Goal: Information Seeking & Learning: Learn about a topic

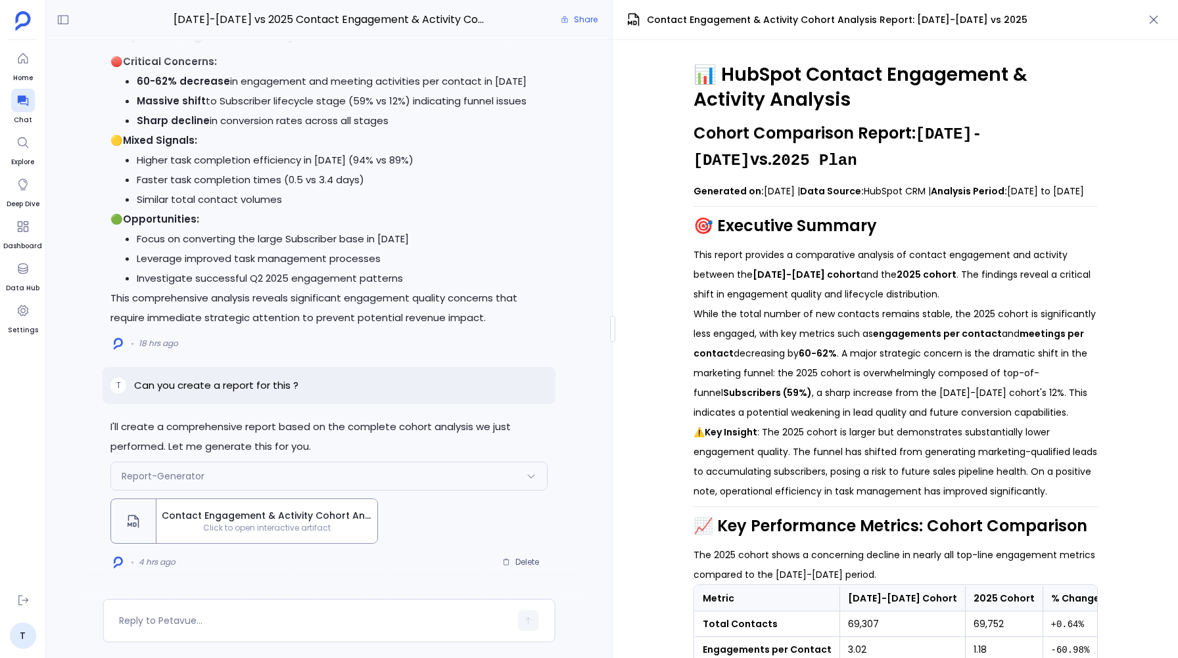
scroll to position [808, 0]
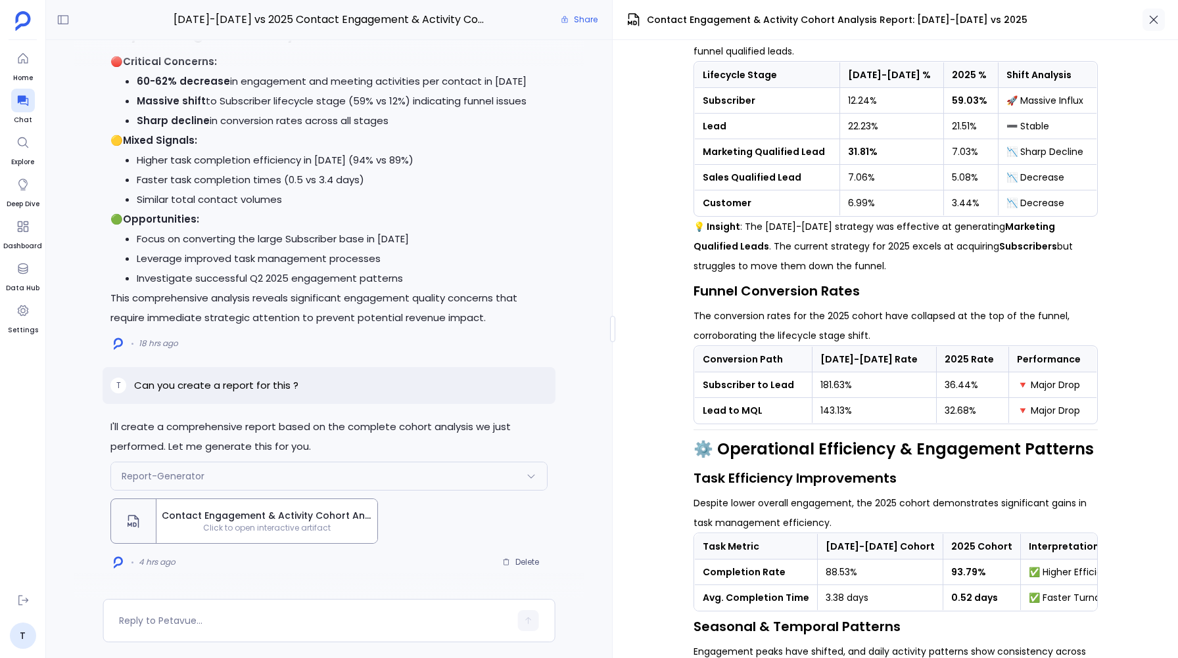
click at [1155, 20] on icon "button" at bounding box center [1153, 19] width 13 height 13
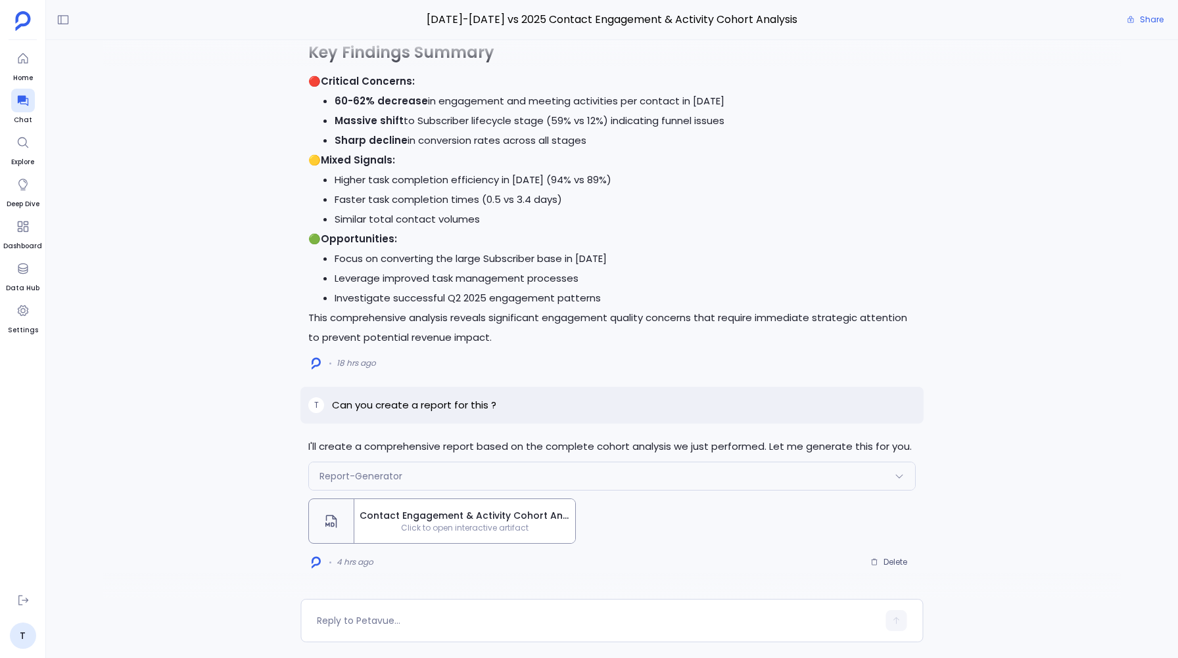
scroll to position [9096, 0]
click at [896, 562] on span "Delete" at bounding box center [895, 562] width 24 height 11
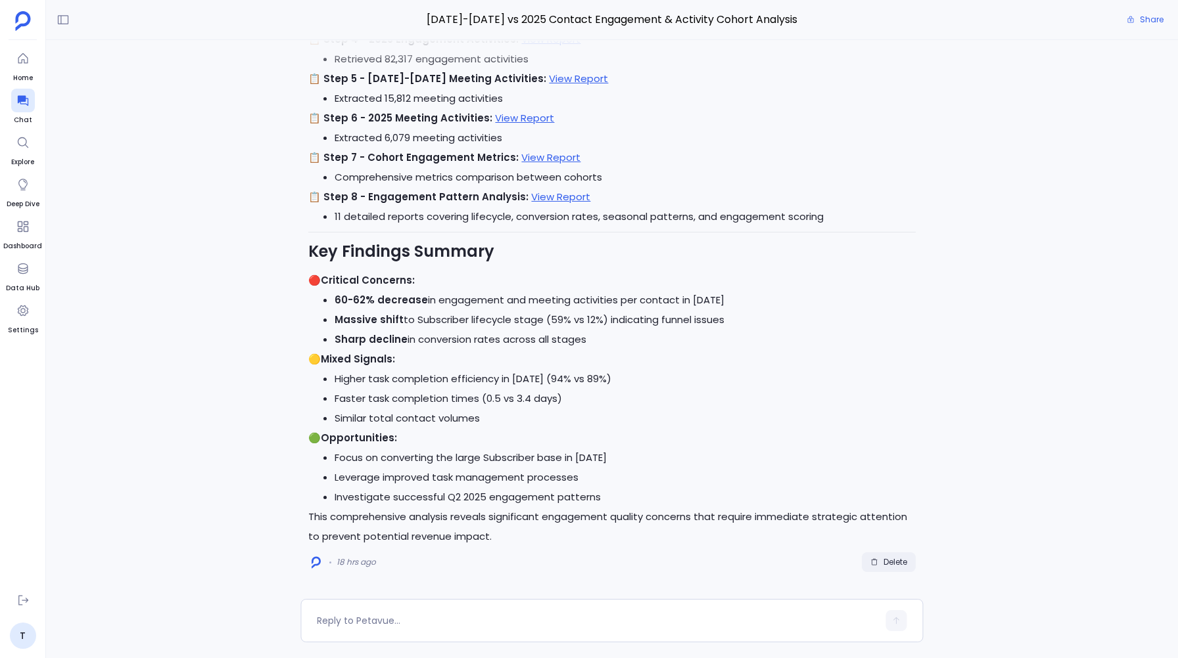
click at [889, 562] on span "Delete" at bounding box center [895, 562] width 24 height 11
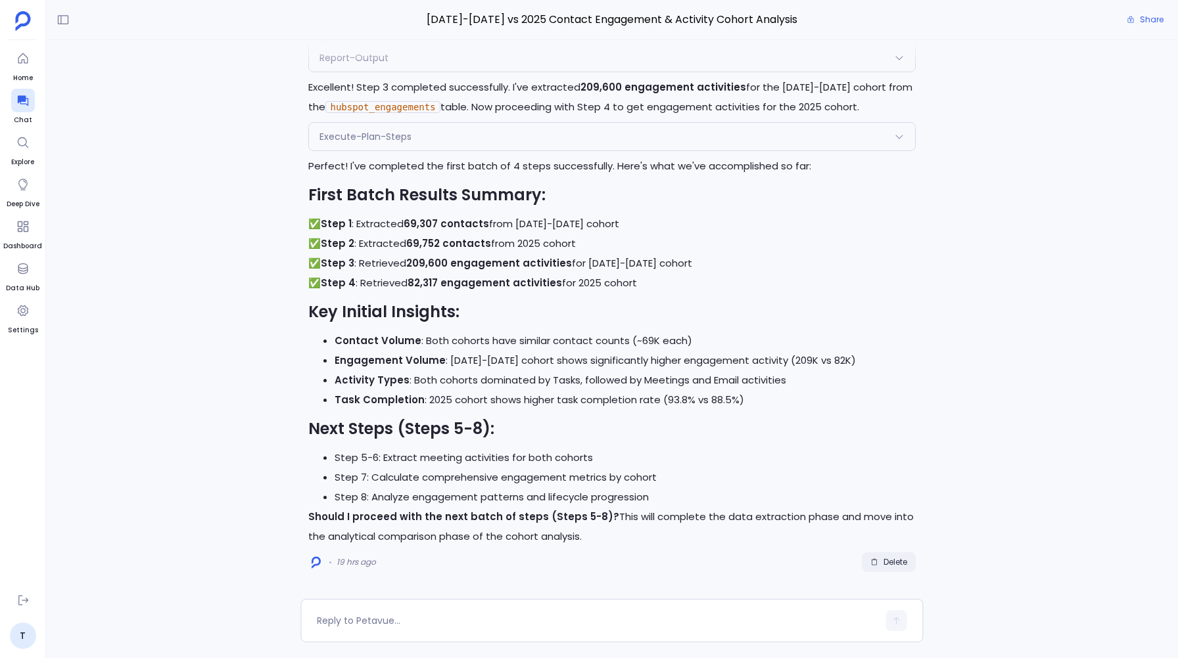
click at [888, 557] on span "Delete" at bounding box center [895, 562] width 24 height 11
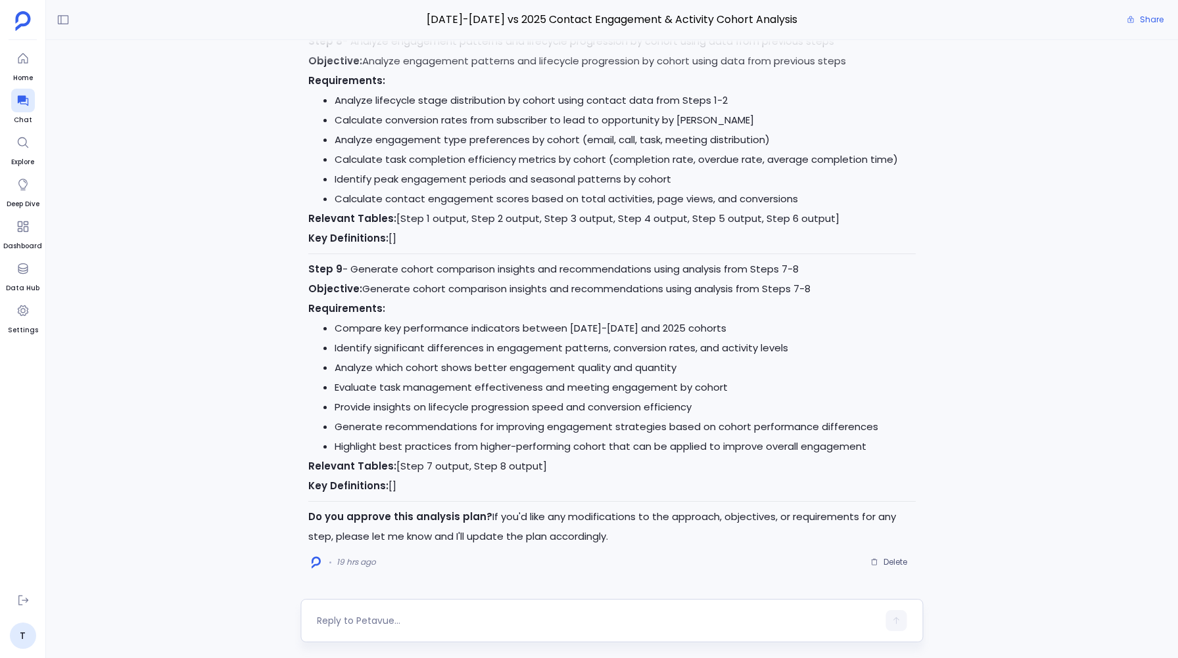
click at [390, 624] on textarea at bounding box center [597, 620] width 561 height 13
type textarea "Yes"
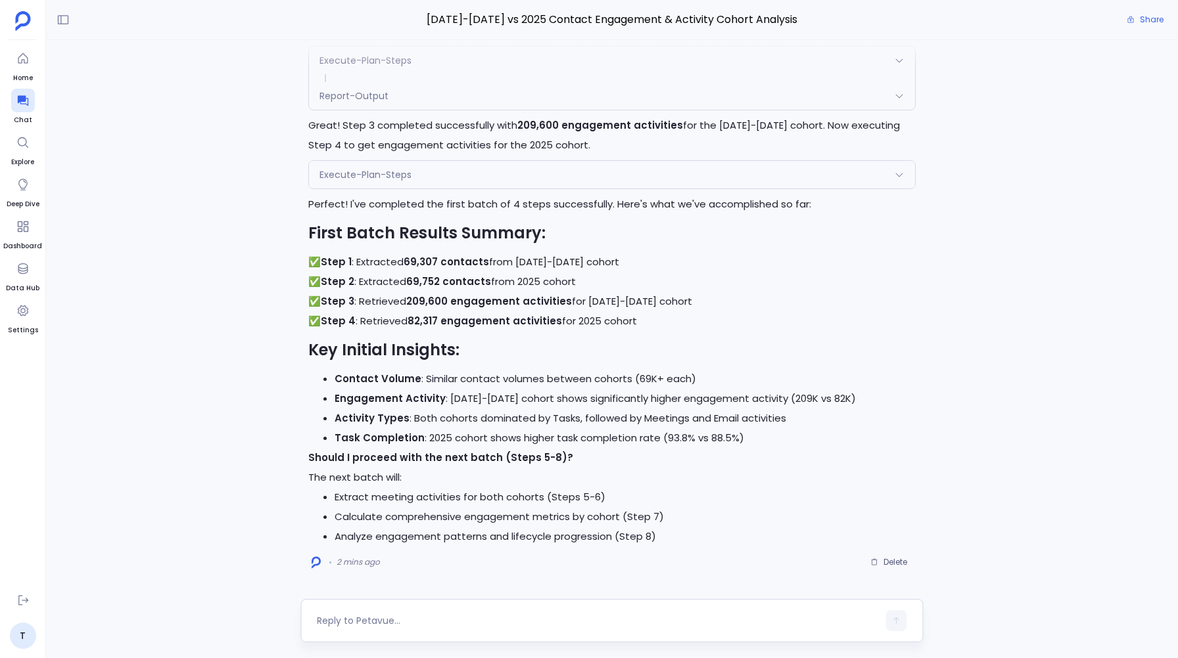
click at [328, 623] on textarea at bounding box center [597, 620] width 561 height 13
type textarea "Yes"
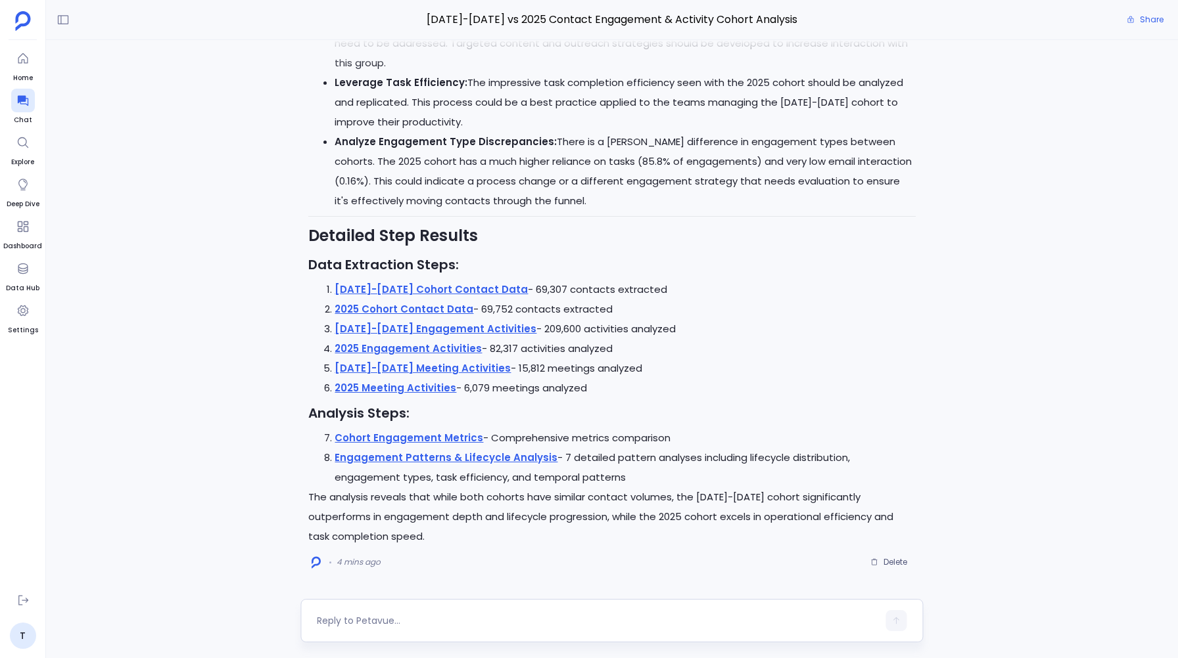
click at [329, 622] on textarea at bounding box center [597, 620] width 561 height 13
type textarea "Can you create a dashboard for this analysis ?"
click at [900, 618] on button "button" at bounding box center [896, 621] width 21 height 21
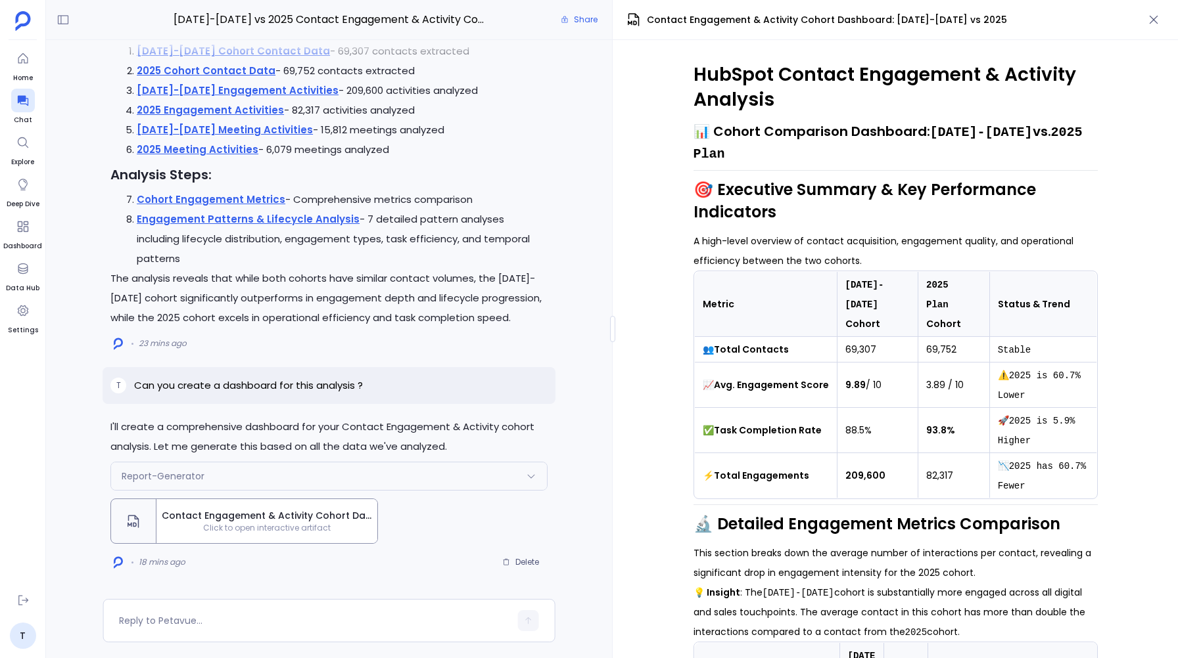
scroll to position [1839, 0]
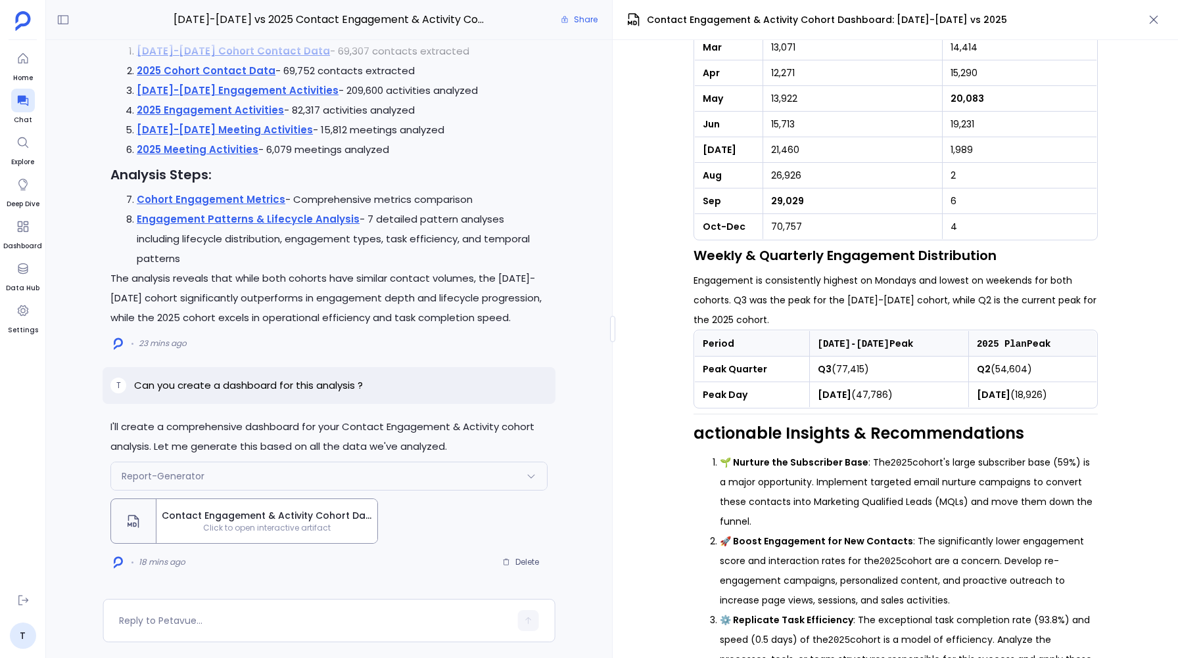
click at [534, 476] on icon at bounding box center [531, 476] width 11 height 11
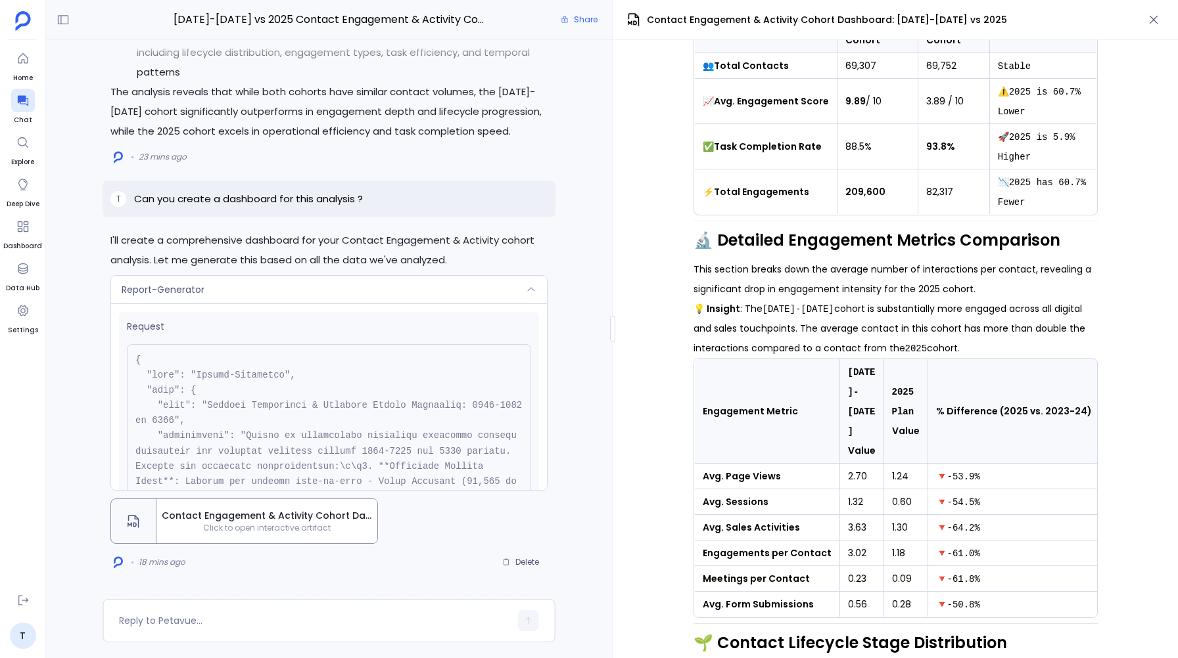
scroll to position [0, 0]
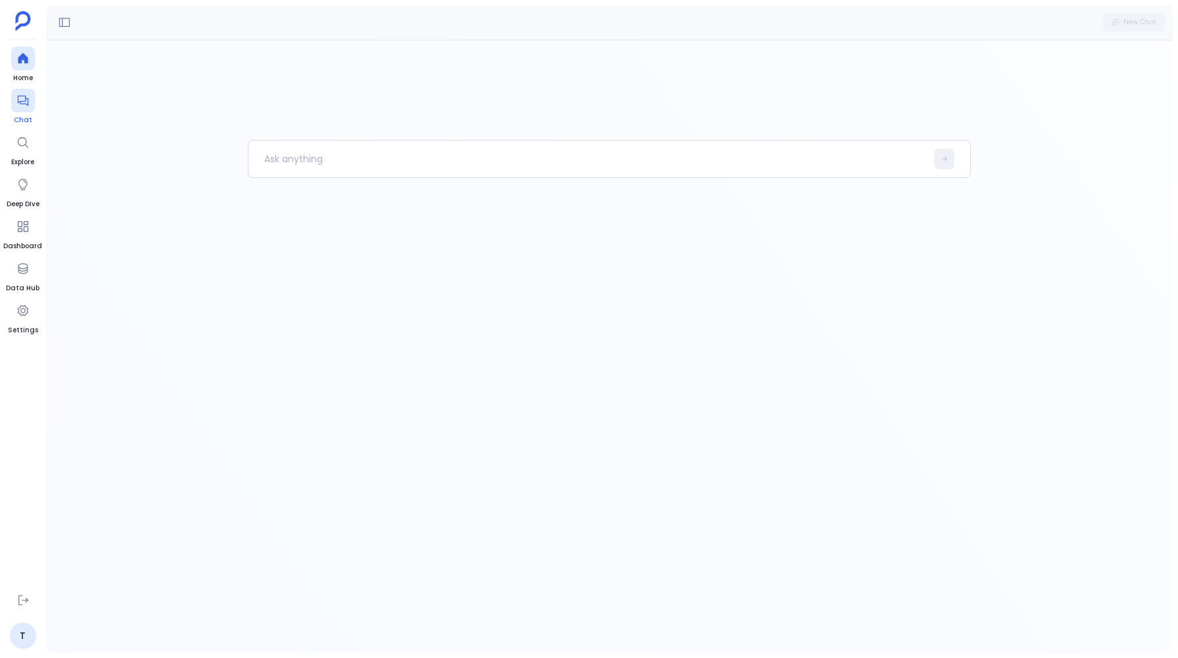
click at [24, 105] on icon at bounding box center [22, 100] width 13 height 13
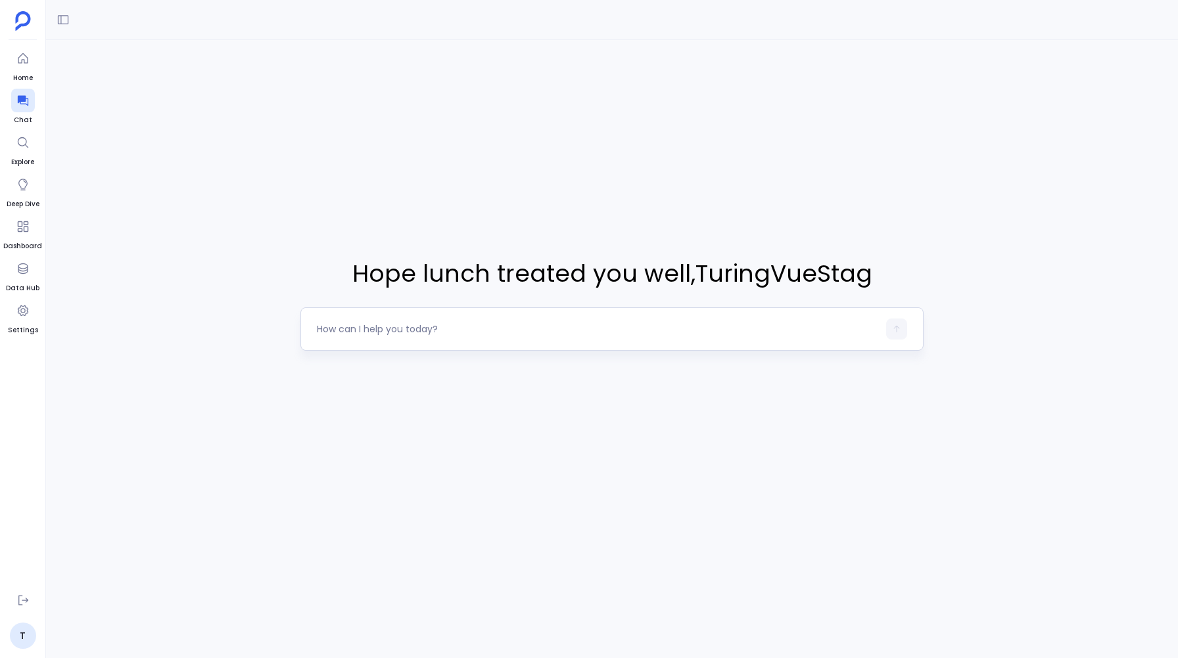
click at [356, 323] on textarea at bounding box center [597, 329] width 561 height 13
type textarea "Perform a Campaign ROI Analysis for the campaigns ran in 2023 vs 2024"
click at [896, 327] on icon "button" at bounding box center [896, 329] width 6 height 7
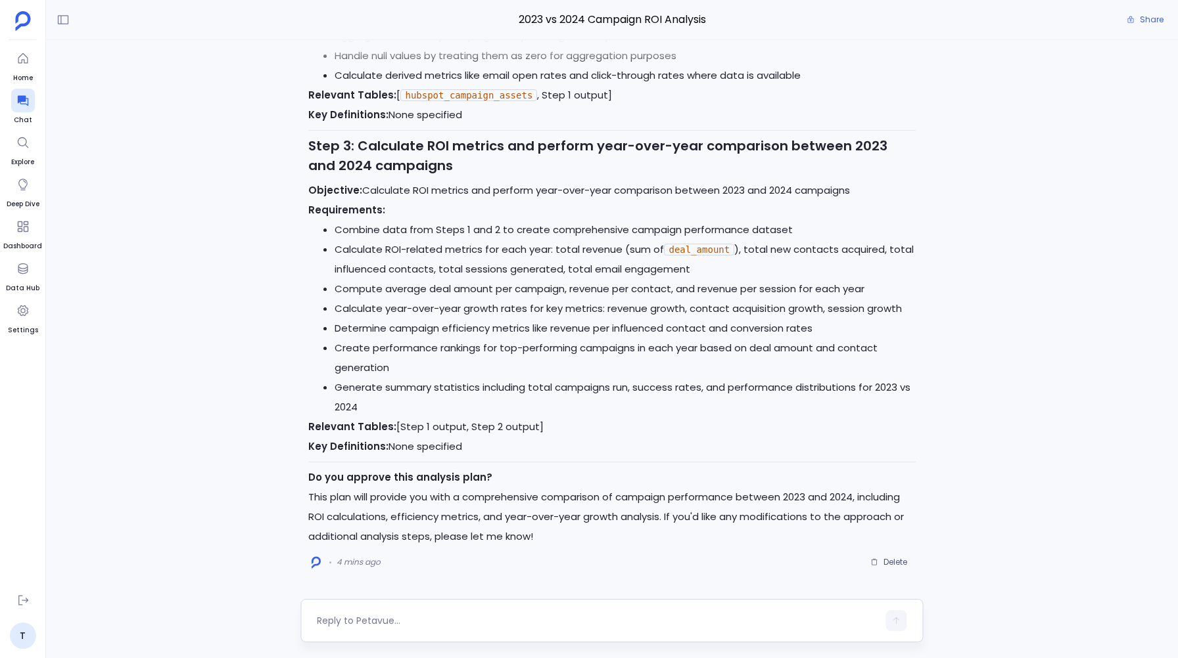
click at [357, 620] on textarea at bounding box center [597, 620] width 561 height 13
type textarea "Yes"
click at [893, 614] on button "button" at bounding box center [896, 621] width 21 height 21
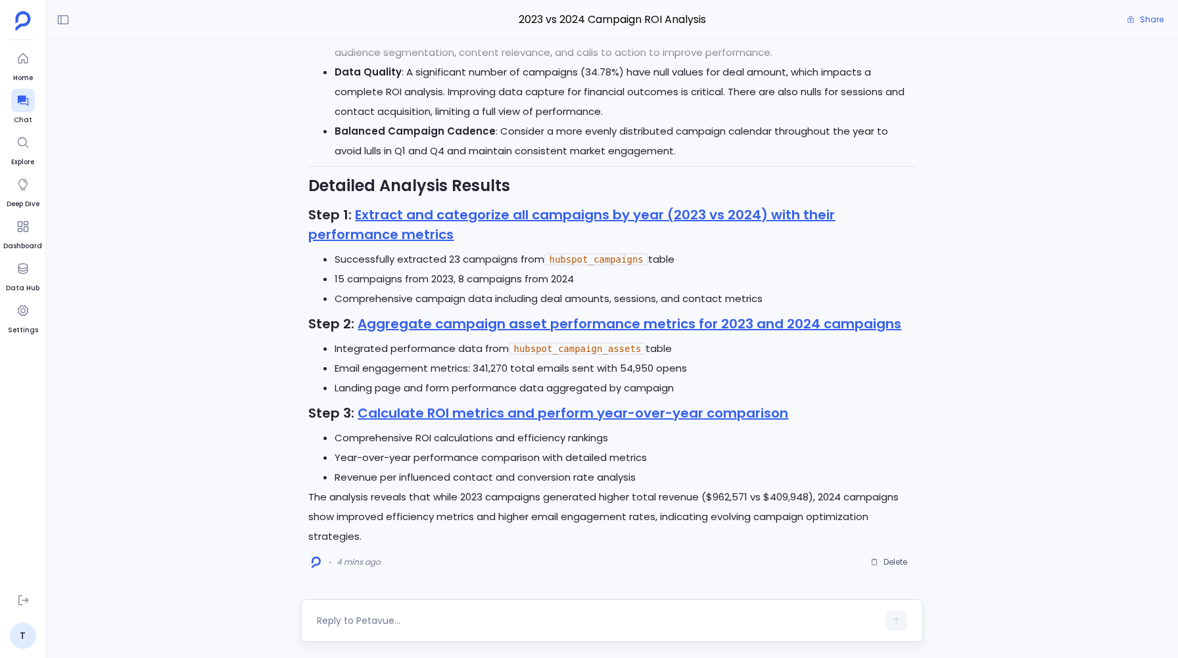
click at [378, 616] on textarea at bounding box center [597, 620] width 561 height 13
type textarea "Customer"
type textarea "Can you create a dashboard for this analysis ?"
click at [897, 615] on button "button" at bounding box center [896, 621] width 21 height 21
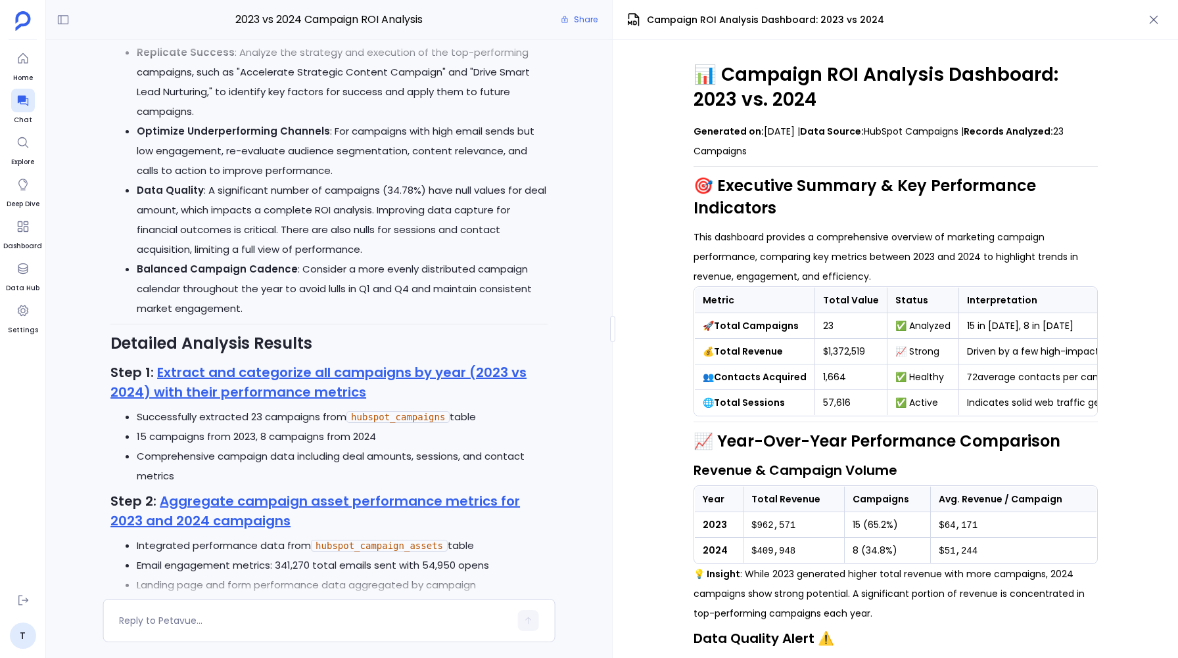
scroll to position [-463, 0]
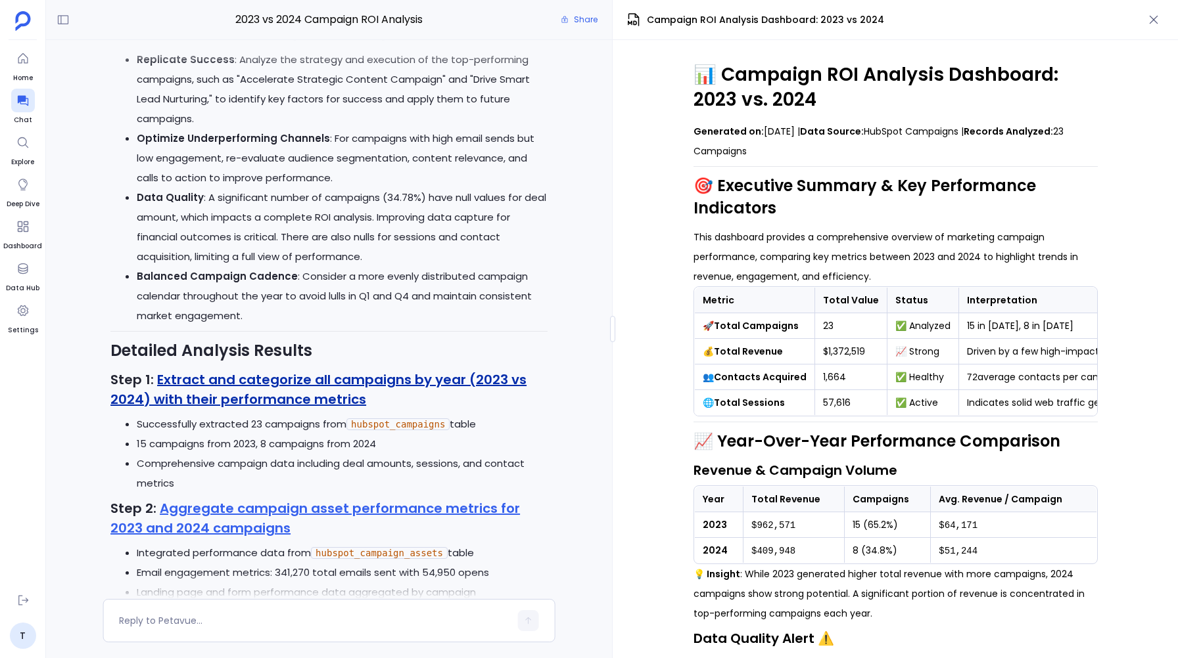
click at [238, 380] on link "Extract and categorize all campaigns by year (2023 vs 2024) with their performa…" at bounding box center [318, 390] width 416 height 38
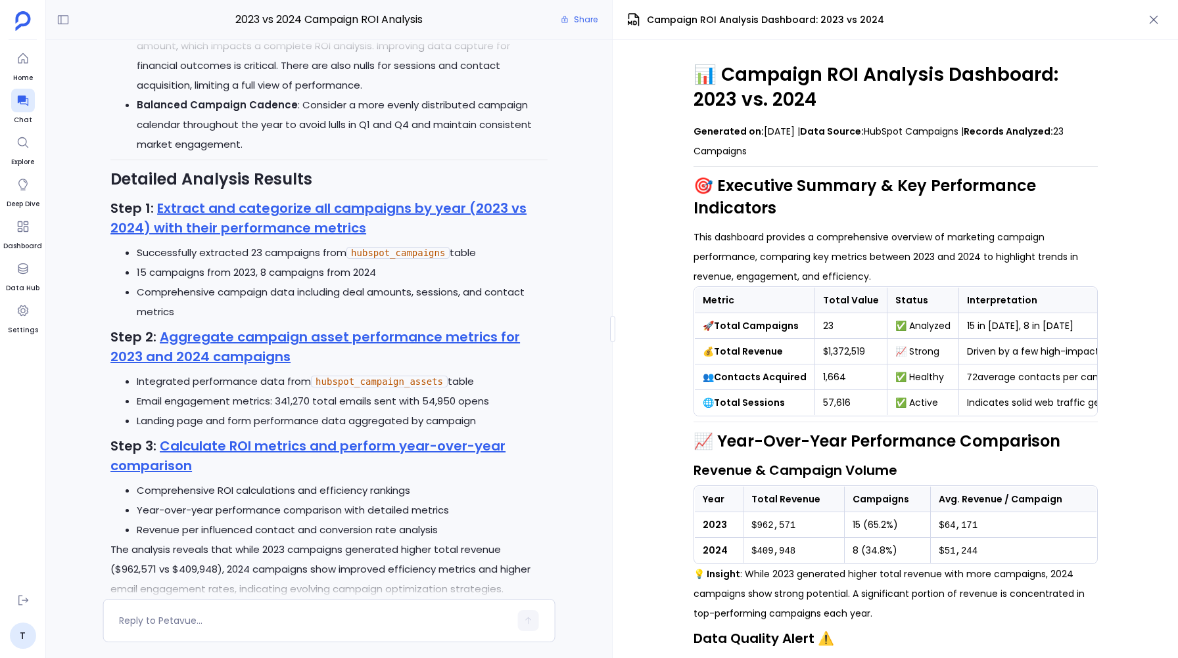
scroll to position [-290, 0]
click at [226, 360] on link "Aggregate campaign asset performance metrics for 2023 and 2024 campaigns" at bounding box center [314, 346] width 409 height 38
click at [183, 447] on link "Calculate ROI metrics and perform year-over-year comparison" at bounding box center [307, 455] width 395 height 38
drag, startPoint x: 796, startPoint y: 325, endPoint x: 712, endPoint y: 325, distance: 84.1
click at [712, 325] on td "🚀 Total Campaigns" at bounding box center [754, 326] width 120 height 26
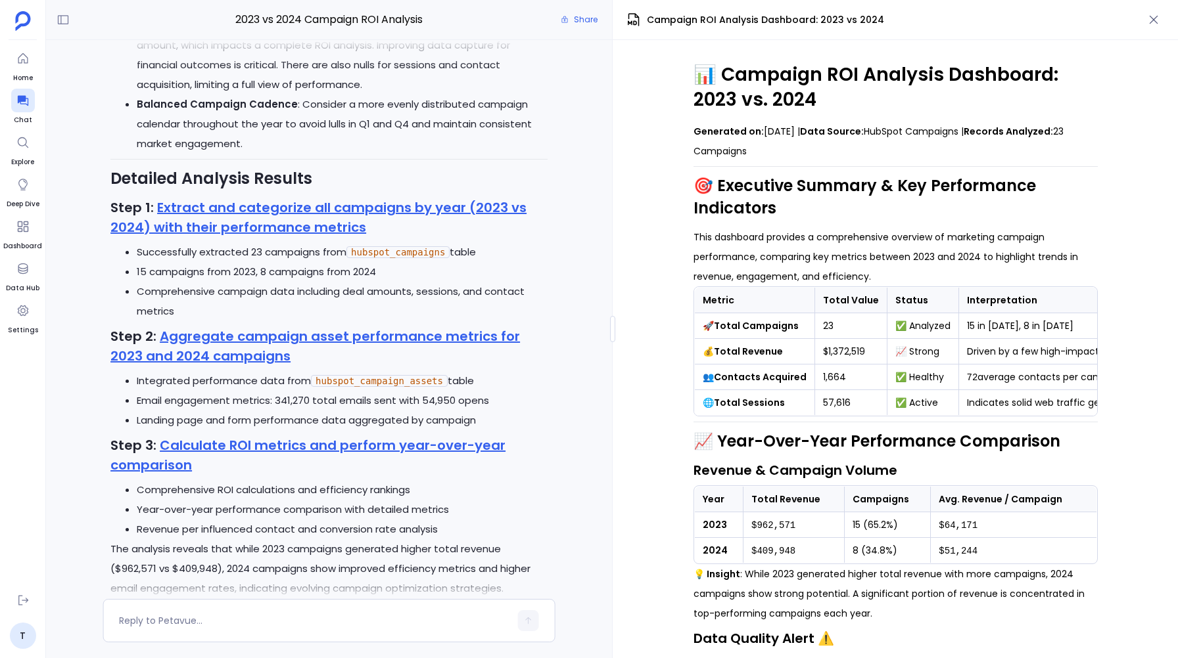
click at [725, 329] on strong "Total Campaigns" at bounding box center [756, 325] width 85 height 13
drag, startPoint x: 796, startPoint y: 326, endPoint x: 712, endPoint y: 322, distance: 83.6
click at [712, 322] on td "🚀 Total Campaigns" at bounding box center [754, 326] width 120 height 26
copy strong "Total Campaigns"
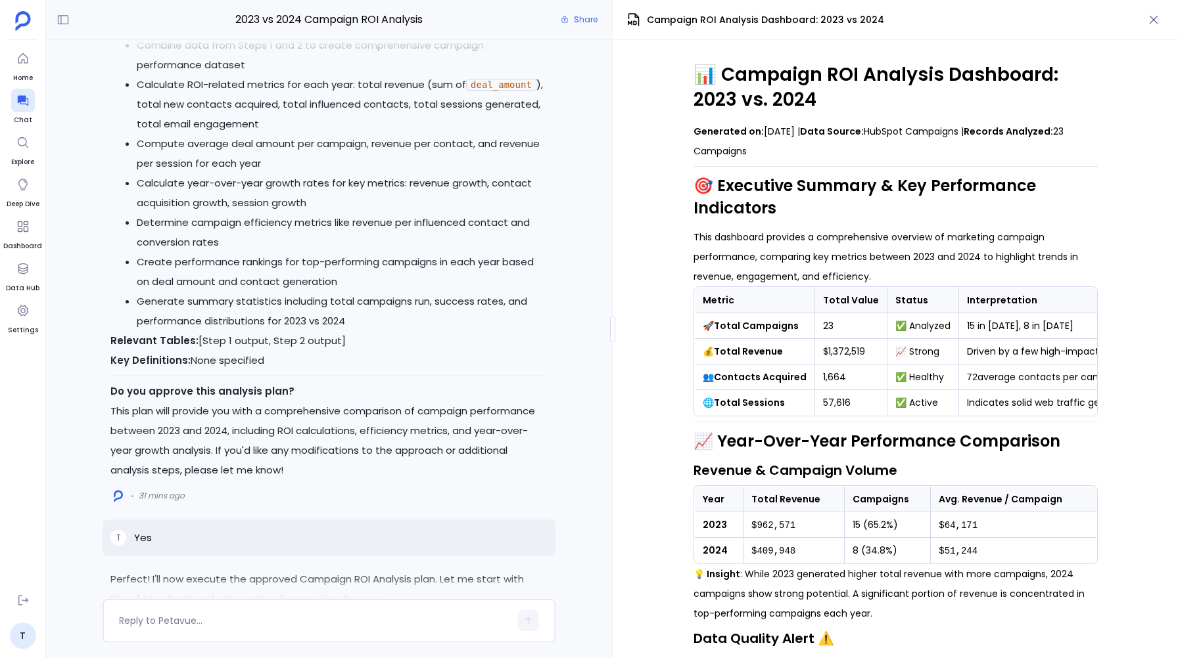
scroll to position [-4402, 0]
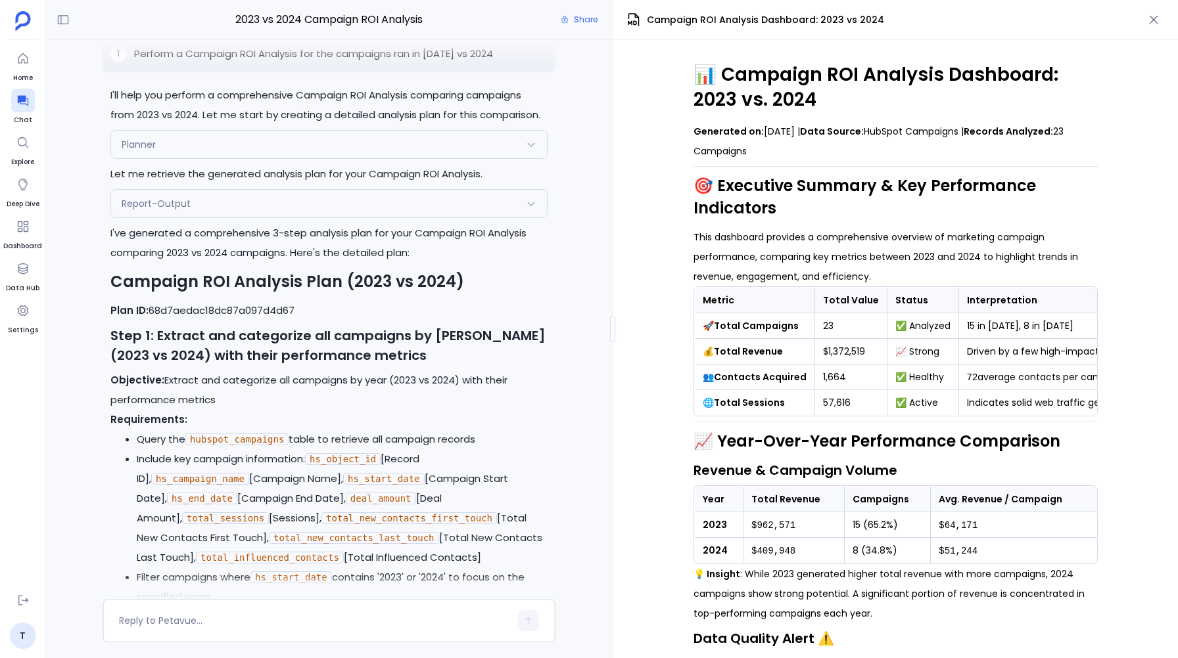
click at [532, 209] on icon at bounding box center [531, 203] width 11 height 11
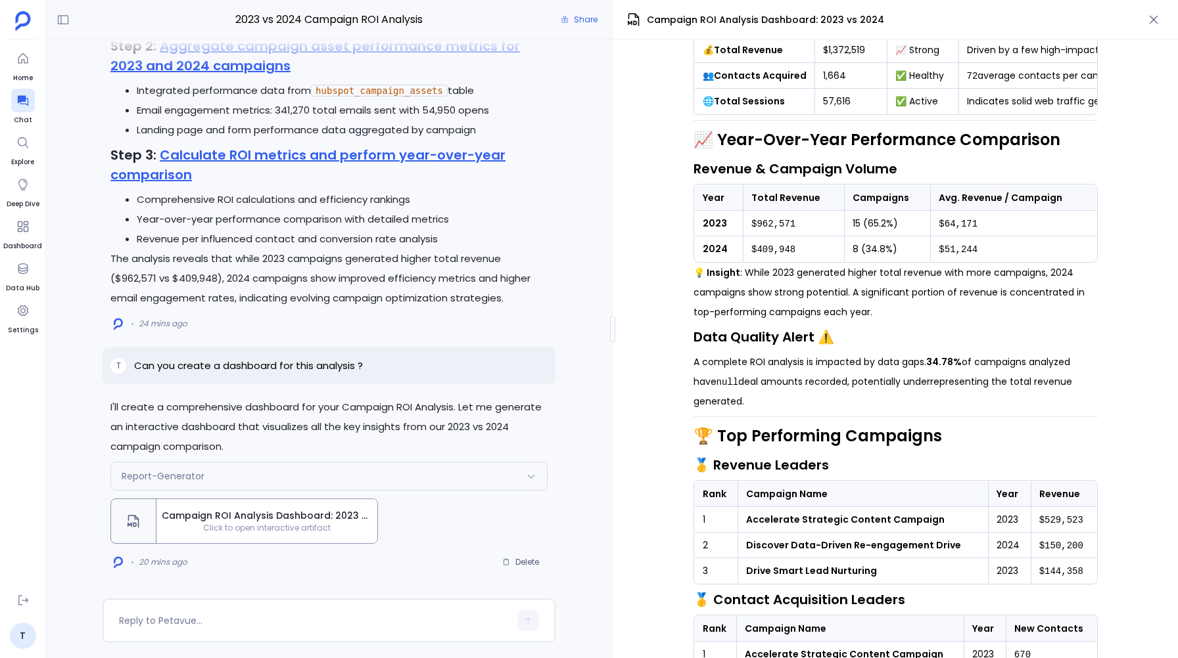
scroll to position [0, 0]
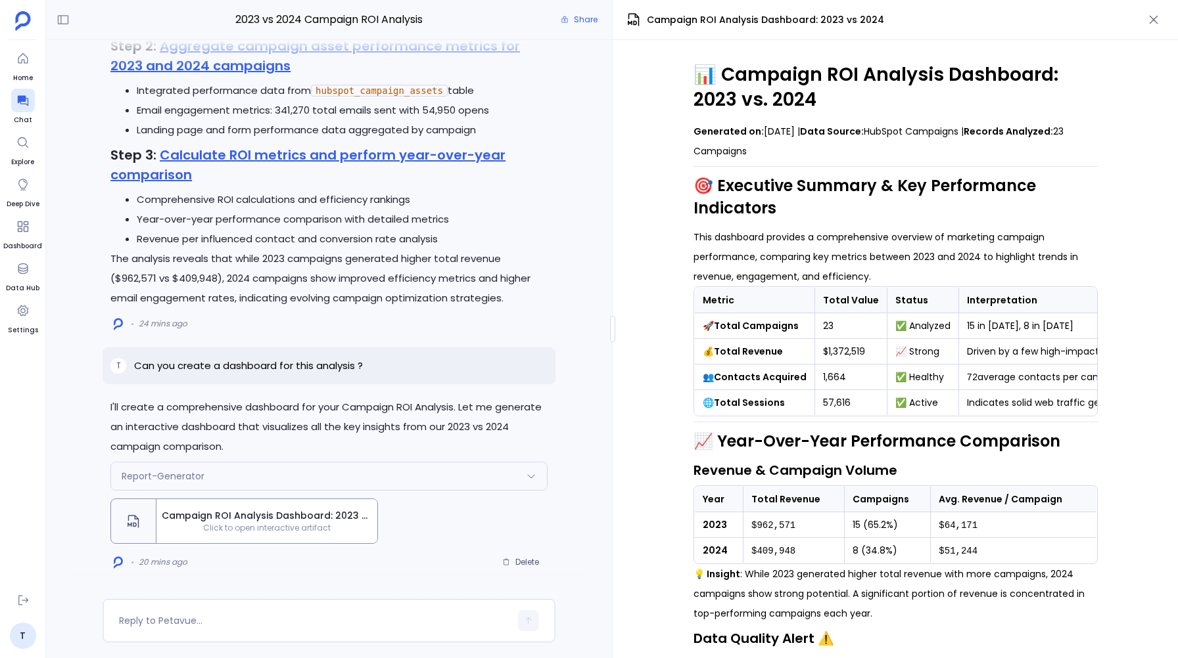
click at [531, 475] on icon at bounding box center [531, 476] width 11 height 11
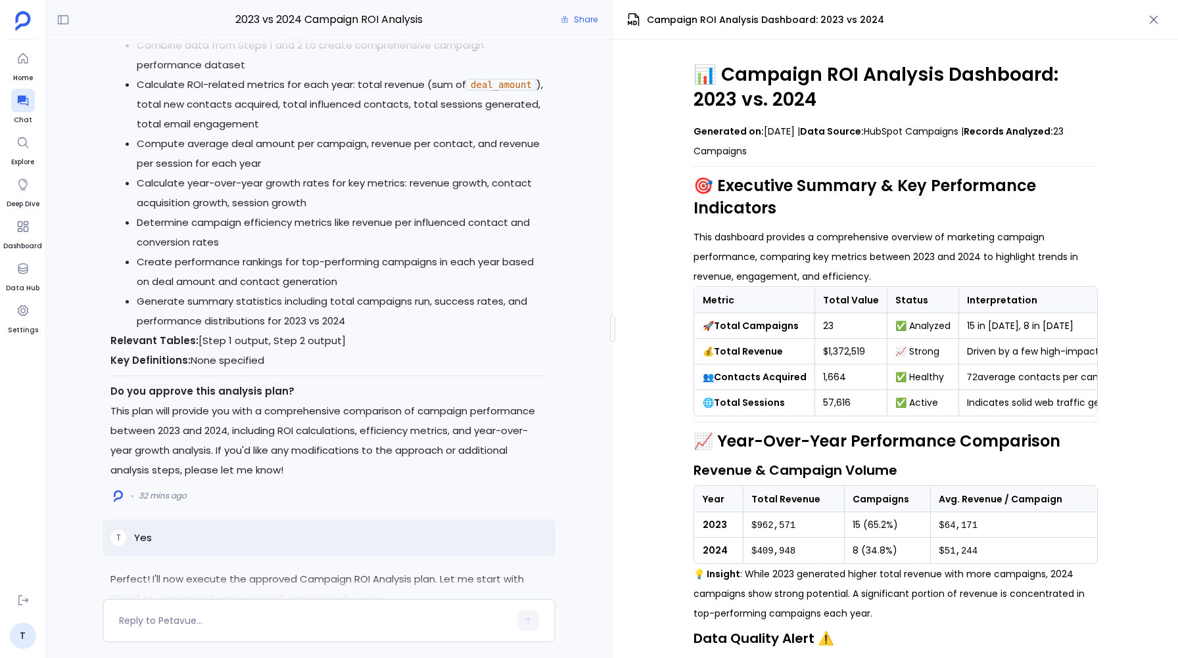
scroll to position [-4588, 0]
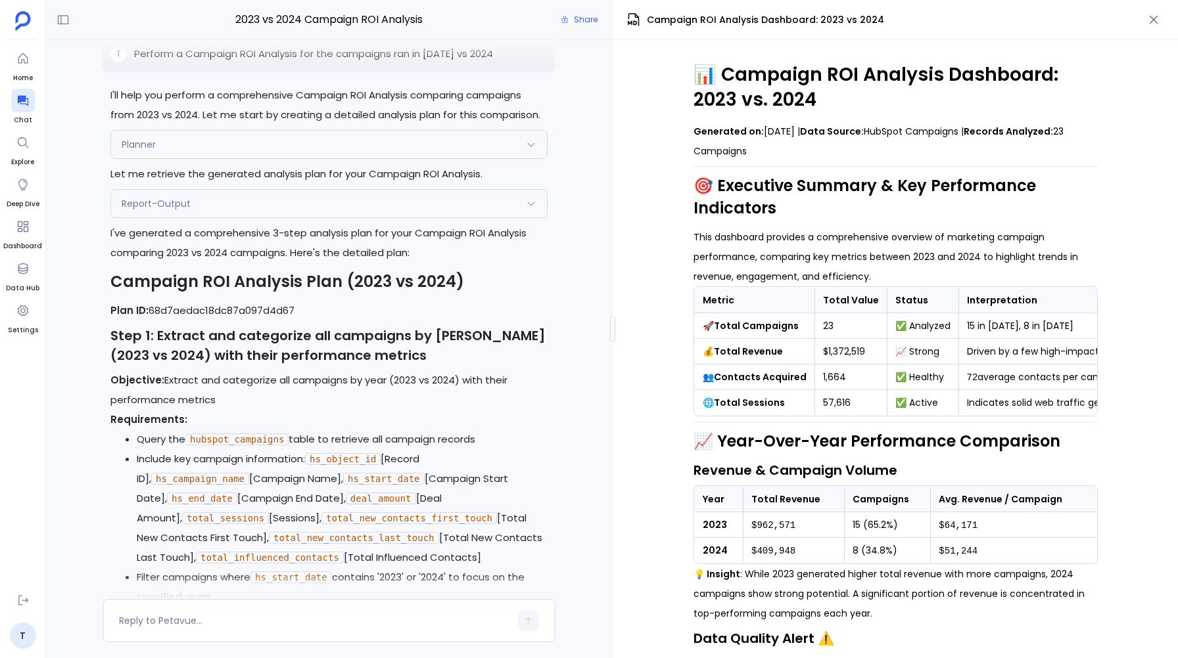
click at [533, 209] on icon at bounding box center [531, 203] width 11 height 11
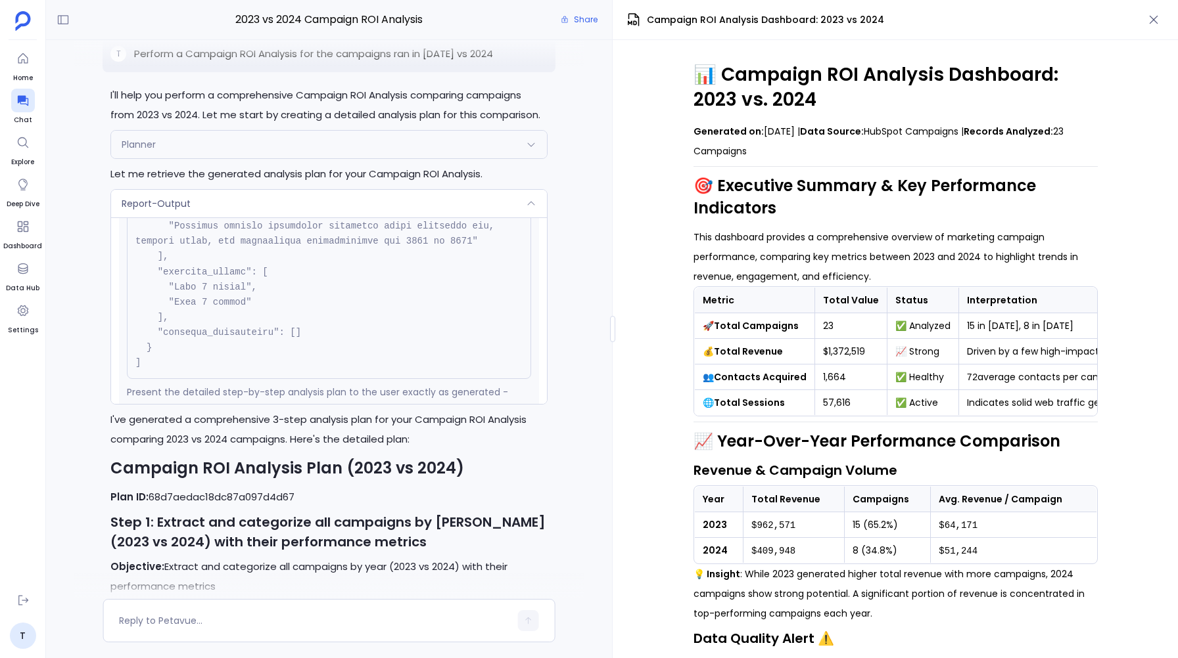
scroll to position [-1883, 0]
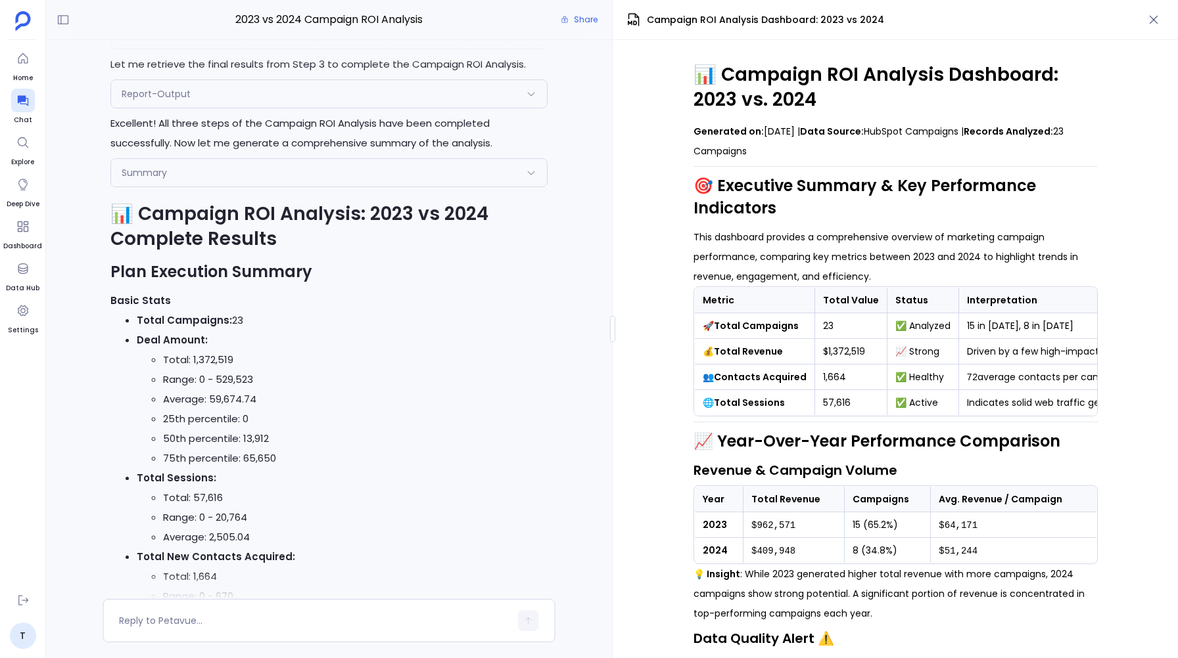
click at [530, 170] on icon at bounding box center [531, 173] width 11 height 11
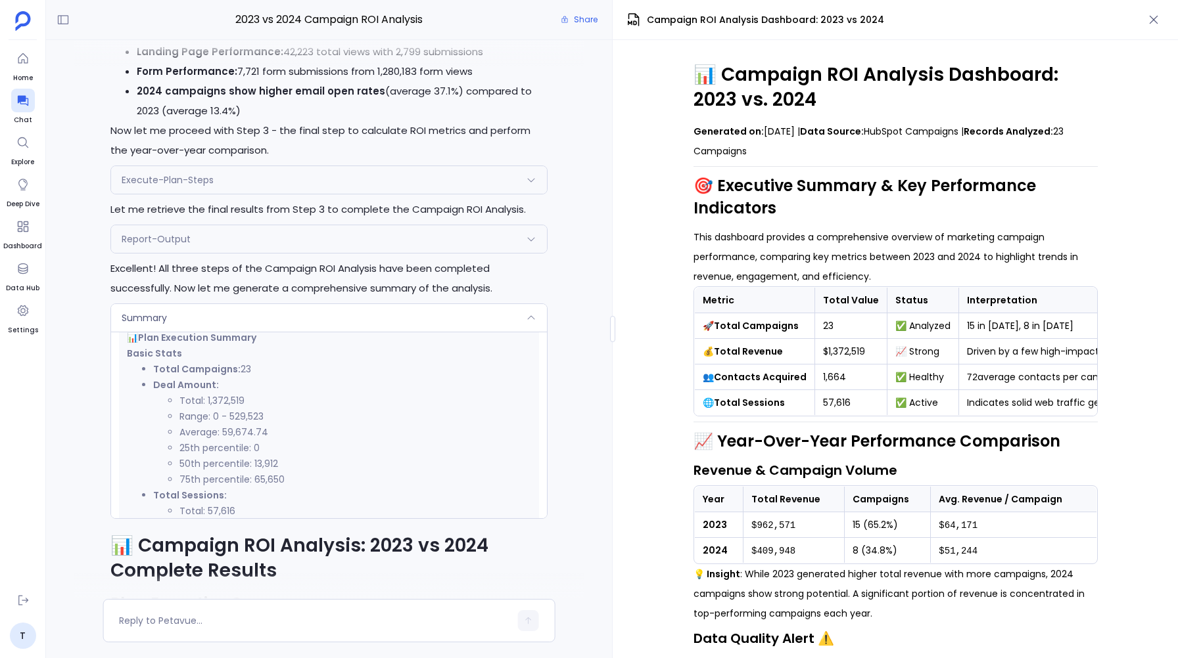
scroll to position [-2217, 0]
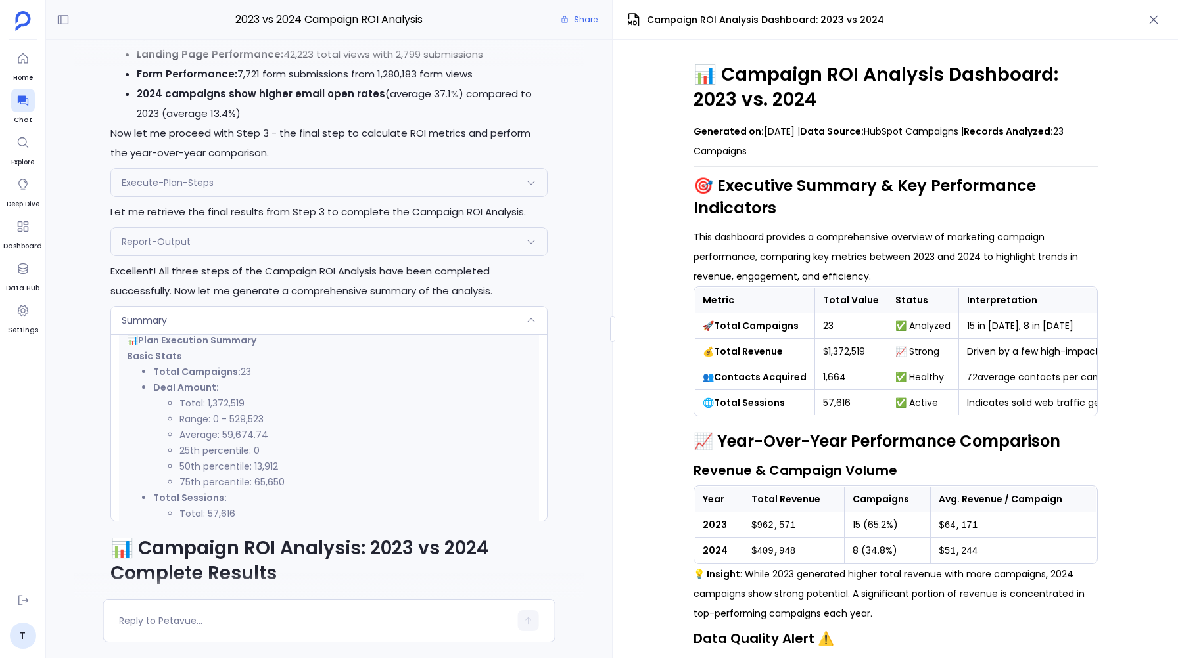
click at [529, 237] on icon at bounding box center [531, 242] width 11 height 11
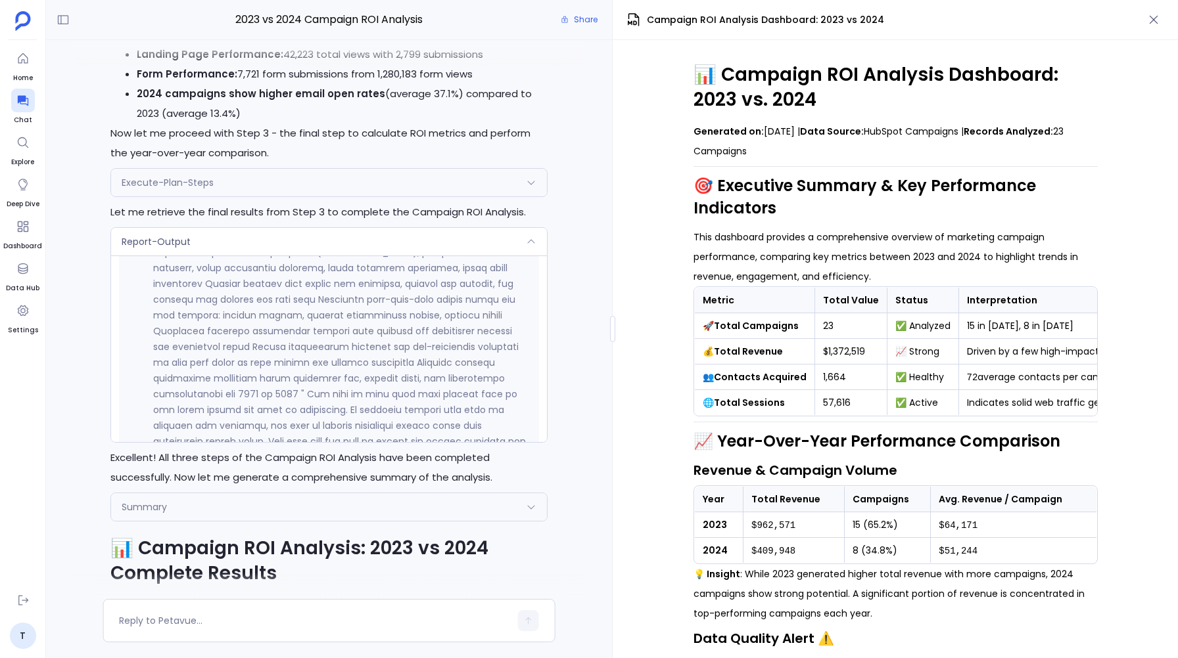
scroll to position [0, 0]
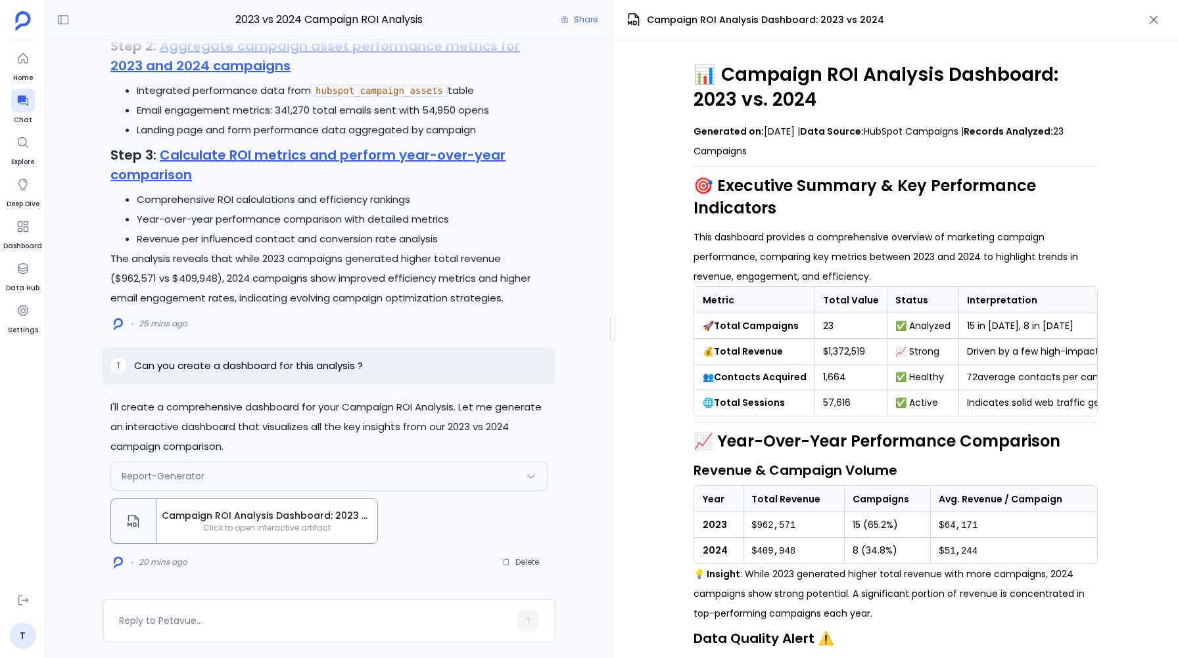
click at [532, 476] on icon at bounding box center [530, 476] width 7 height 4
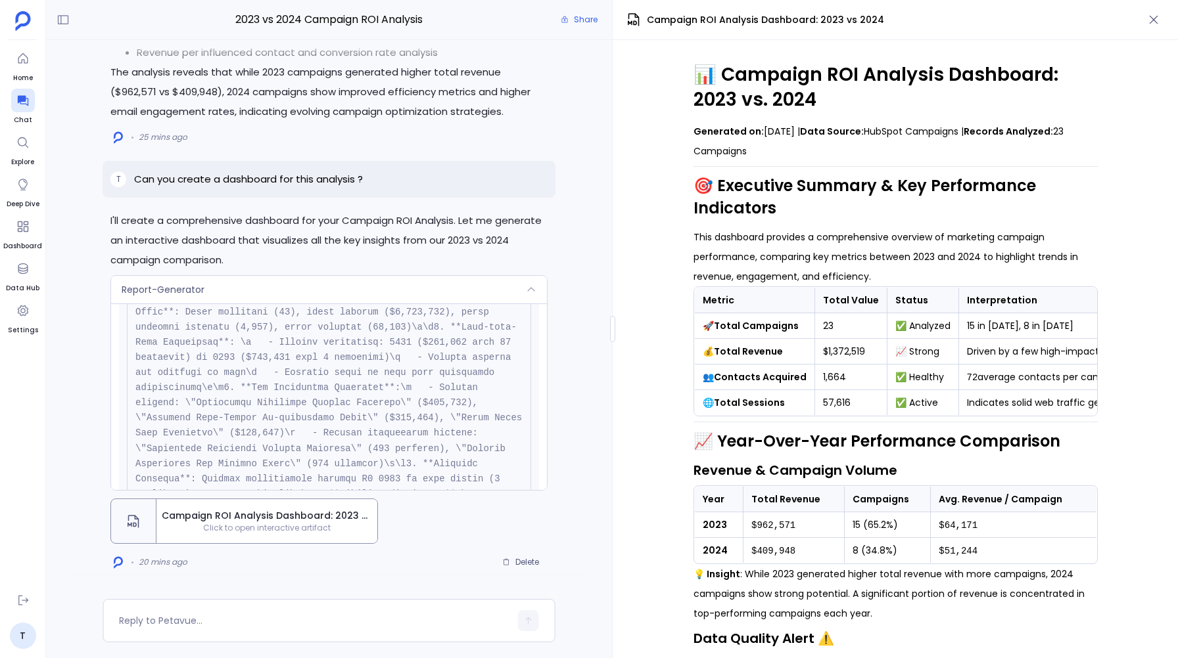
scroll to position [112, 0]
click at [961, 324] on td "15 in 2023, 8 in 2024" at bounding box center [1059, 326] width 203 height 26
copy td "15"
click at [992, 327] on td "15 in 2023, 8 in 2024" at bounding box center [1059, 326] width 203 height 26
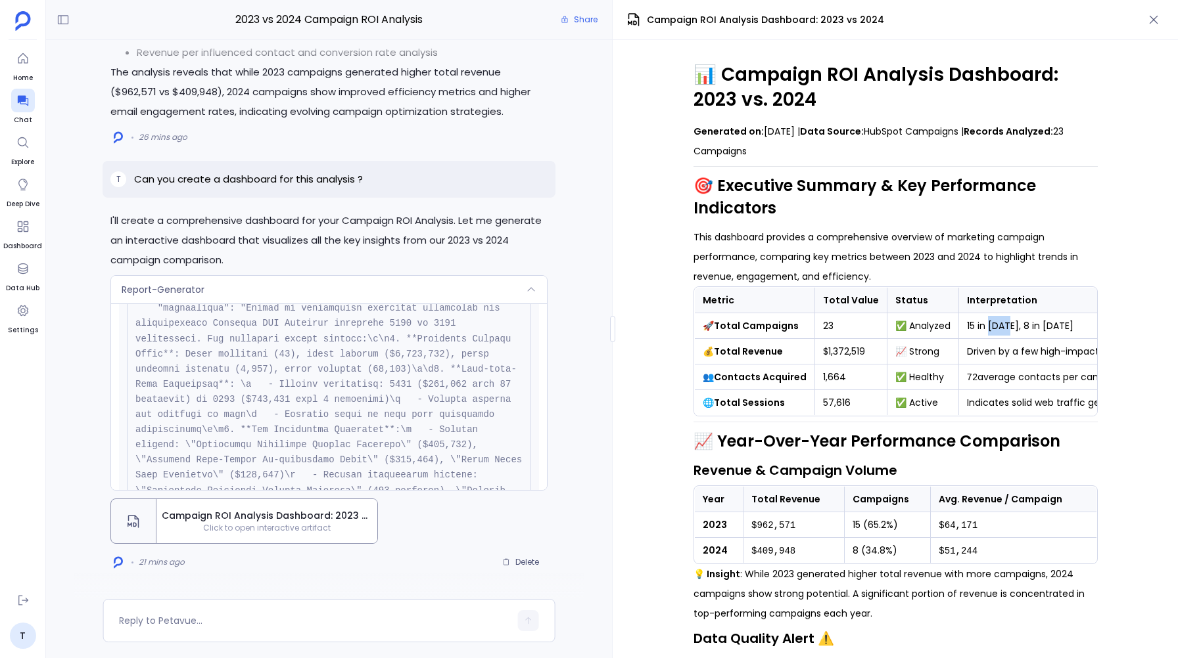
click at [992, 327] on td "15 in 2023, 8 in 2024" at bounding box center [1059, 326] width 203 height 26
copy td "2023"
drag, startPoint x: 861, startPoint y: 352, endPoint x: 824, endPoint y: 354, distance: 36.9
click at [824, 354] on td "$1,372,519" at bounding box center [850, 352] width 72 height 26
copy td "1,372,519"
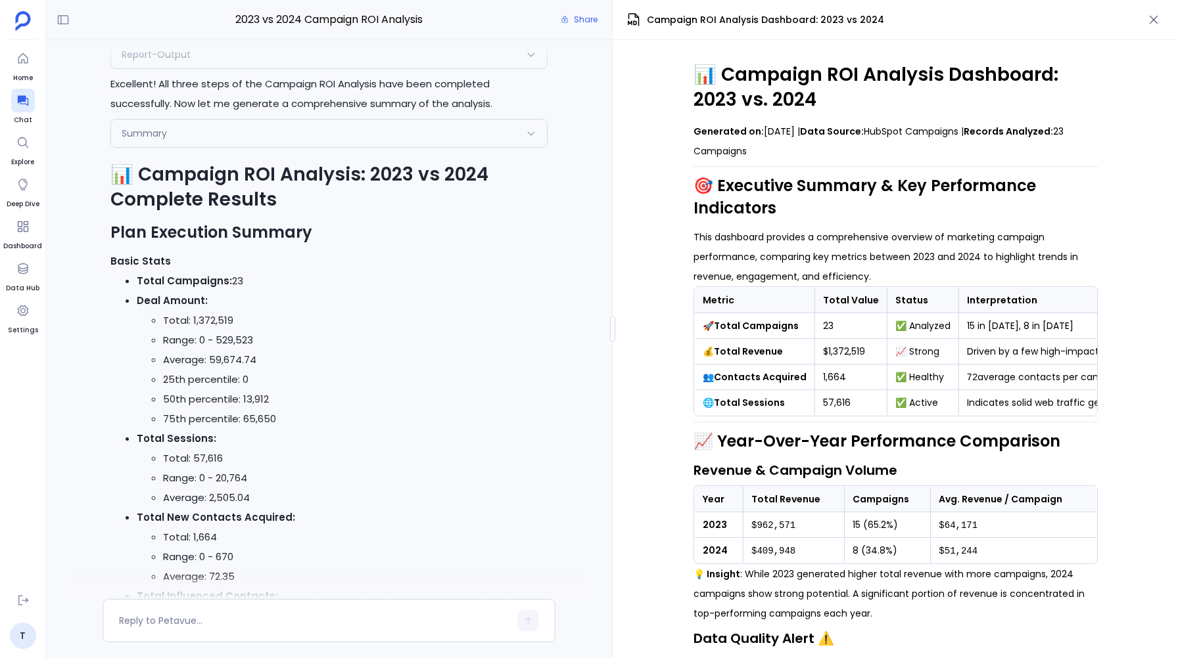
scroll to position [319, 0]
click at [532, 131] on icon at bounding box center [531, 133] width 11 height 11
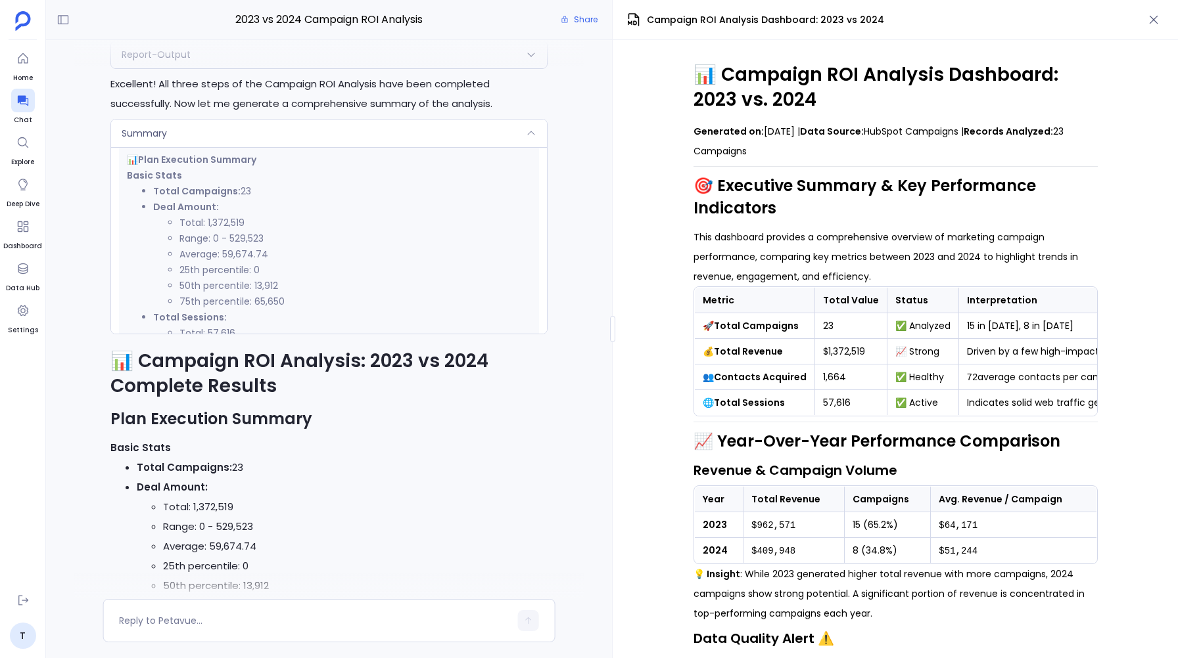
scroll to position [0, 0]
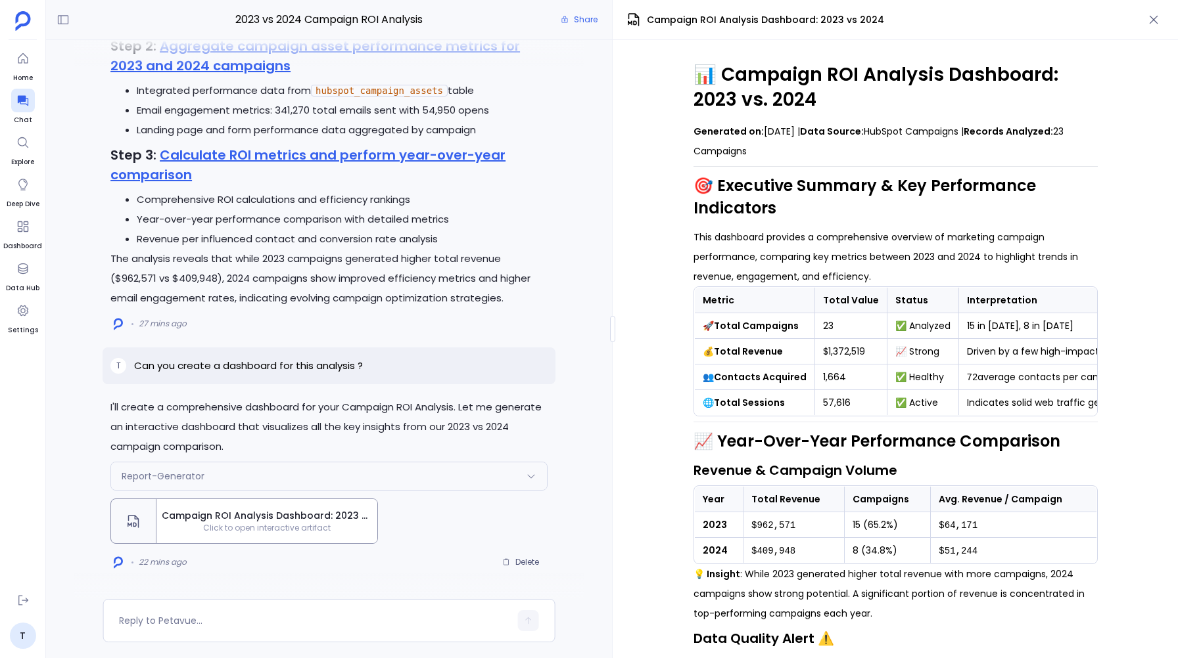
click at [762, 354] on strong "Total Revenue" at bounding box center [748, 351] width 69 height 13
drag, startPoint x: 783, startPoint y: 353, endPoint x: 716, endPoint y: 351, distance: 67.7
click at [716, 351] on td "💰 Total Revenue" at bounding box center [754, 352] width 120 height 26
copy strong "Total Revenue"
click at [839, 353] on td "$1,372,519" at bounding box center [850, 352] width 72 height 26
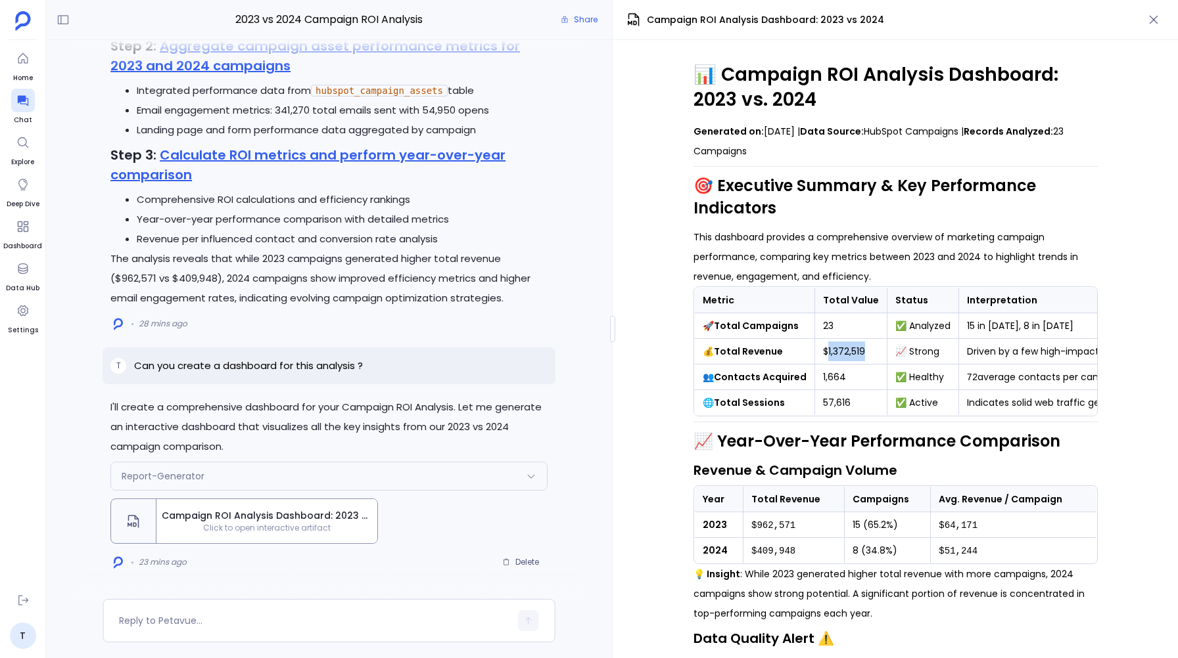
click at [839, 353] on td "$1,372,519" at bounding box center [850, 352] width 72 height 26
copy td "1,372,519"
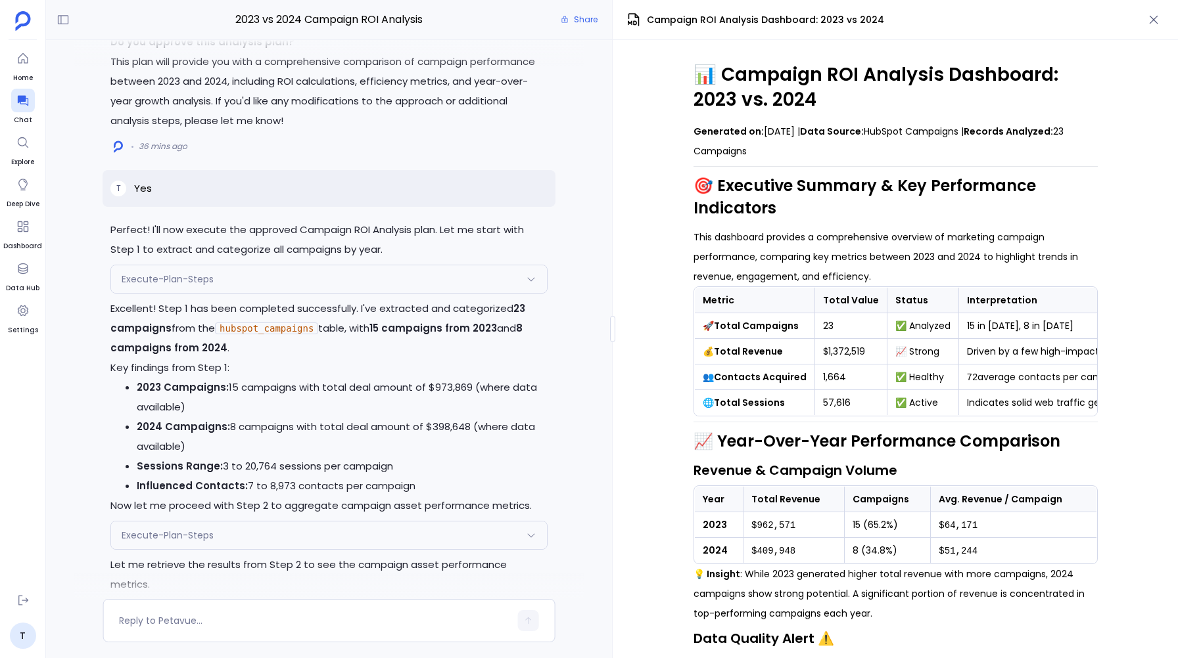
click at [528, 285] on icon at bounding box center [531, 279] width 11 height 11
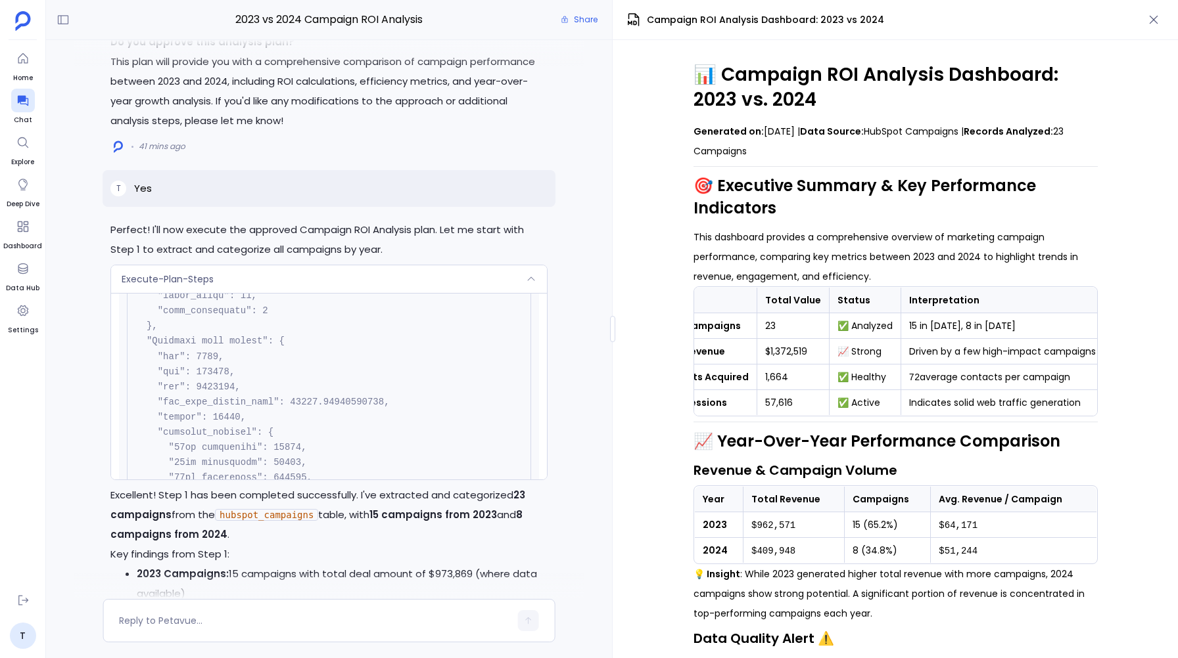
scroll to position [0, 0]
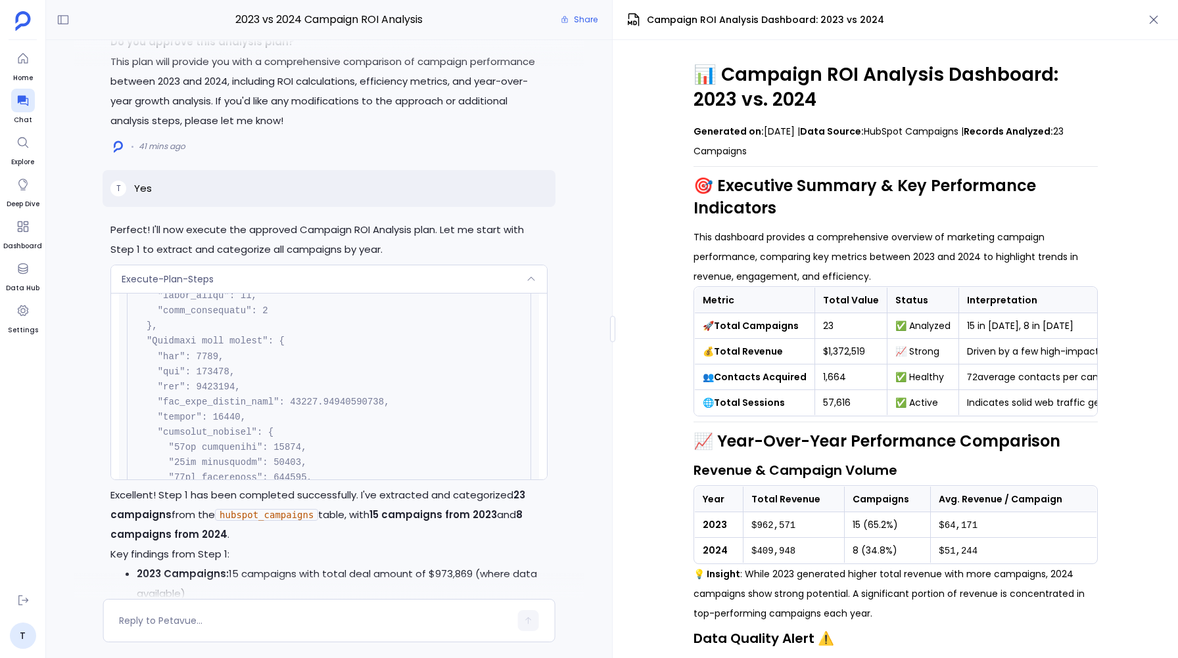
click at [829, 380] on td "1,664" at bounding box center [850, 378] width 72 height 26
copy td "1,664"
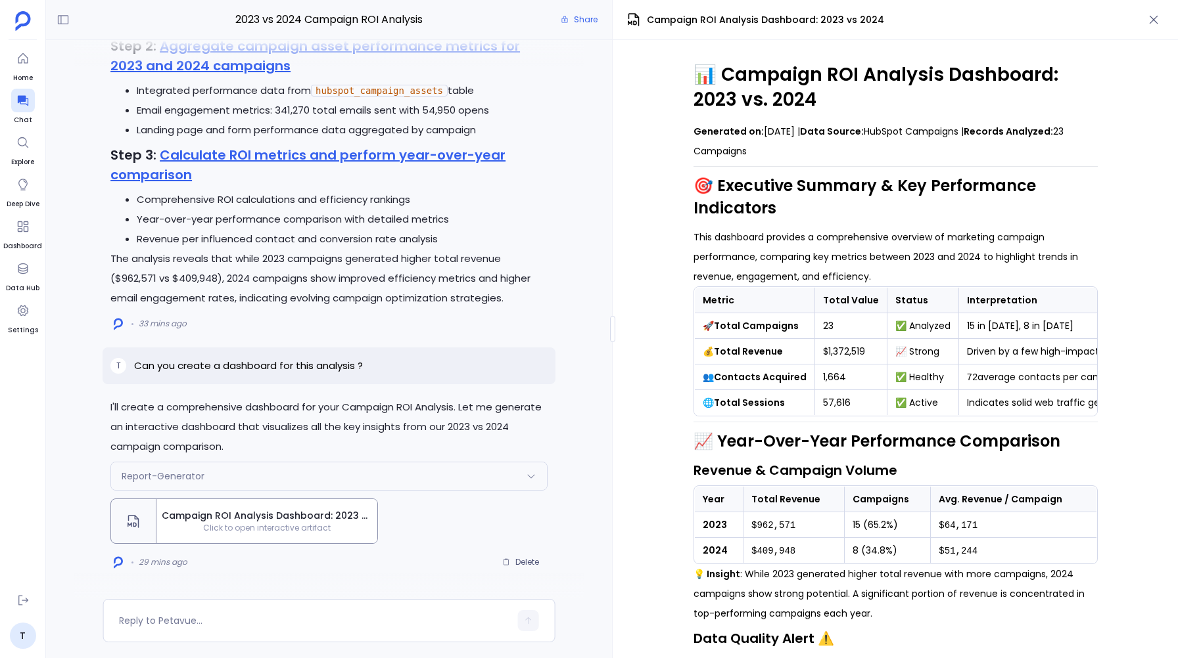
click at [531, 478] on icon at bounding box center [530, 476] width 7 height 4
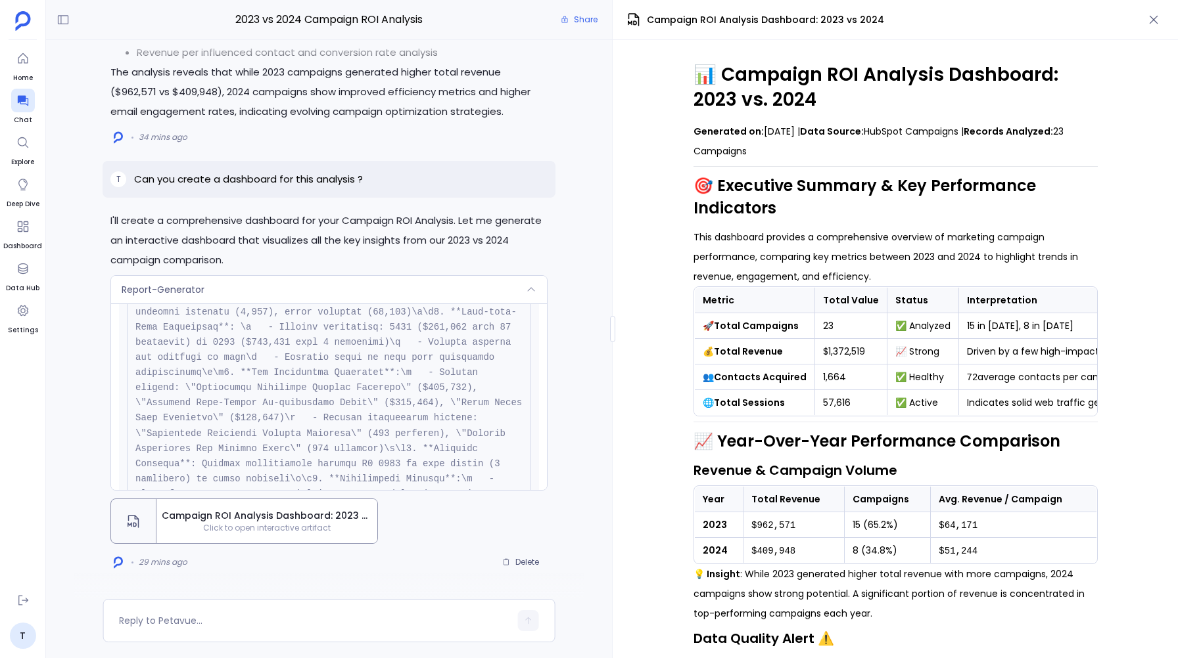
click at [531, 478] on div "Report-Generator Request Response Generating report: Campaign ROI Analysis Dash…" at bounding box center [329, 383] width 436 height 214
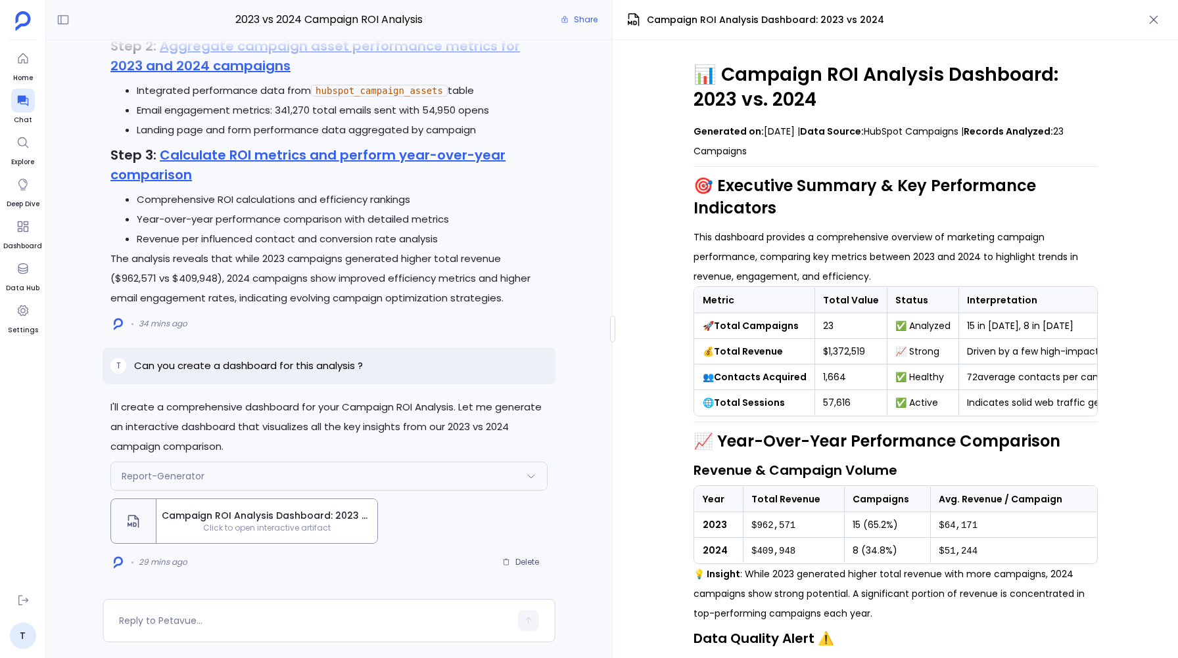
click at [534, 469] on div "Report-Generator" at bounding box center [329, 477] width 436 height 28
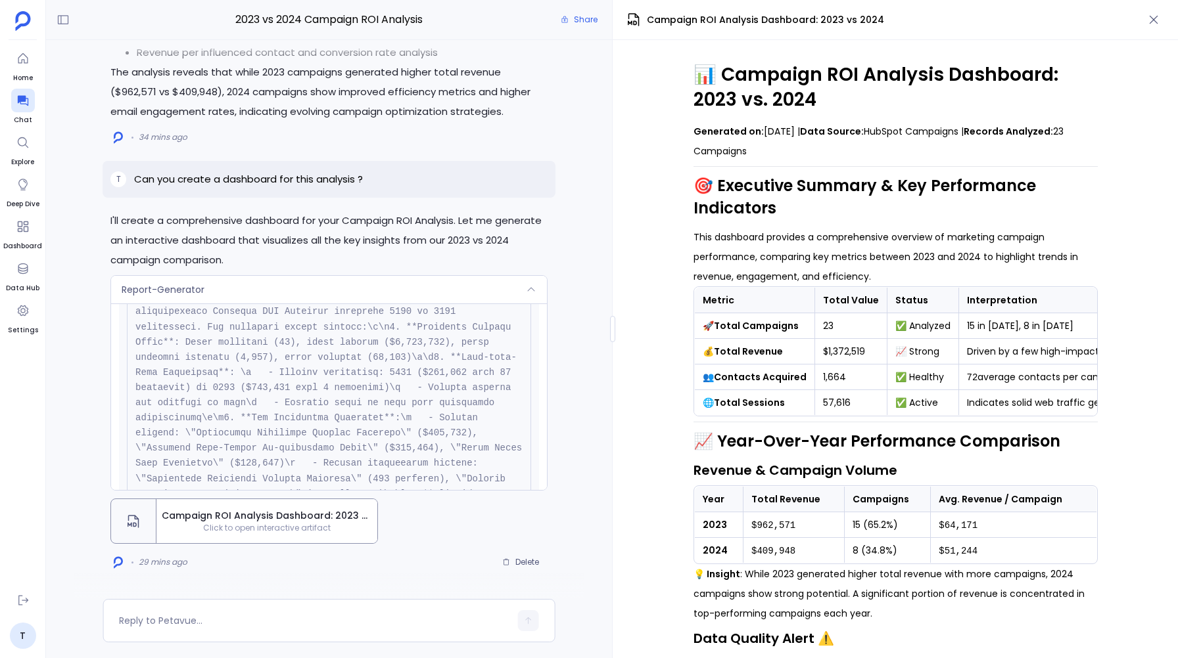
scroll to position [-2194, 0]
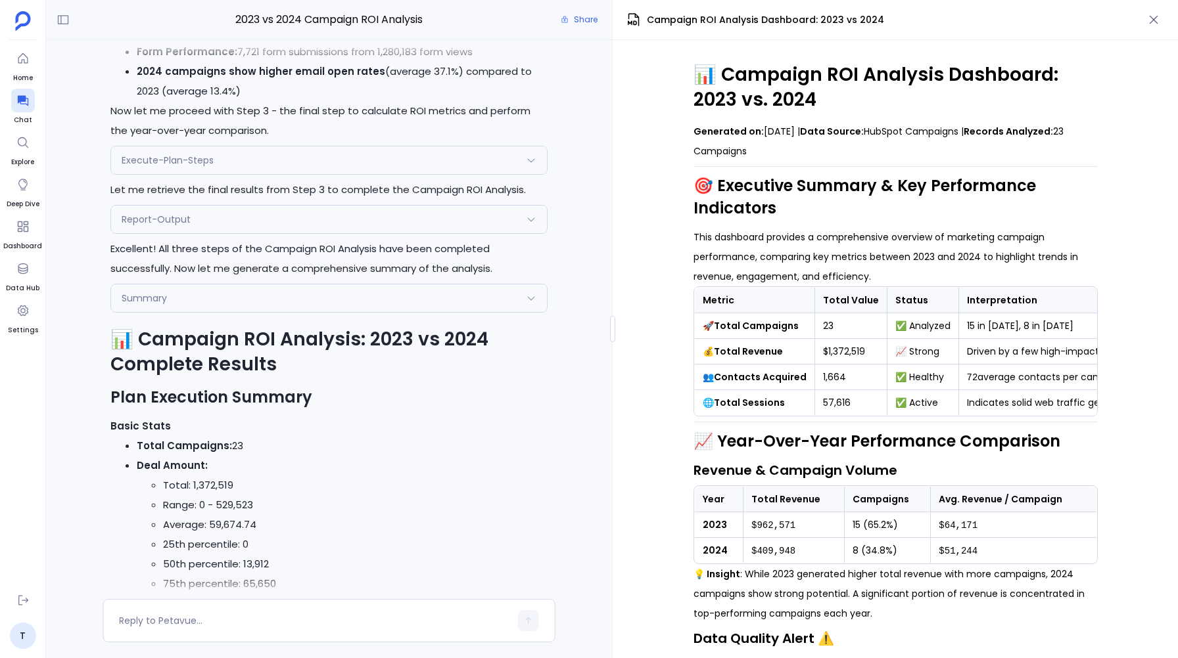
click at [530, 217] on icon at bounding box center [531, 219] width 11 height 11
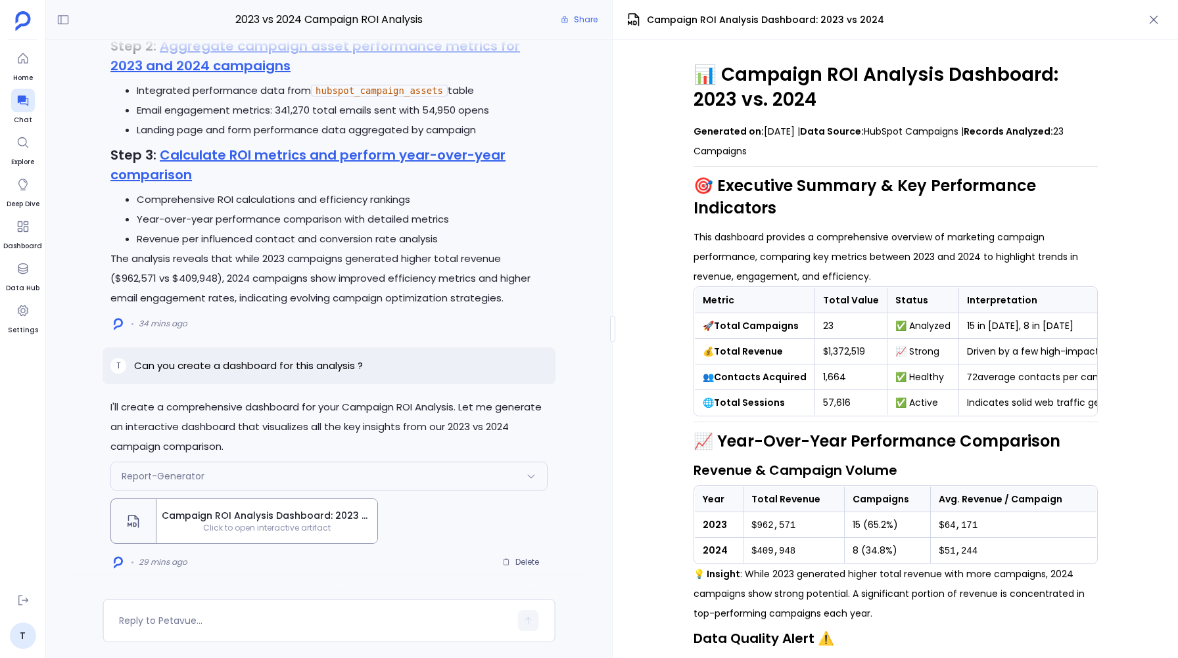
scroll to position [-2008, 0]
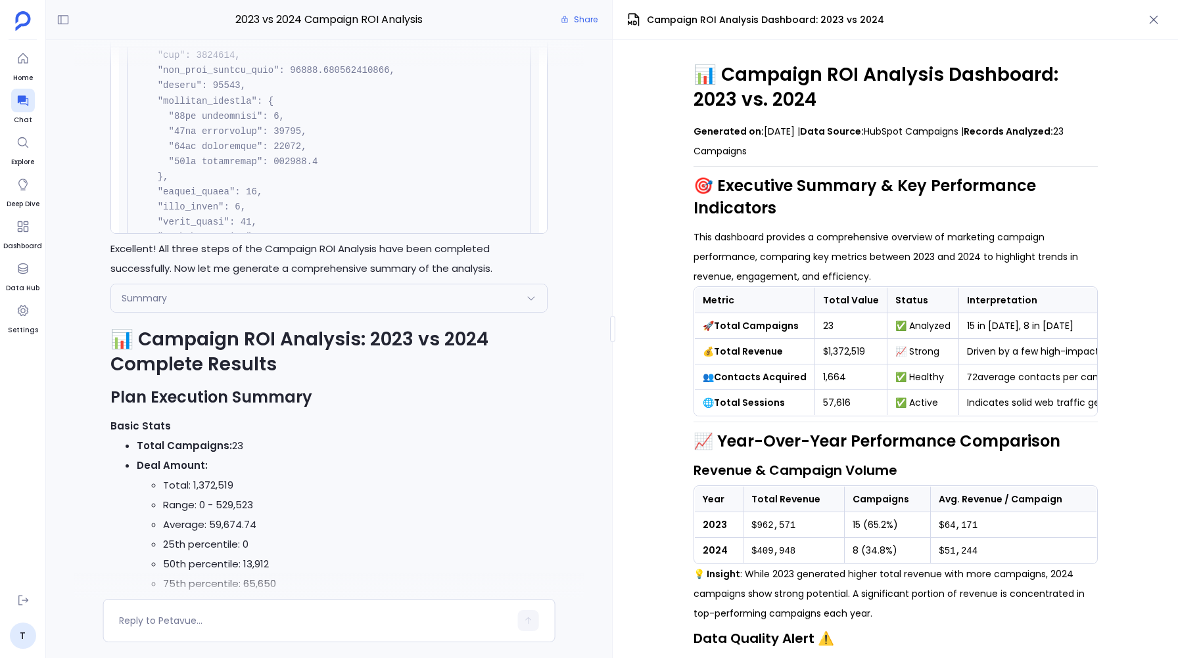
click at [536, 296] on icon at bounding box center [531, 298] width 11 height 11
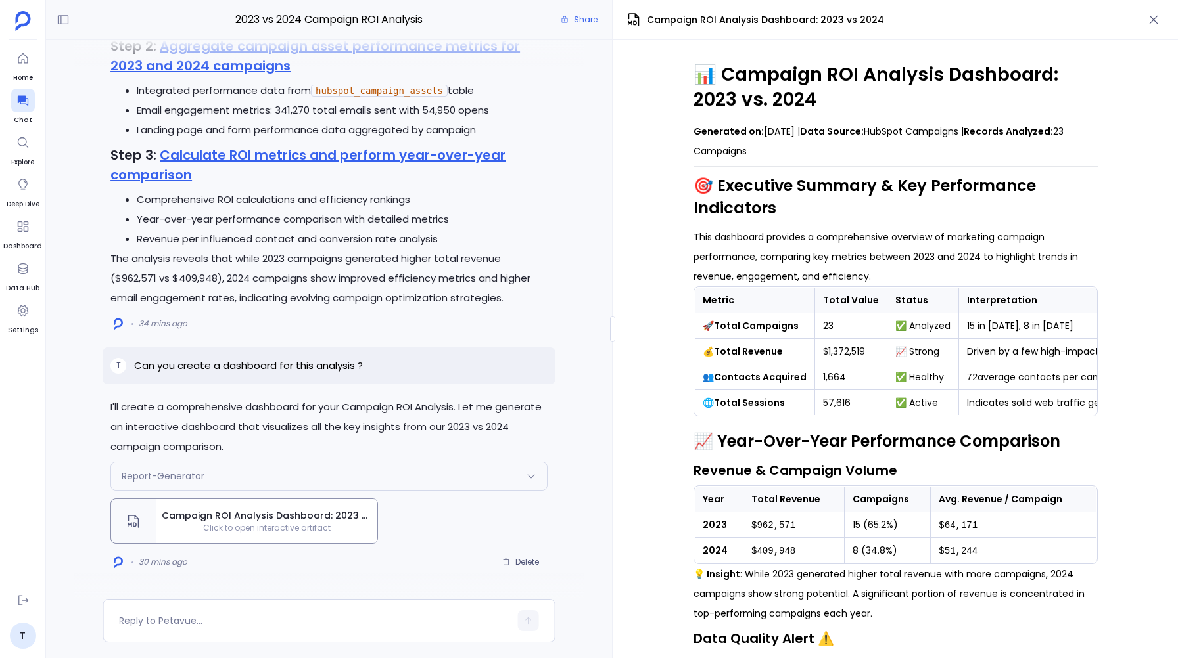
scroll to position [-2273, 0]
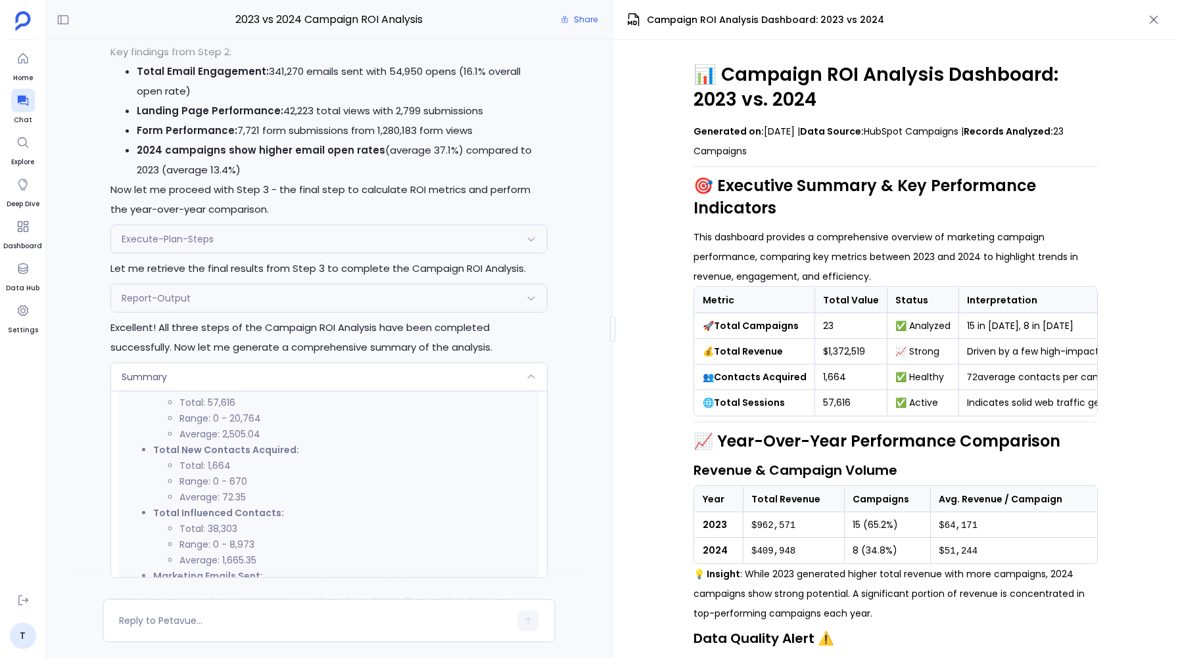
click at [532, 298] on icon at bounding box center [530, 298] width 7 height 4
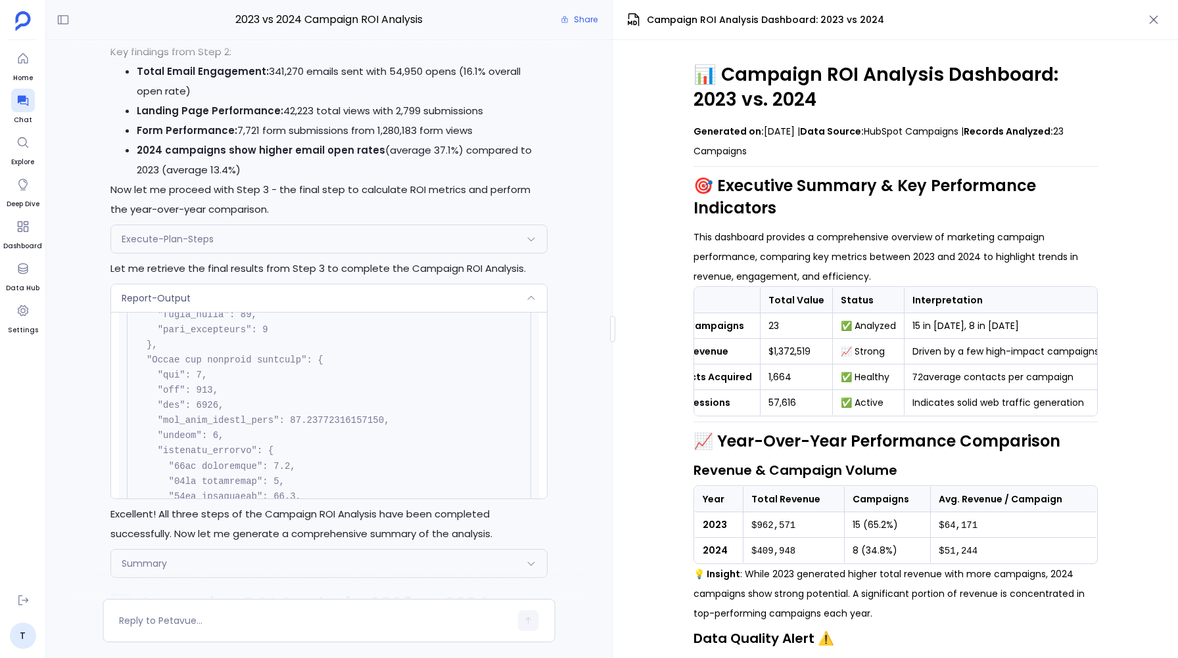
scroll to position [0, 58]
click at [909, 376] on code "72" at bounding box center [914, 378] width 11 height 11
copy code "72"
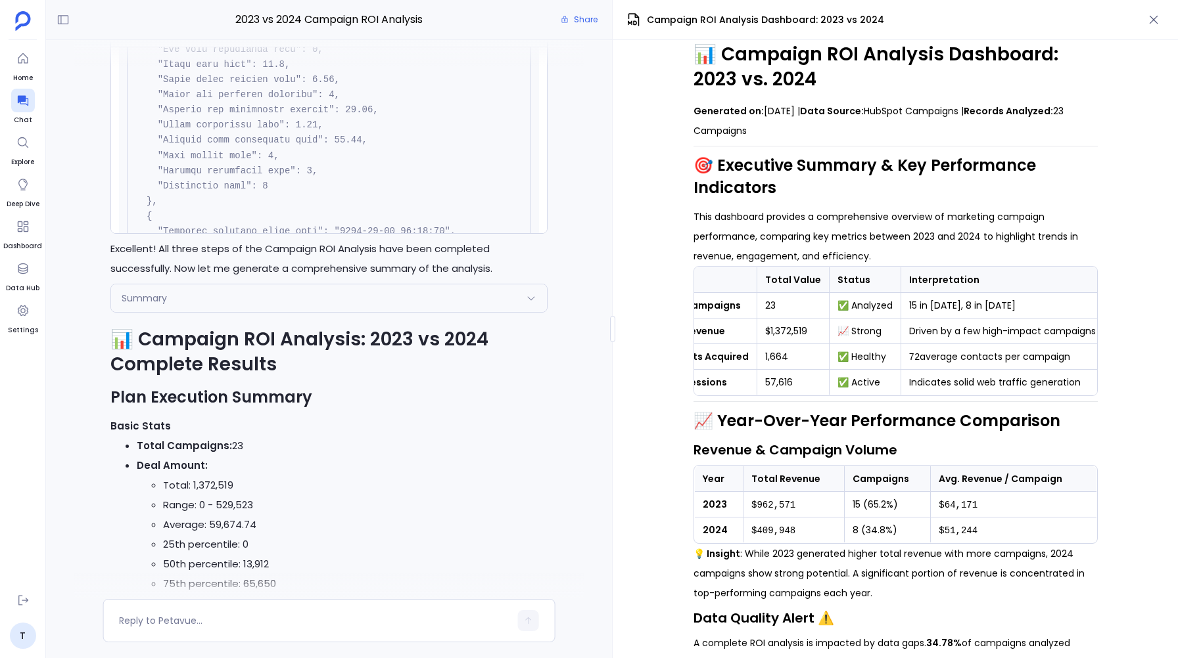
scroll to position [0, 0]
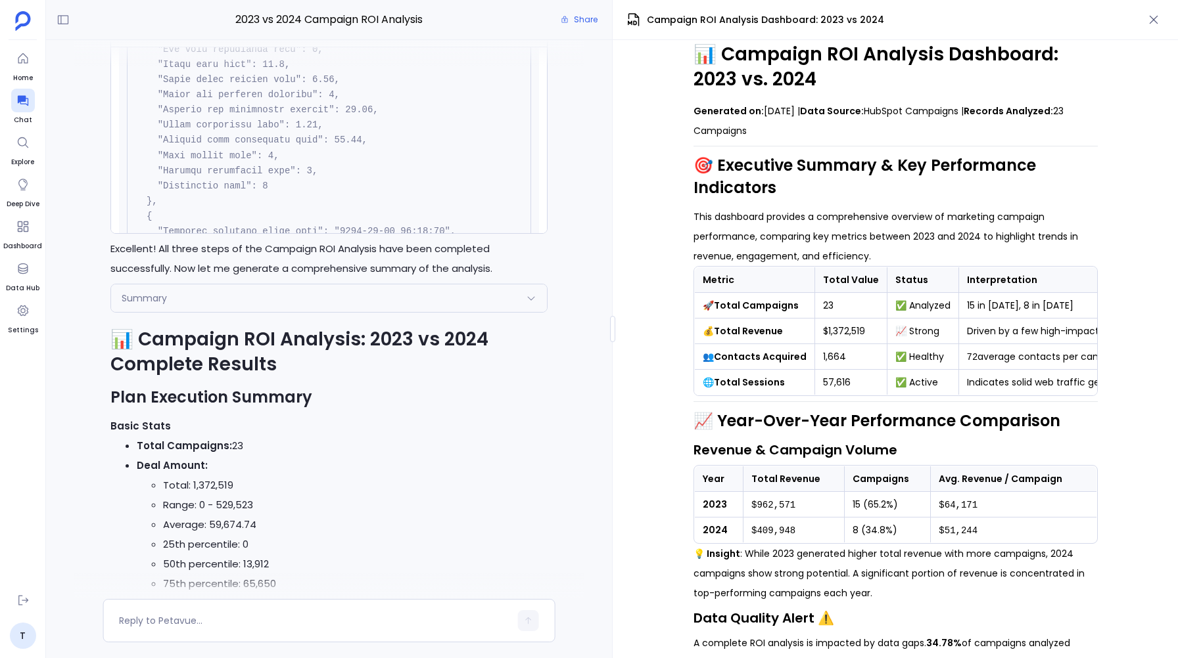
click at [834, 356] on td "1,664" at bounding box center [850, 357] width 72 height 26
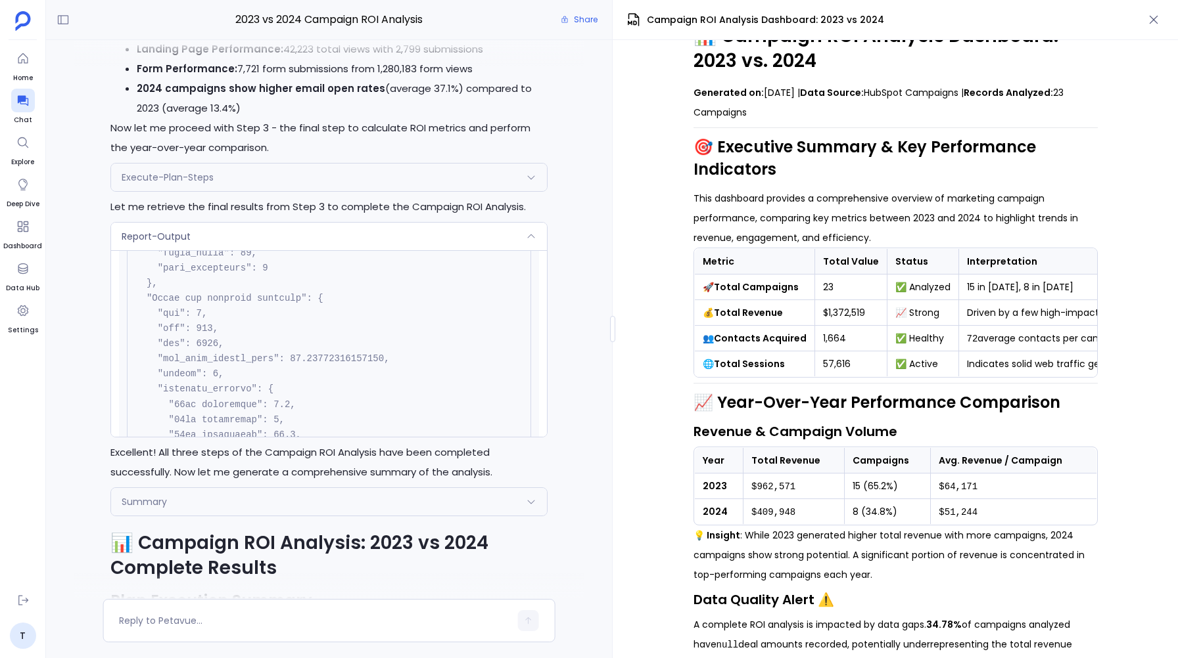
scroll to position [45, 0]
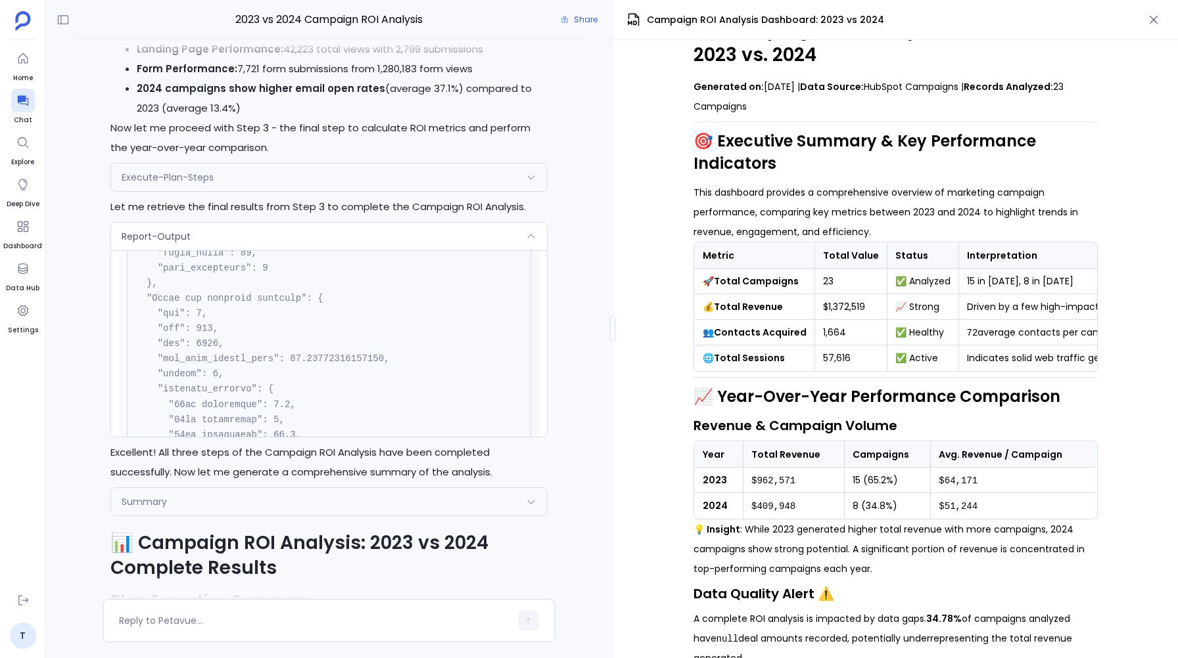
click at [836, 357] on td "57,616" at bounding box center [850, 359] width 72 height 26
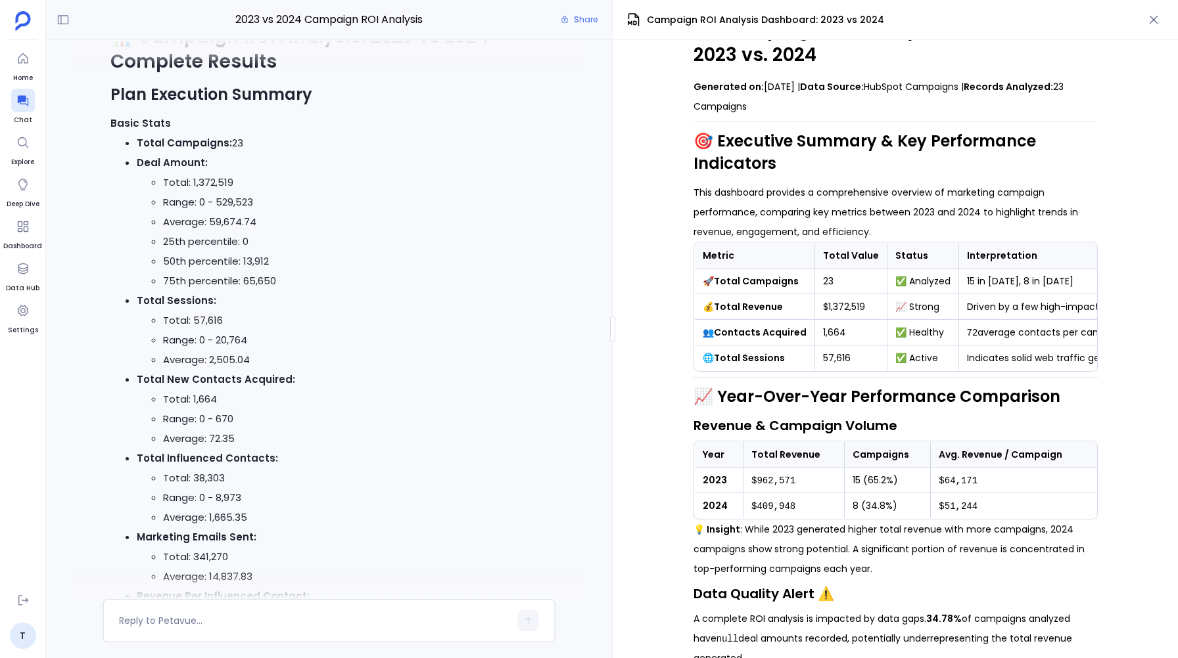
scroll to position [-2008, 0]
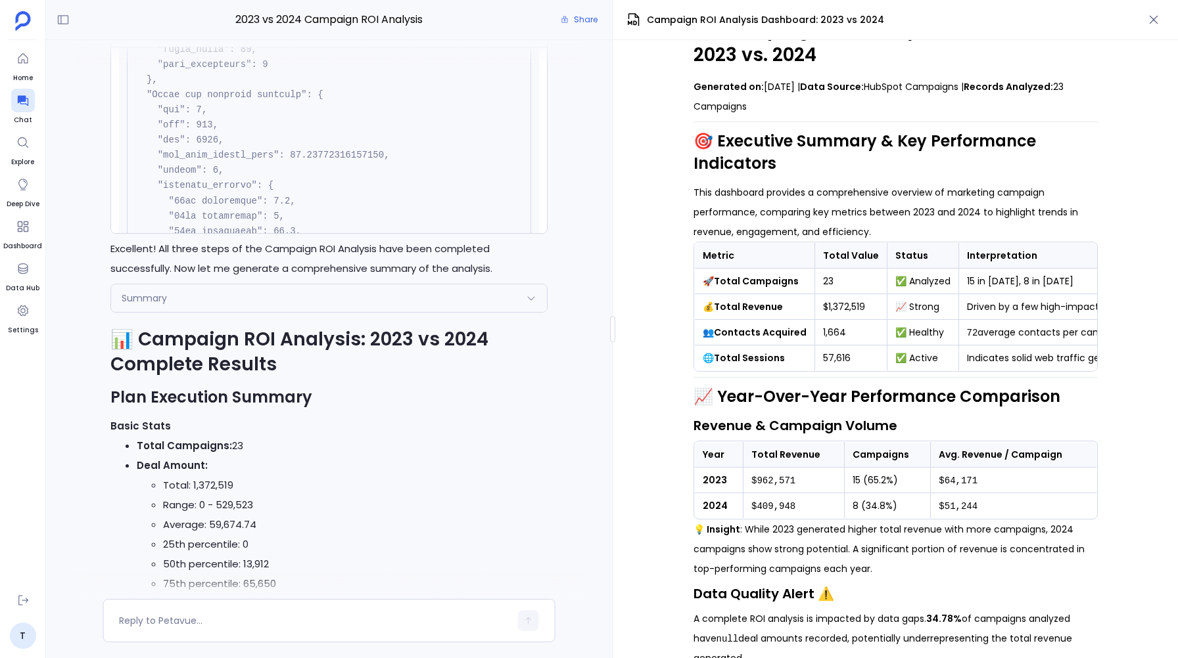
click at [532, 298] on icon at bounding box center [531, 298] width 11 height 11
click at [532, 298] on div "Summary Request { "name": "Summary", "args": { "planId": "68d7aedac18dc87a097d4…" at bounding box center [329, 299] width 436 height 28
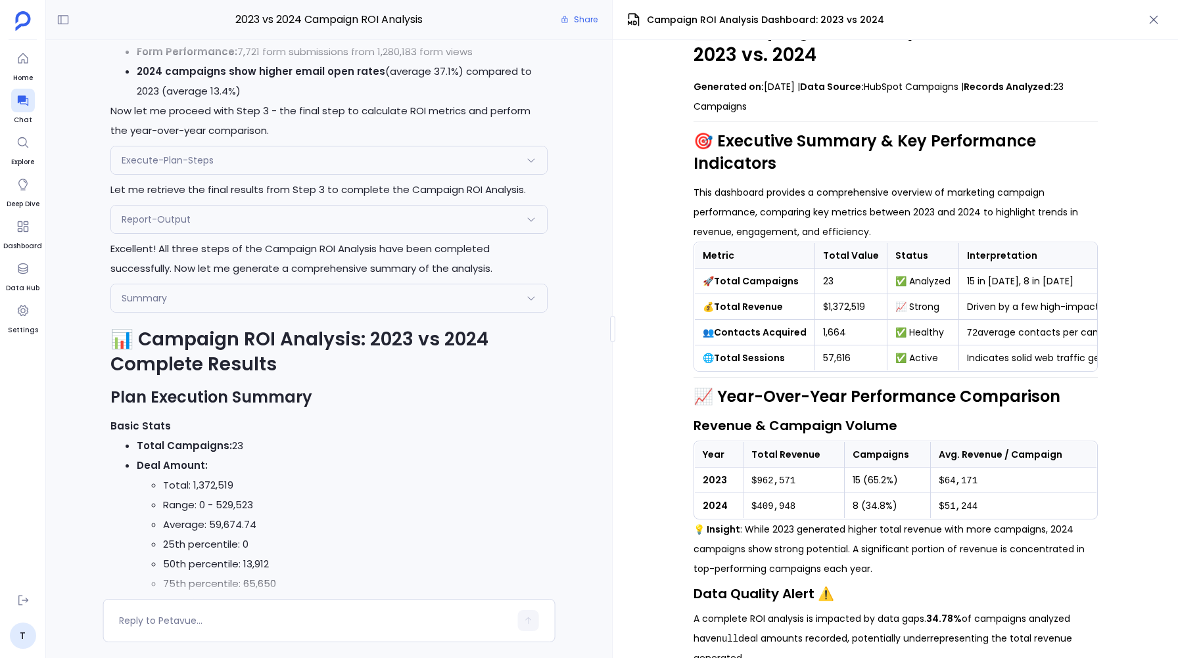
click at [532, 298] on icon at bounding box center [531, 298] width 11 height 11
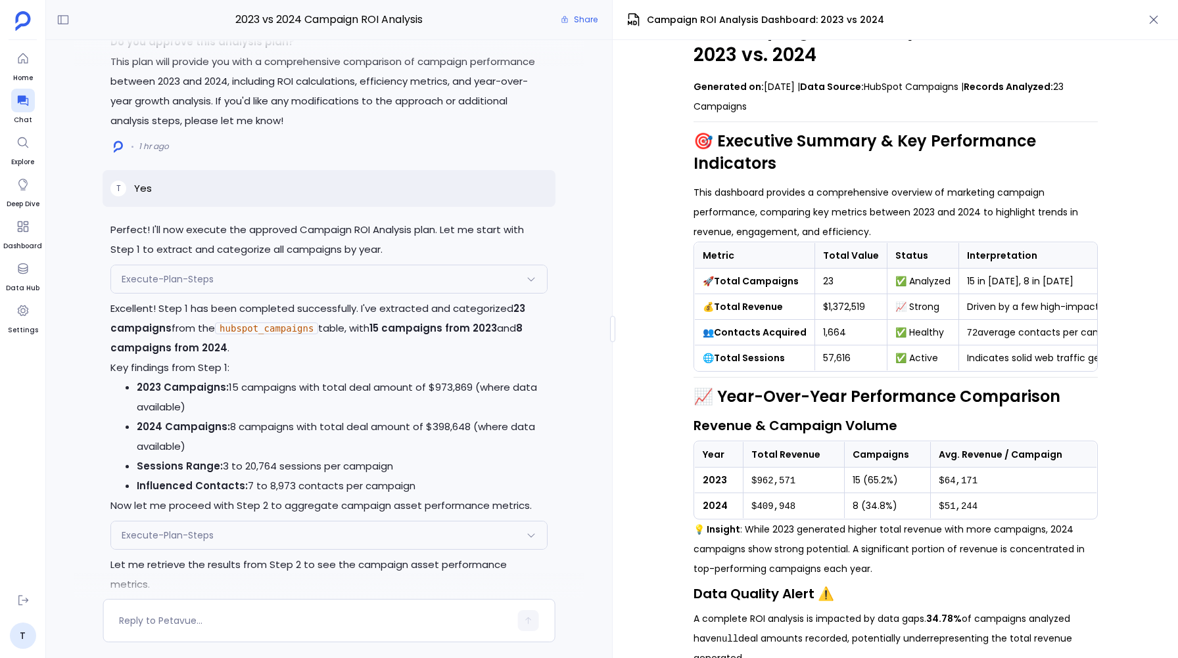
scroll to position [-2273, 0]
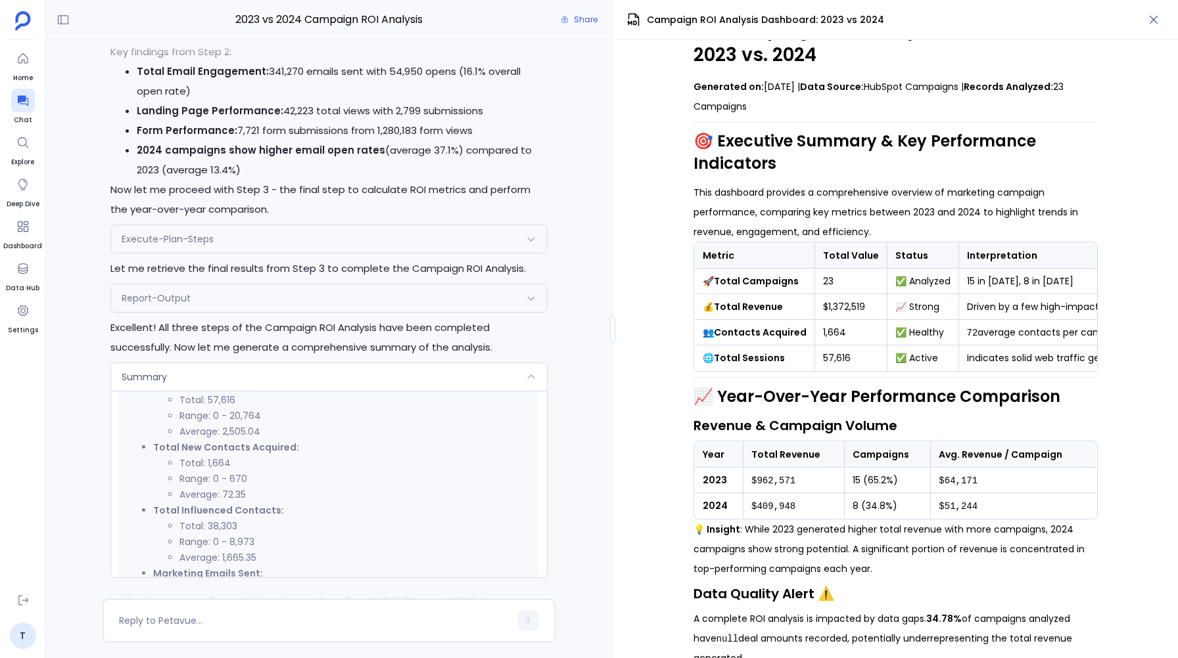
click at [531, 294] on icon at bounding box center [531, 298] width 11 height 11
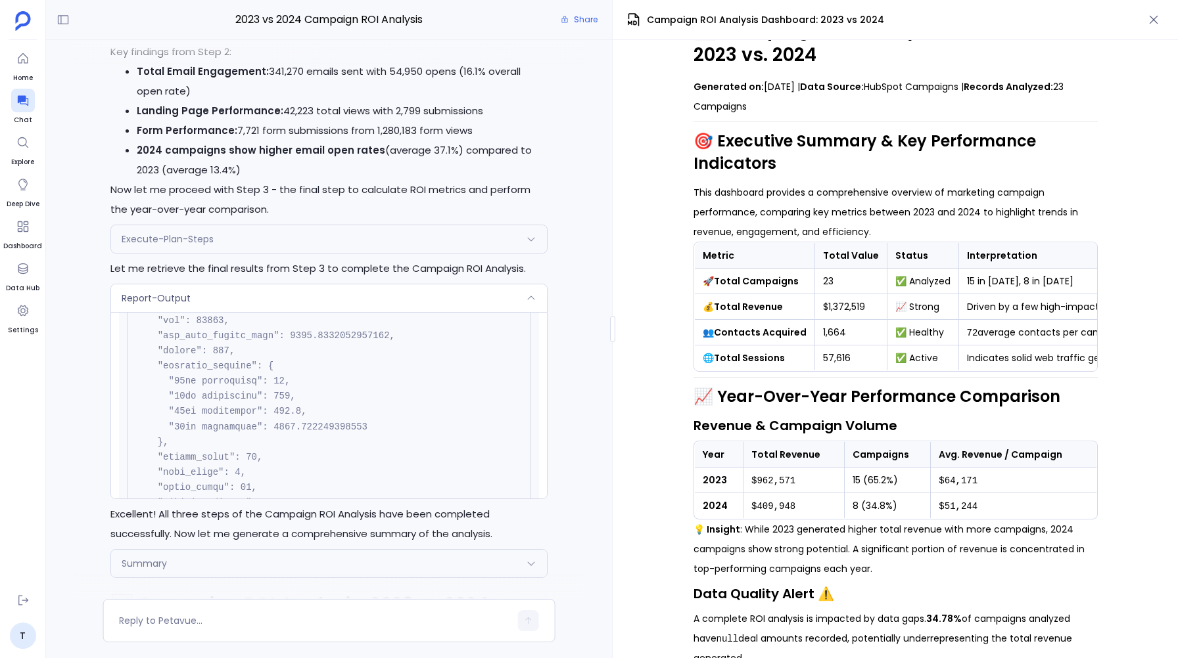
scroll to position [-2924, 0]
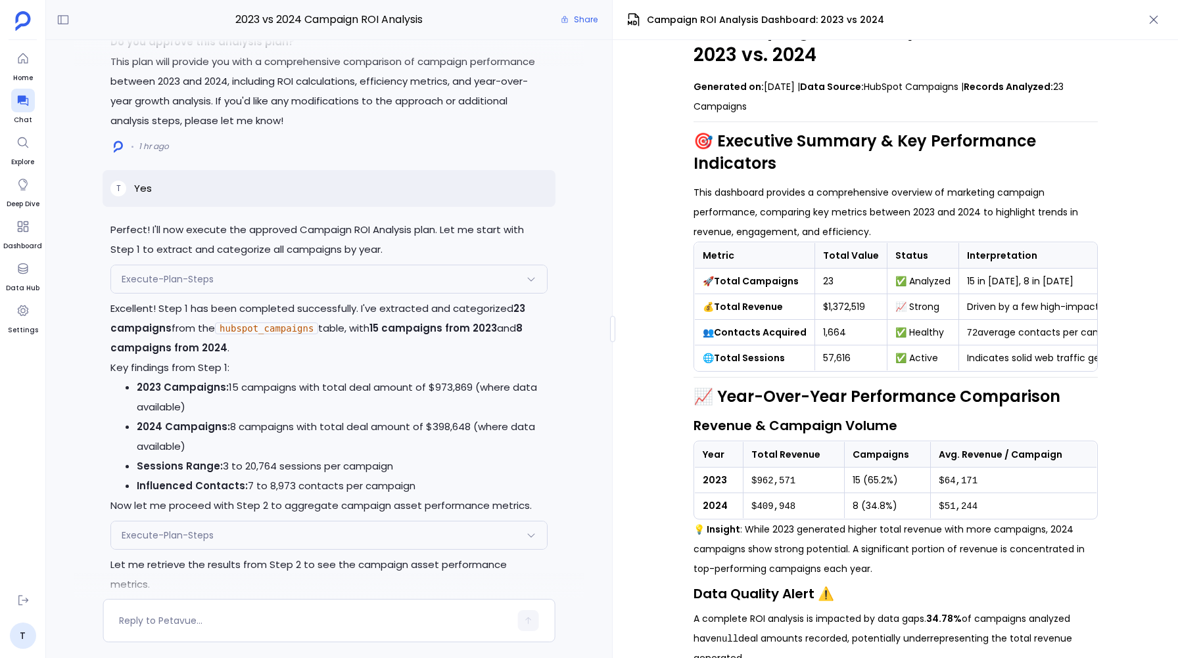
click at [534, 285] on icon at bounding box center [531, 279] width 11 height 11
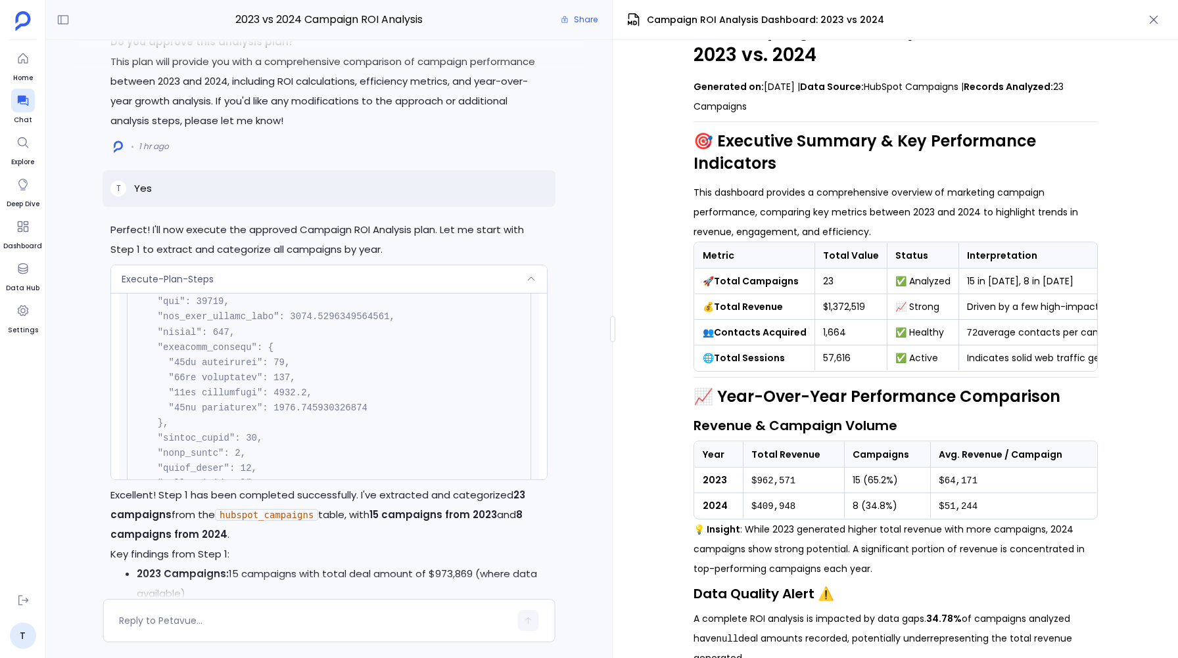
click at [534, 285] on icon at bounding box center [531, 279] width 11 height 11
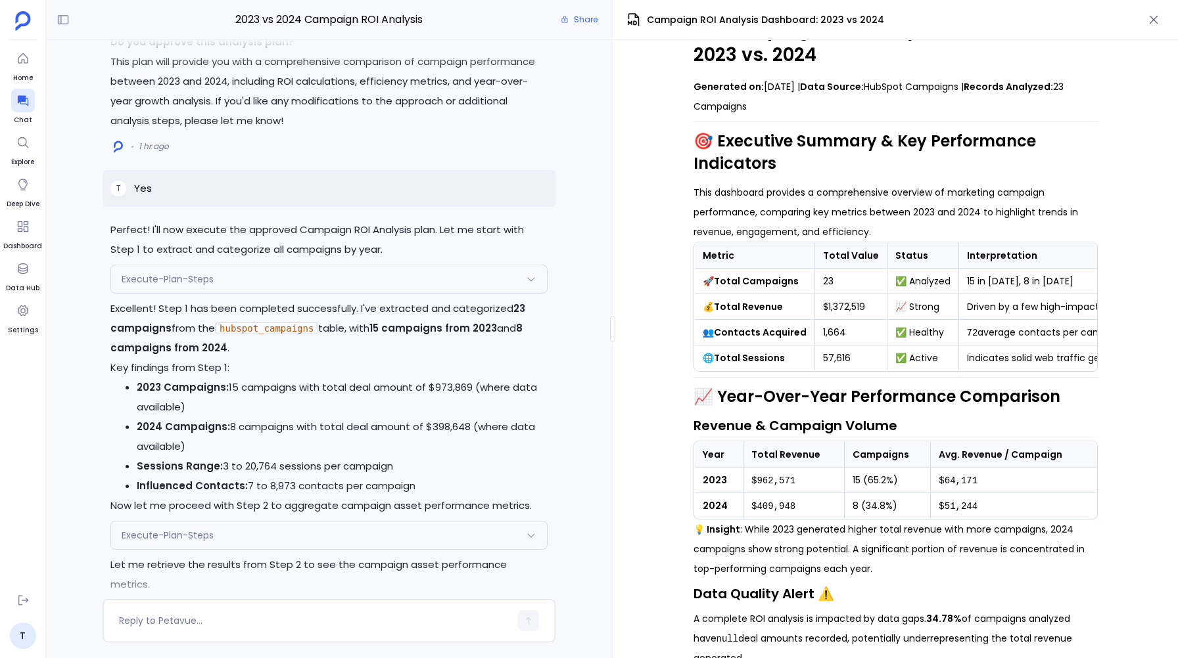
click at [533, 285] on icon at bounding box center [531, 279] width 11 height 11
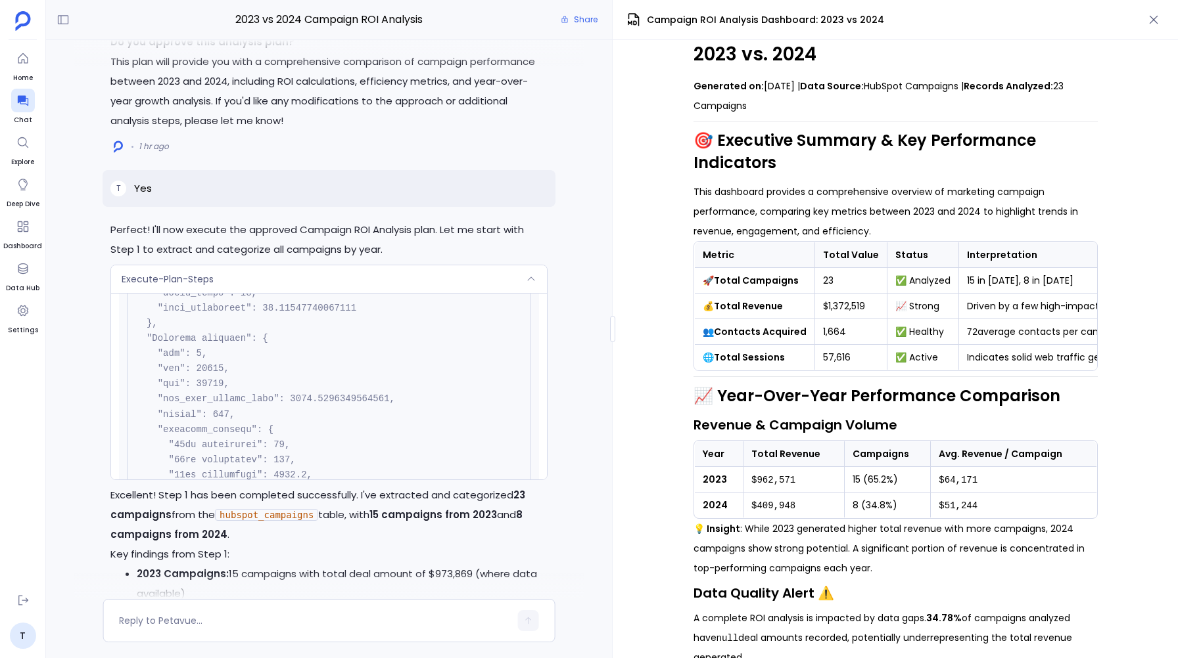
scroll to position [-2086, 0]
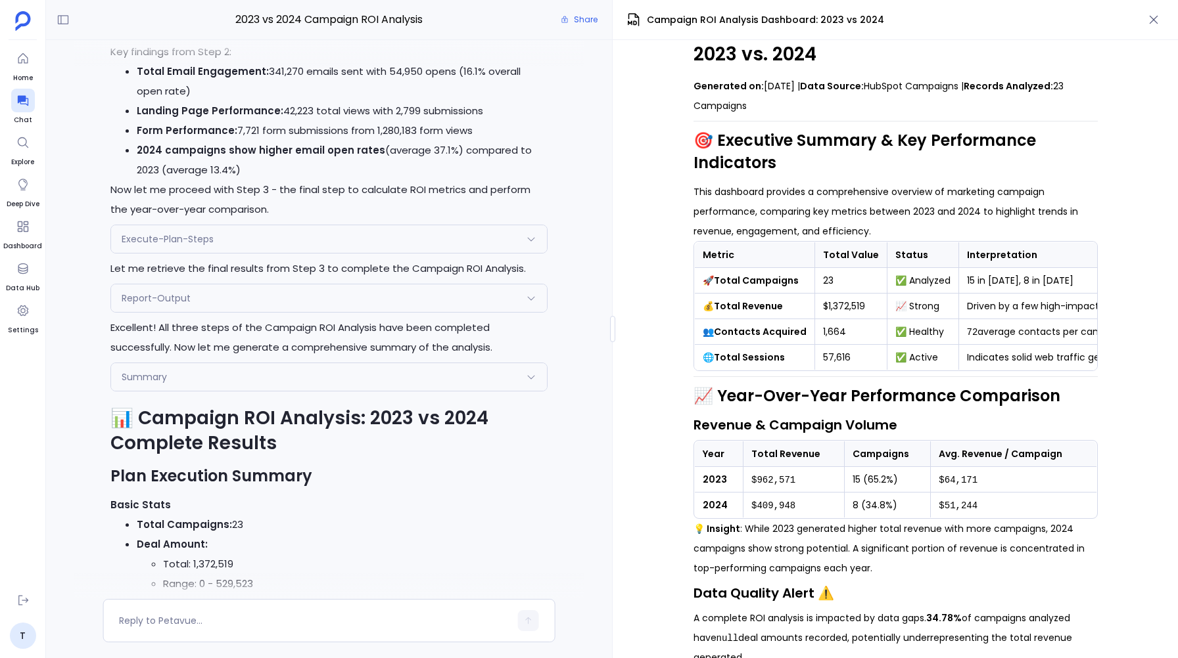
click at [531, 298] on icon at bounding box center [530, 298] width 7 height 4
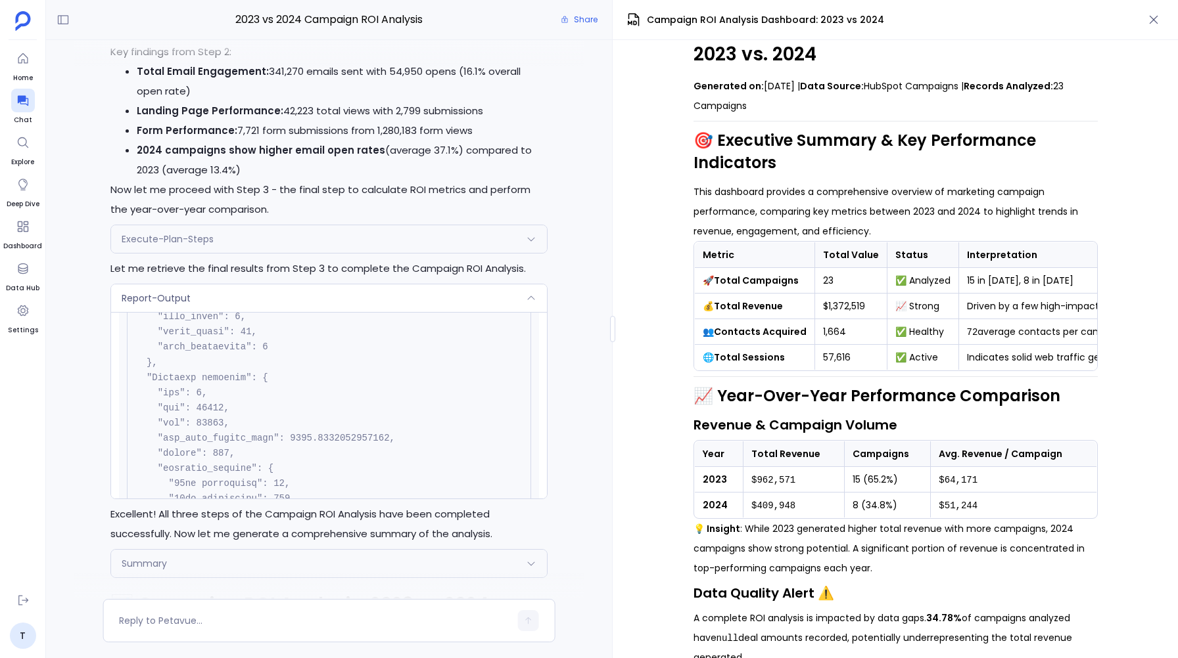
scroll to position [-2924, 0]
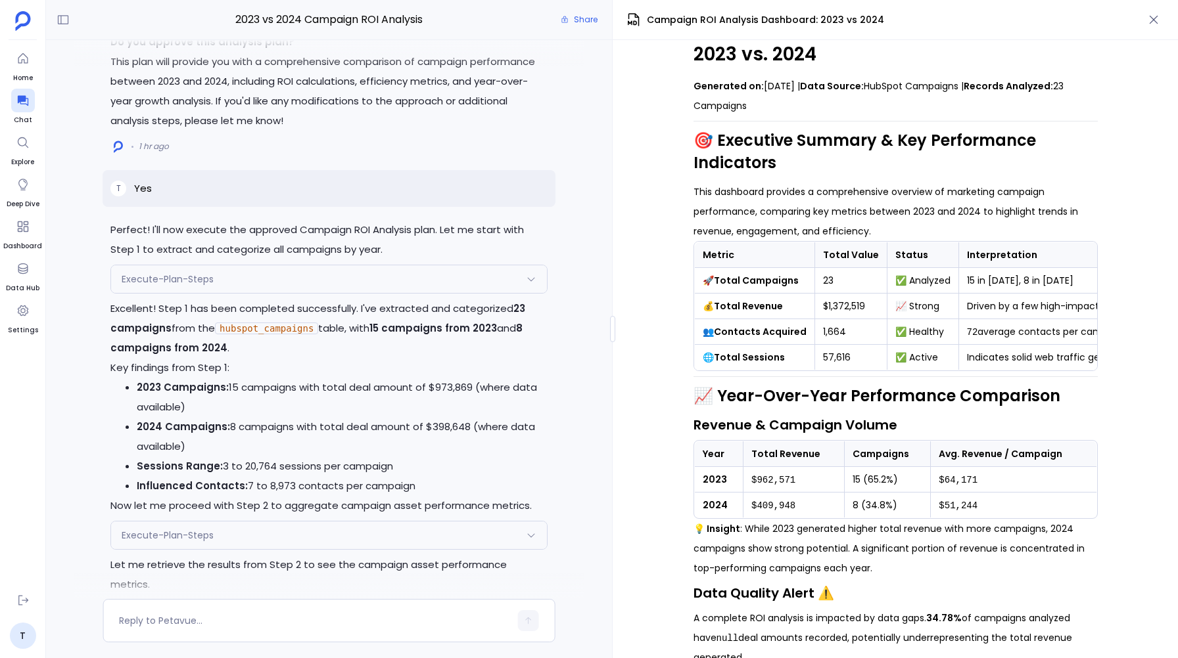
click at [533, 285] on icon at bounding box center [531, 279] width 11 height 11
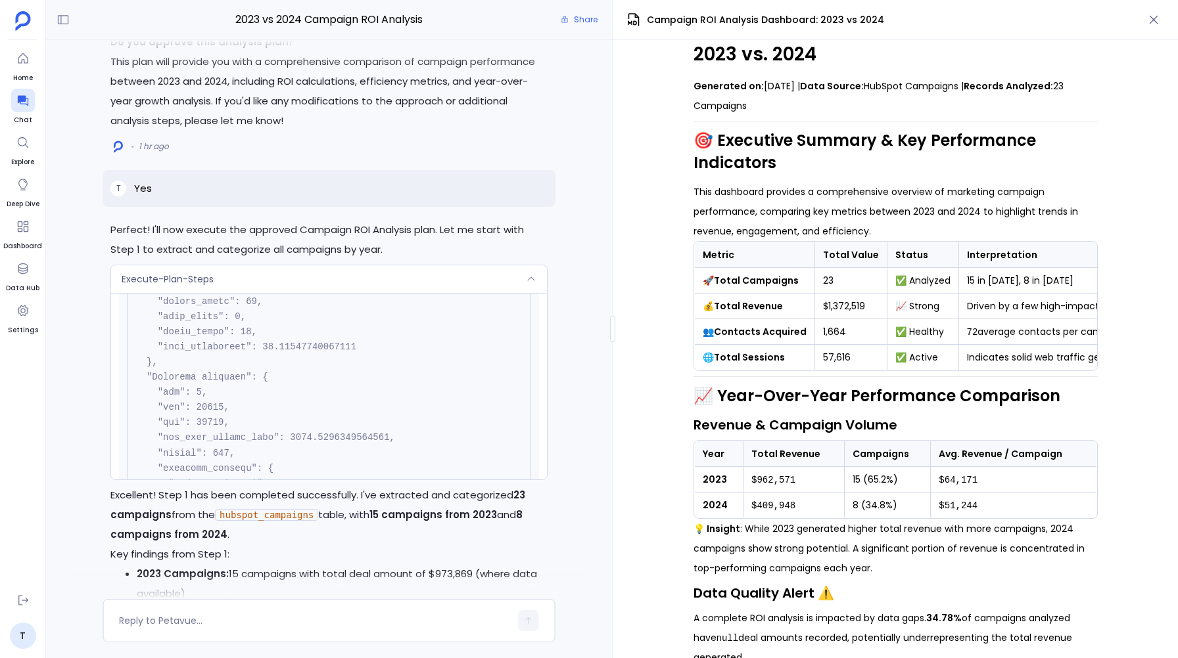
scroll to position [-2086, 0]
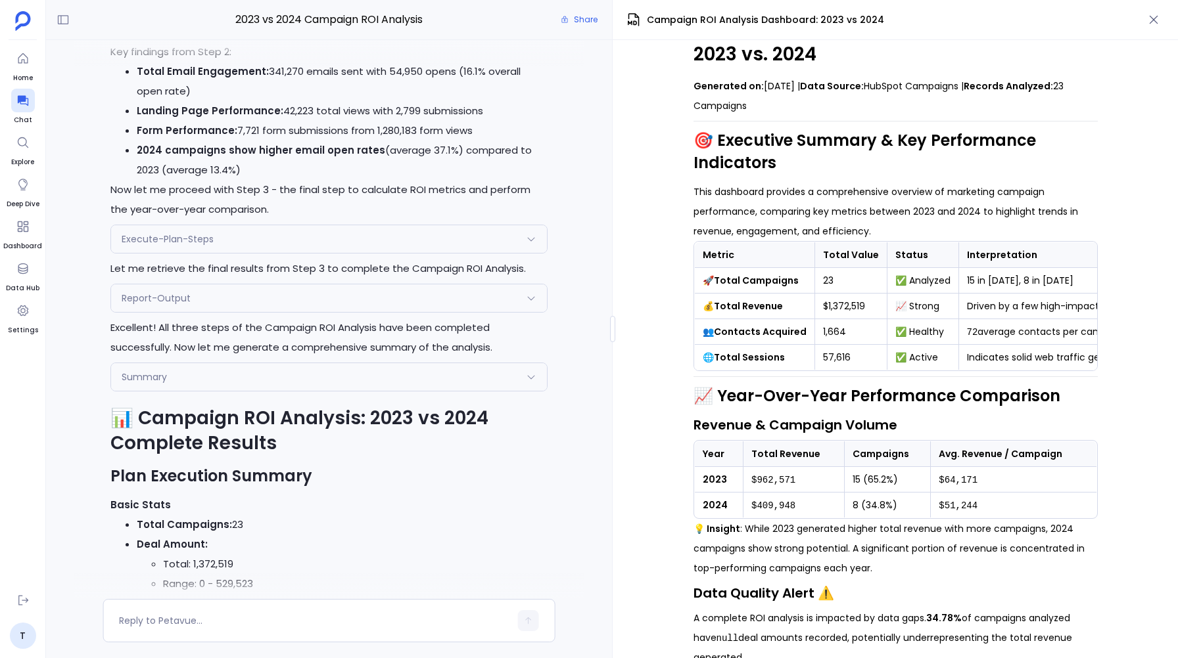
click at [529, 293] on icon at bounding box center [531, 298] width 11 height 11
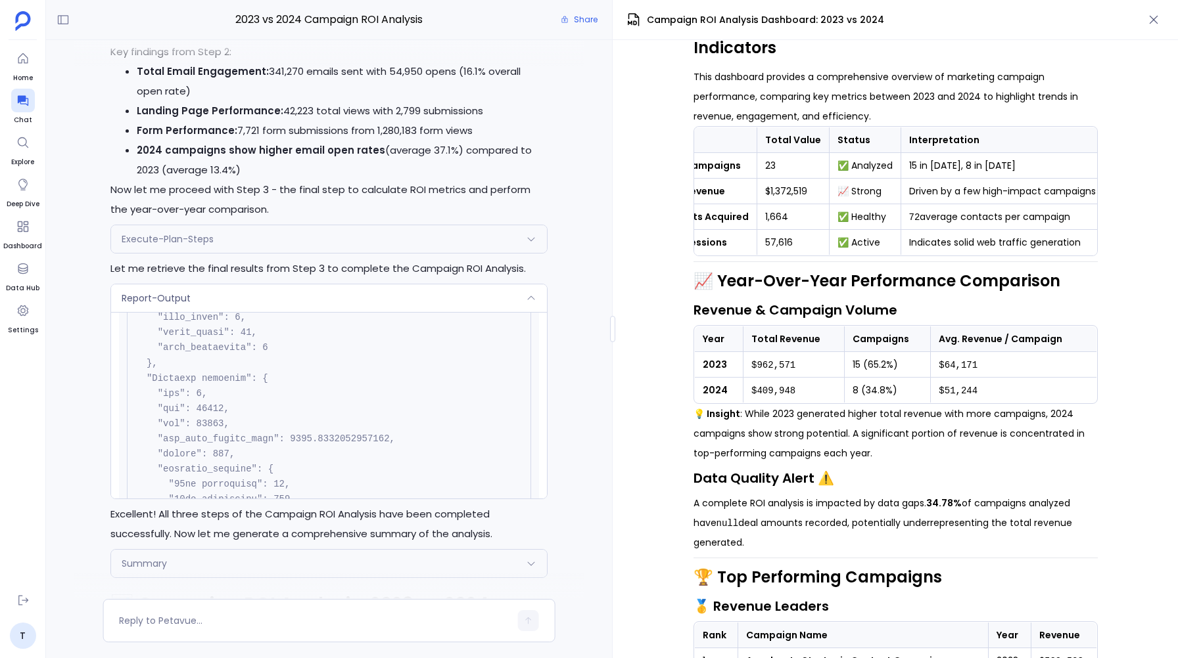
scroll to position [161, 0]
drag, startPoint x: 800, startPoint y: 367, endPoint x: 756, endPoint y: 369, distance: 43.5
click at [756, 369] on td "$962,571" at bounding box center [793, 365] width 101 height 26
copy code "962,571"
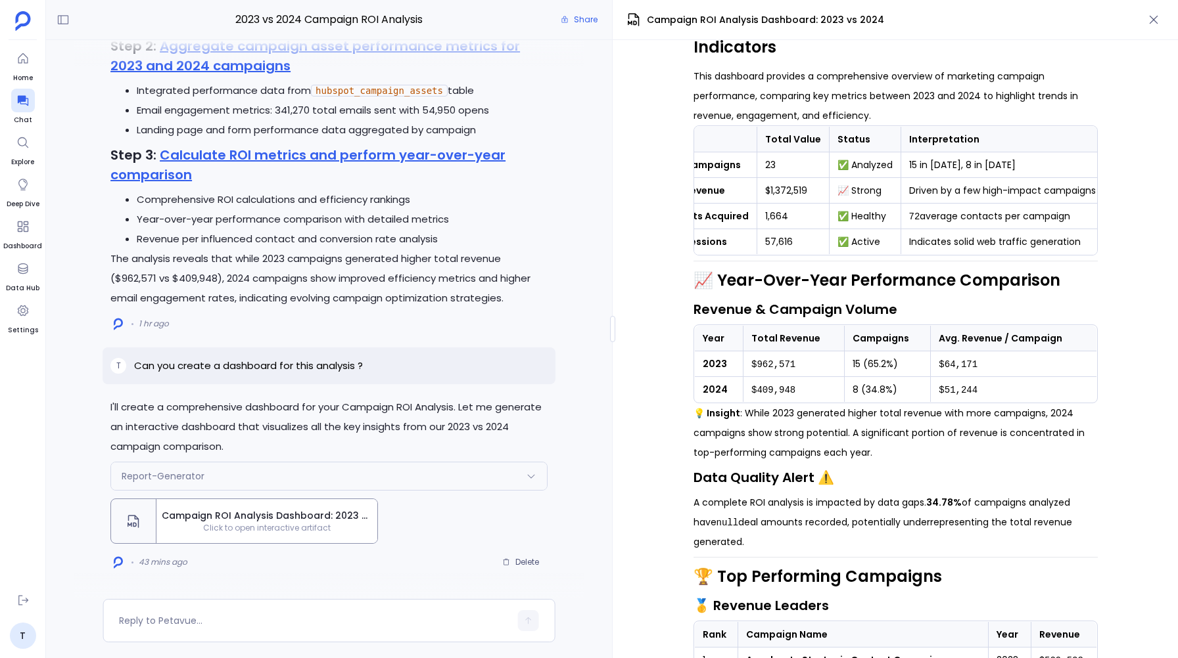
scroll to position [-2008, 0]
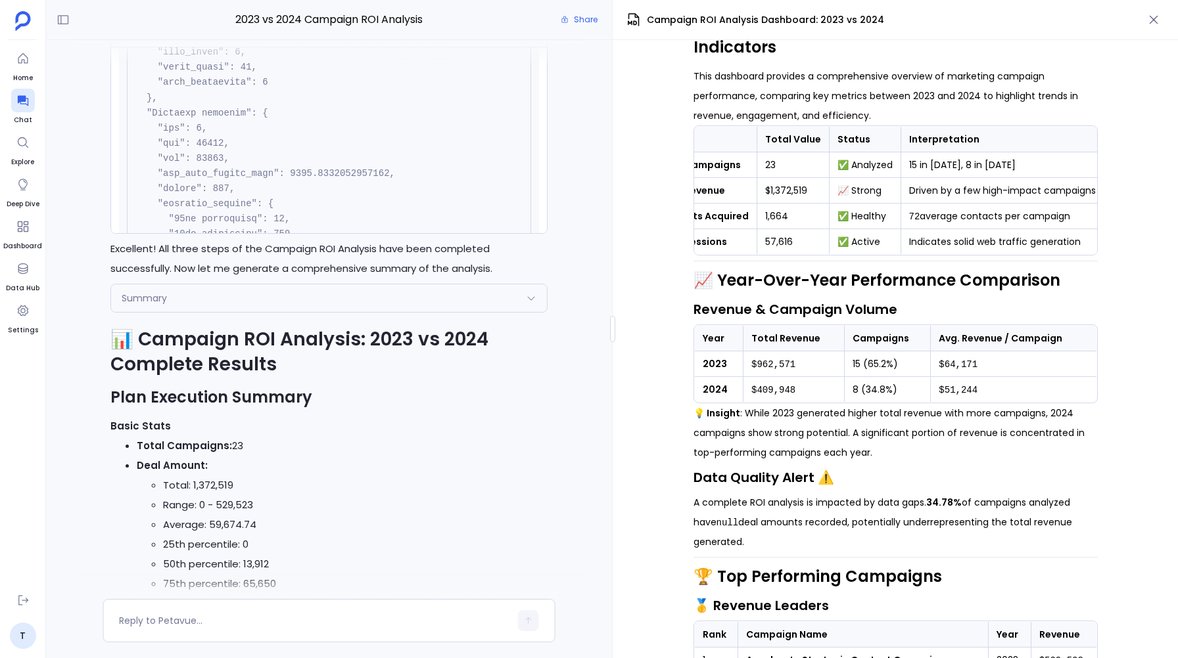
click at [531, 296] on icon at bounding box center [531, 298] width 11 height 11
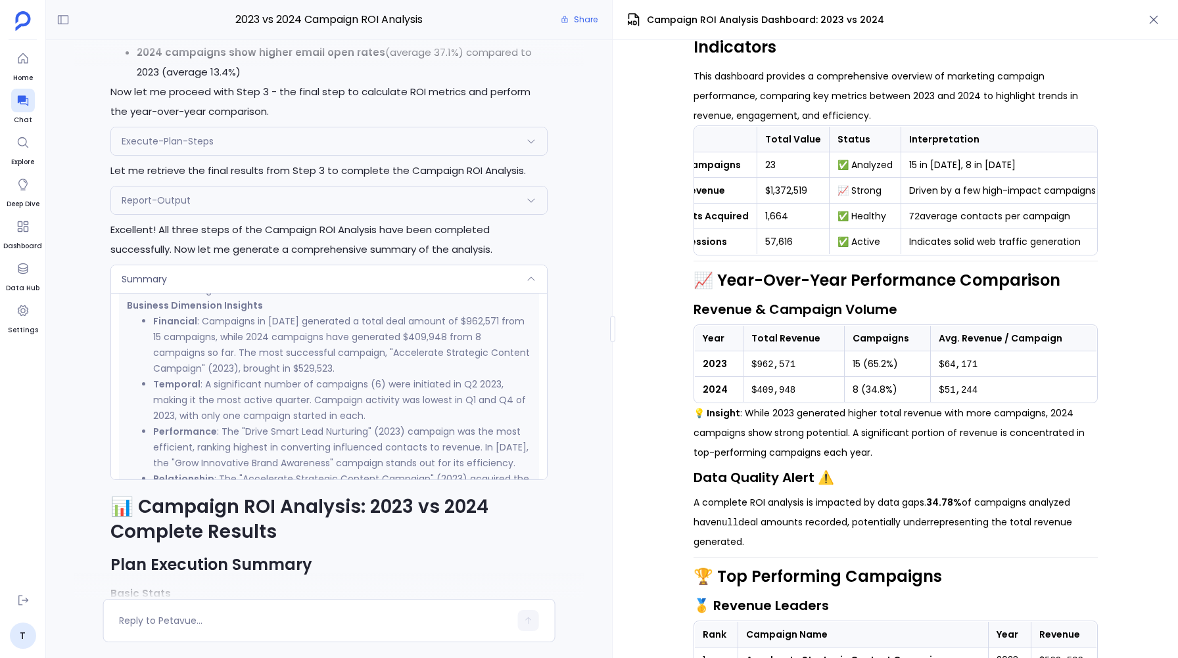
scroll to position [0, 0]
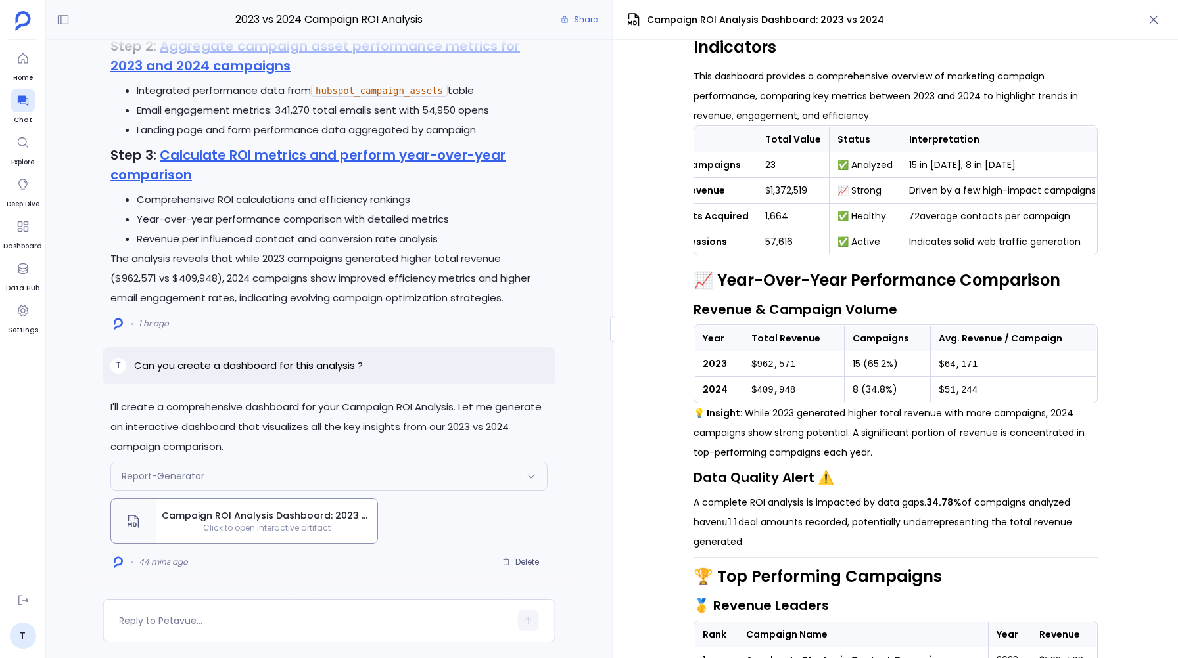
click at [529, 474] on icon at bounding box center [531, 476] width 11 height 11
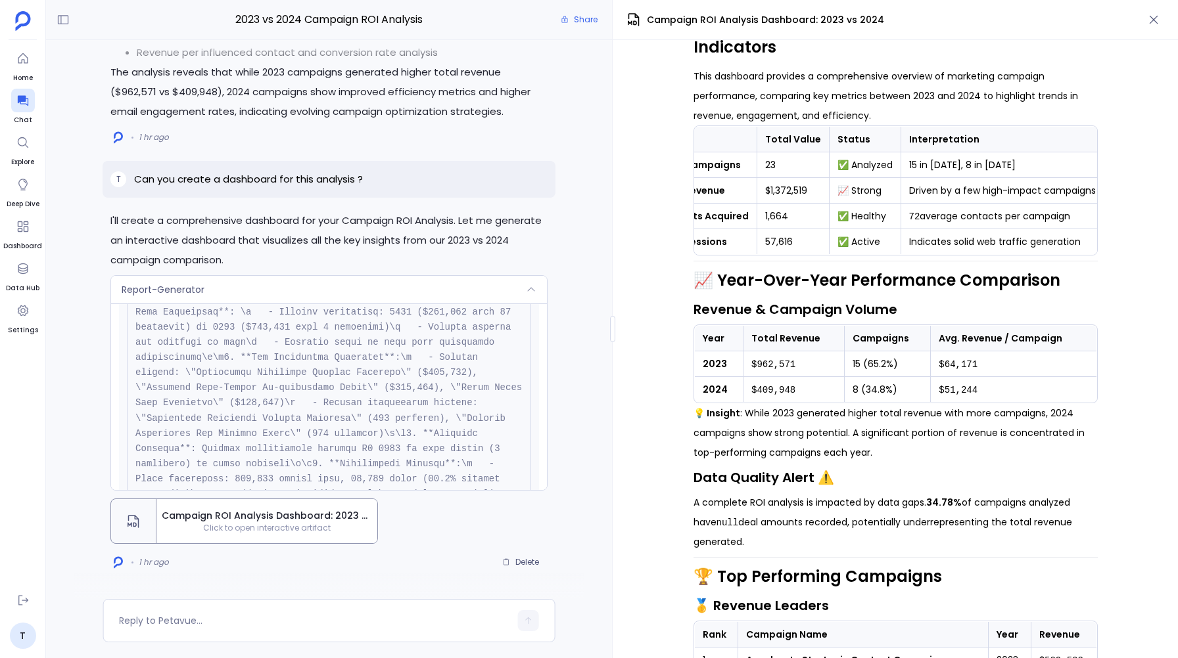
scroll to position [-2194, 0]
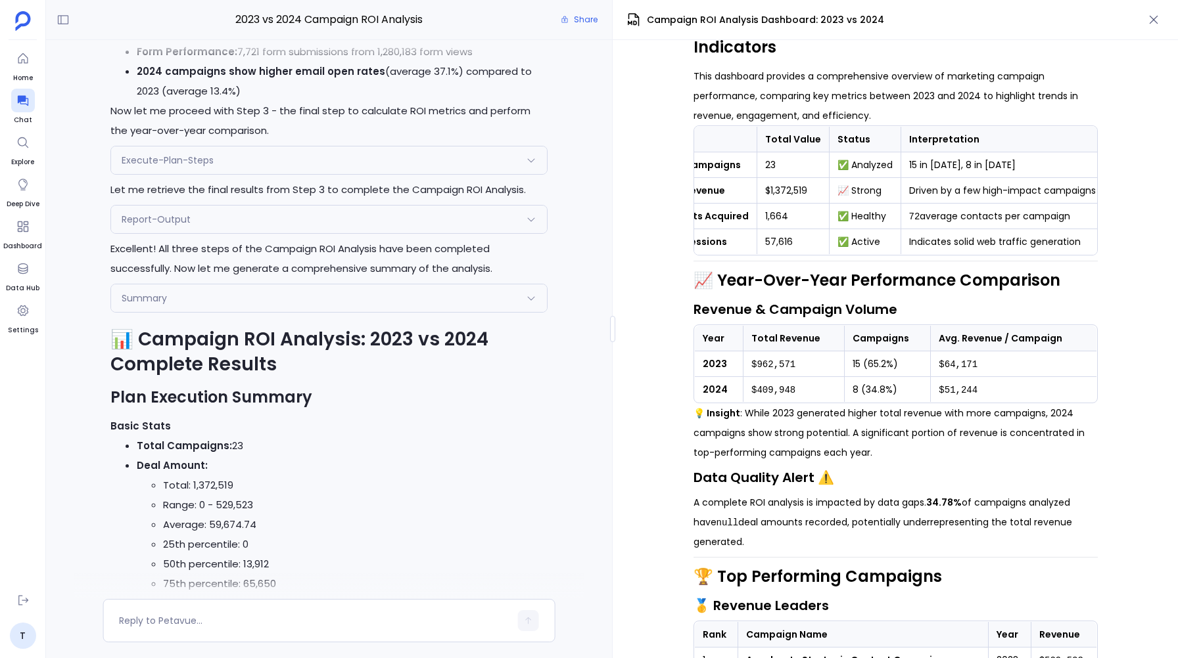
click at [532, 294] on icon at bounding box center [531, 298] width 11 height 11
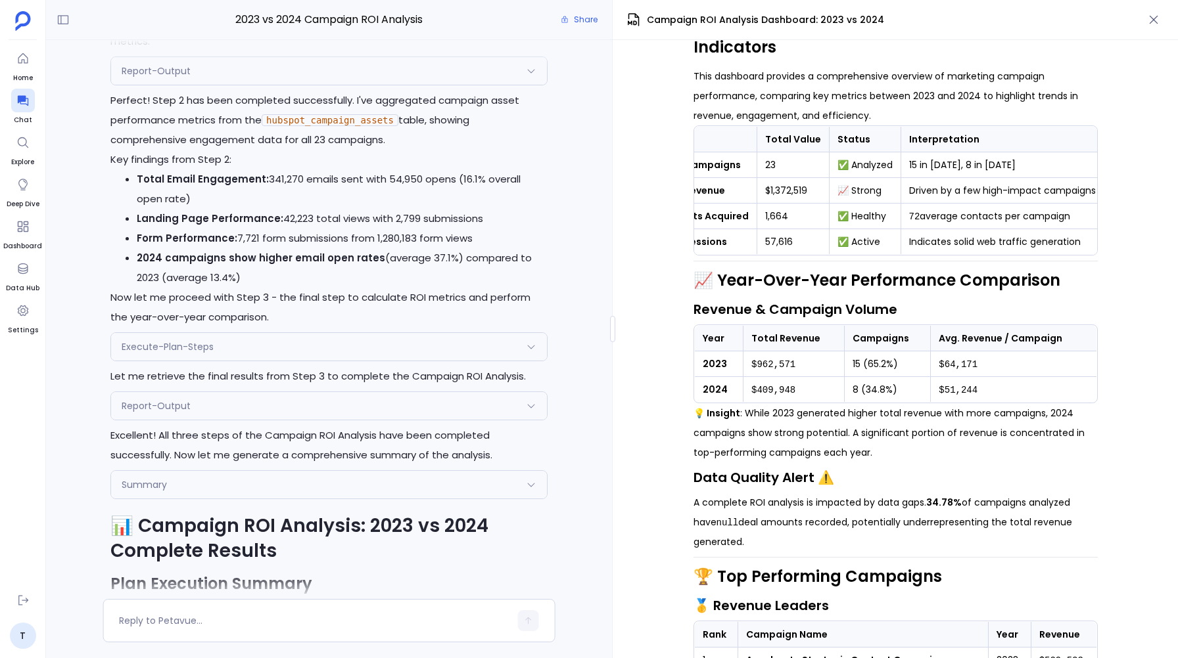
scroll to position [-2180, 0]
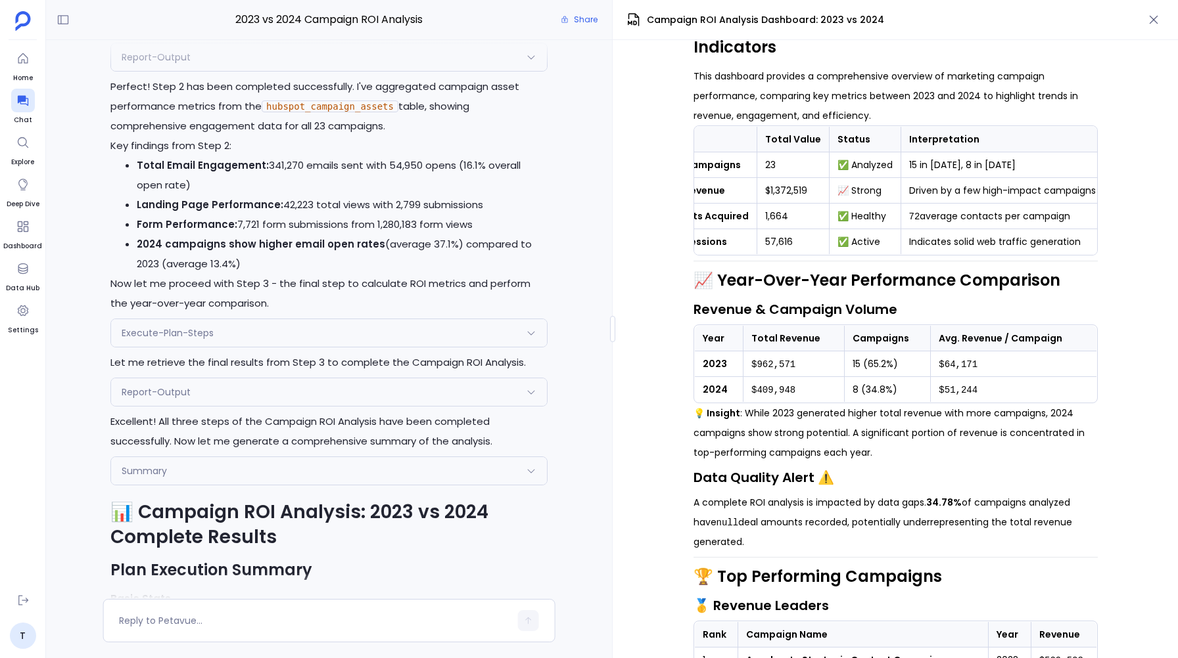
click at [530, 471] on icon at bounding box center [530, 471] width 7 height 4
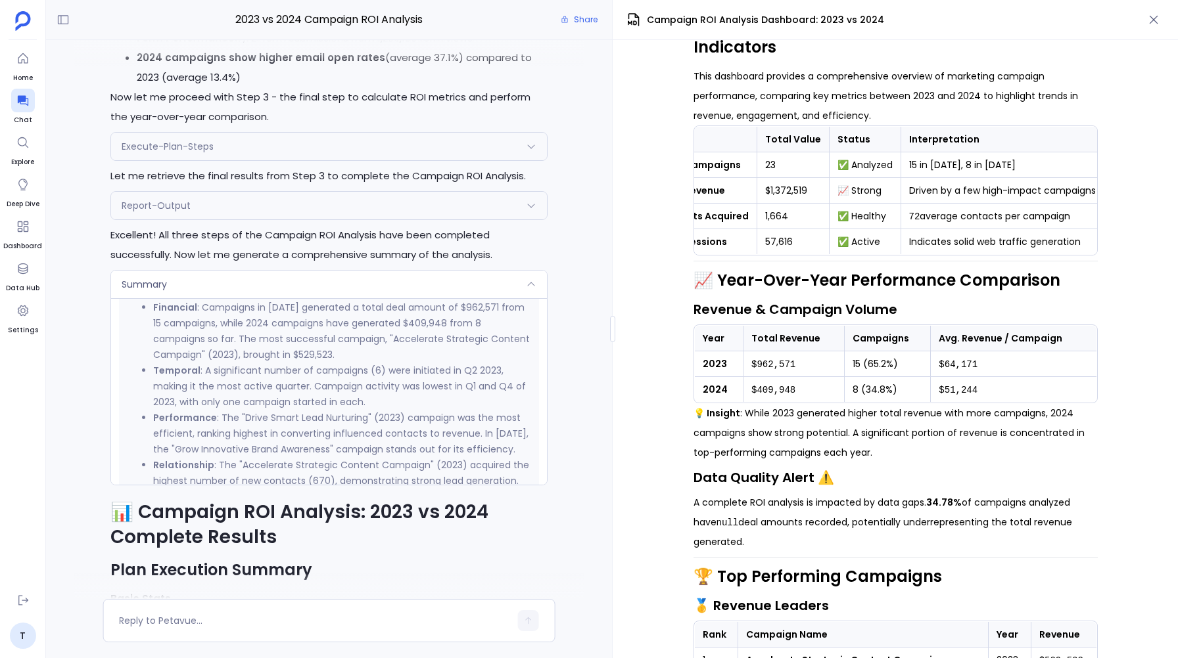
scroll to position [0, 0]
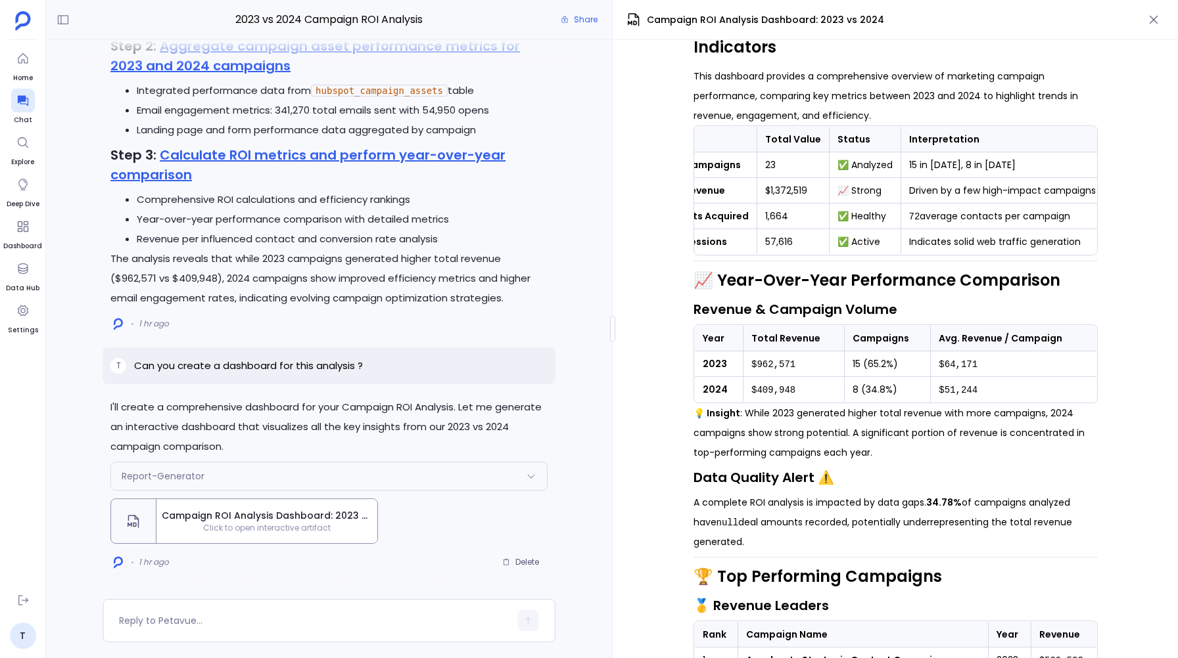
click at [530, 474] on icon at bounding box center [531, 476] width 11 height 11
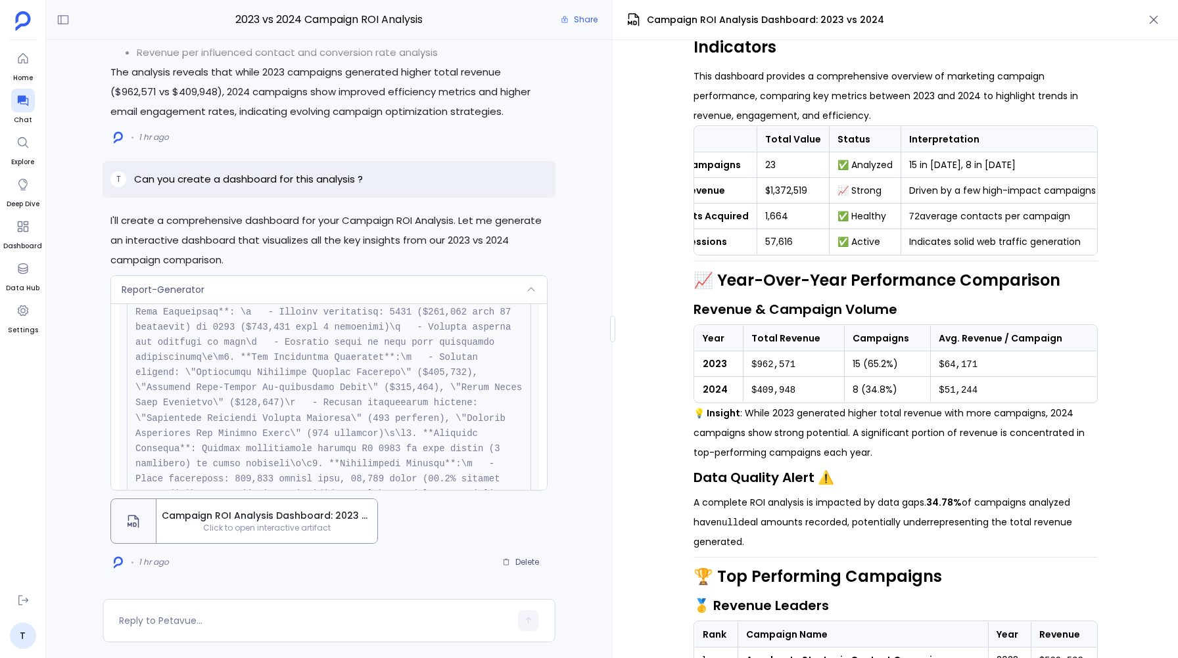
scroll to position [-2194, 0]
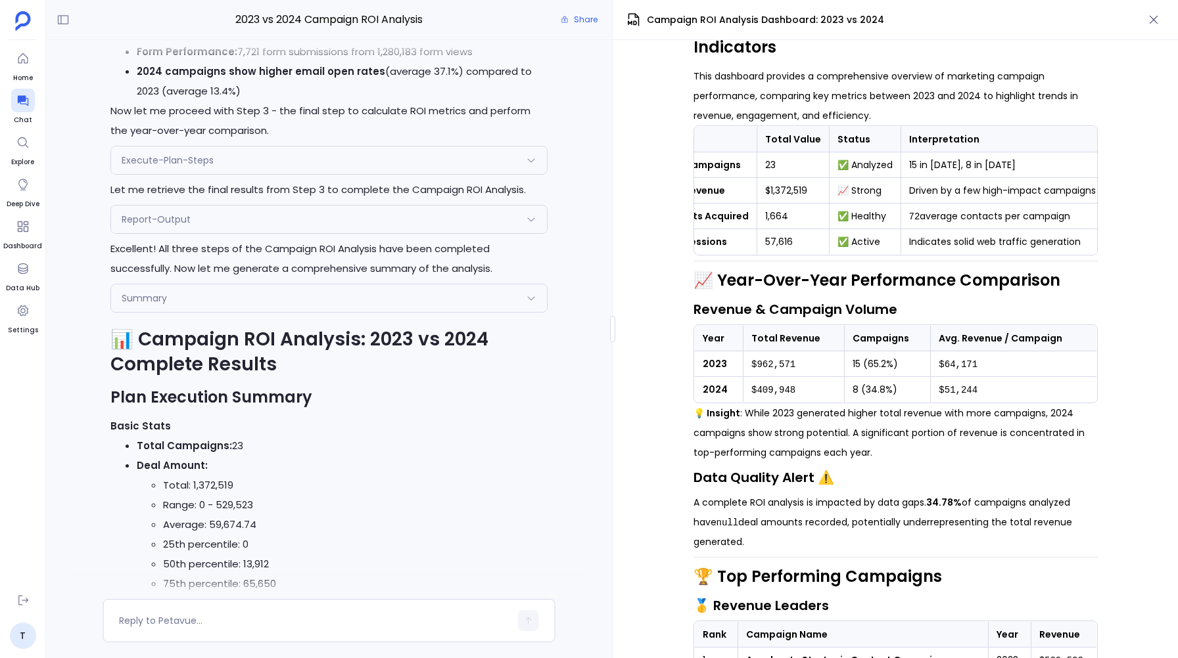
click at [531, 296] on icon at bounding box center [531, 298] width 11 height 11
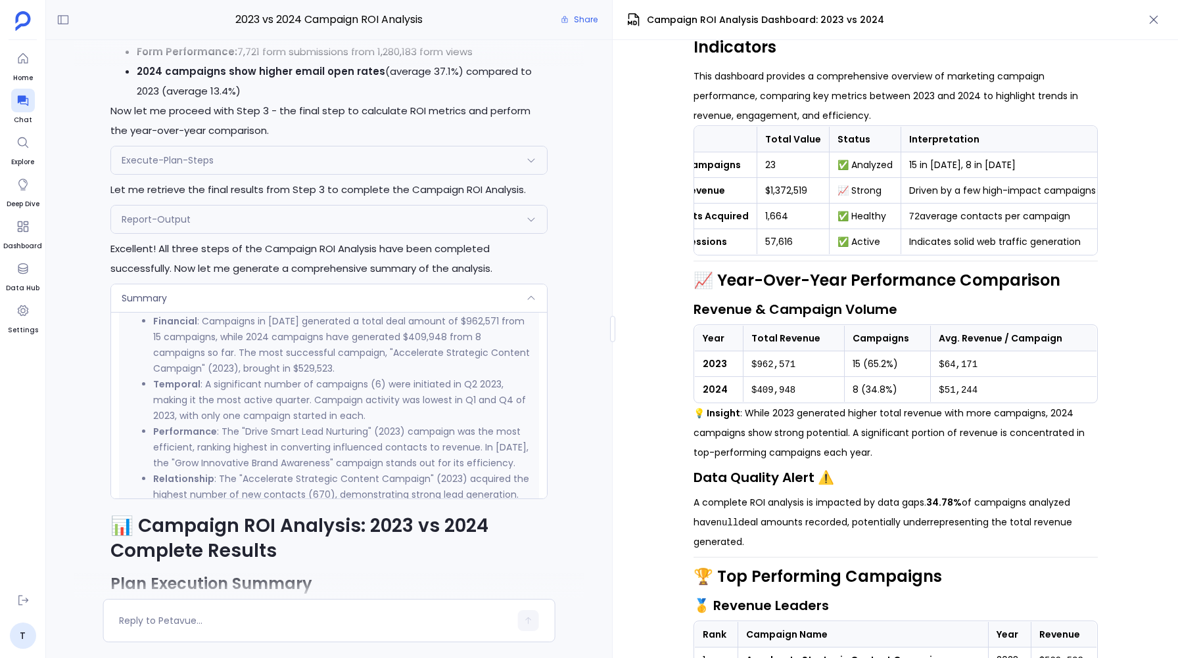
click at [531, 296] on icon at bounding box center [531, 298] width 11 height 11
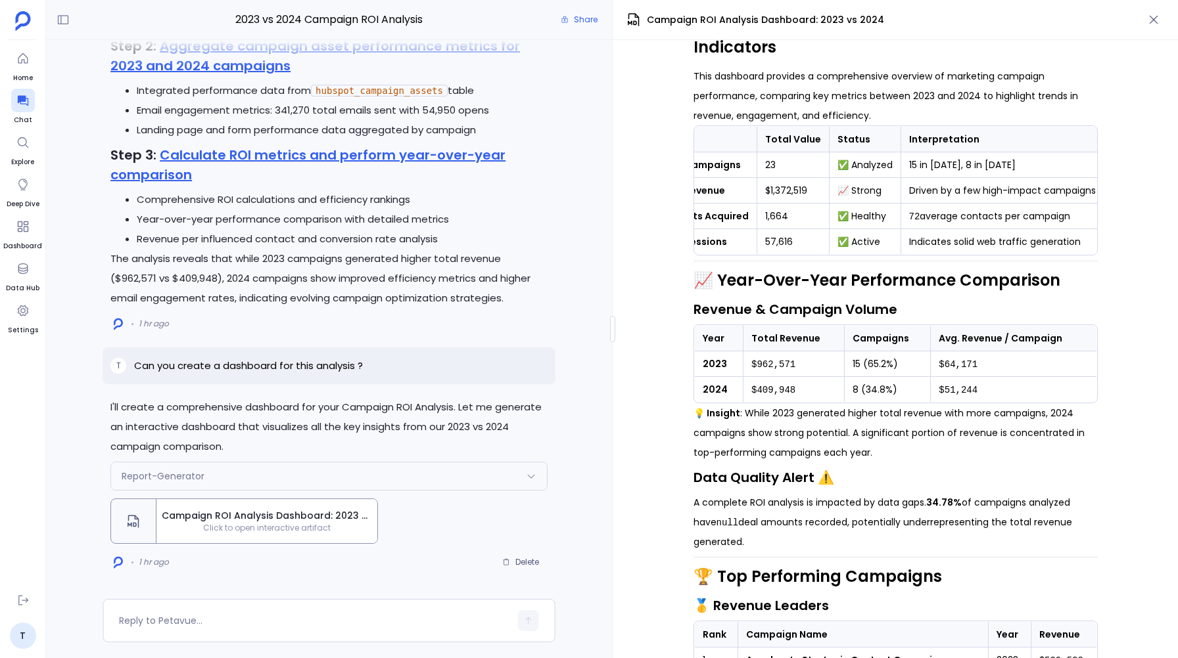
scroll to position [-2008, 0]
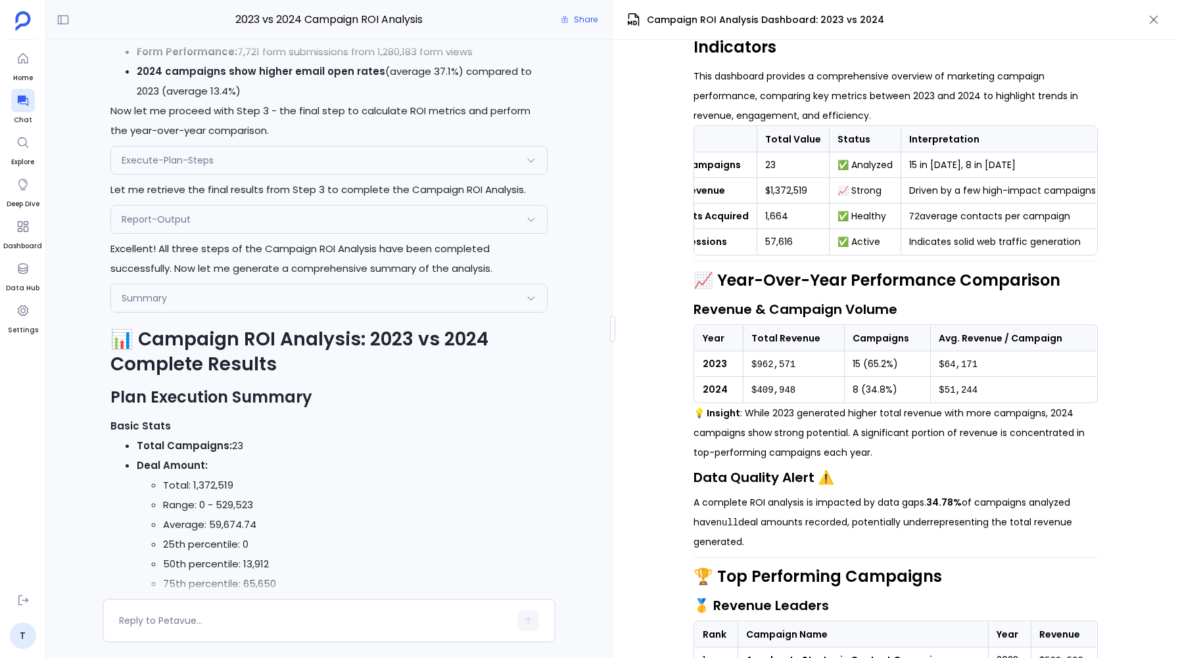
click at [532, 296] on icon at bounding box center [531, 298] width 11 height 11
click at [532, 296] on div "Summary Request { "name": "Summary", "args": { "planId": "68d7aedac18dc87a097d4…" at bounding box center [329, 299] width 436 height 28
click at [532, 296] on icon at bounding box center [531, 298] width 11 height 11
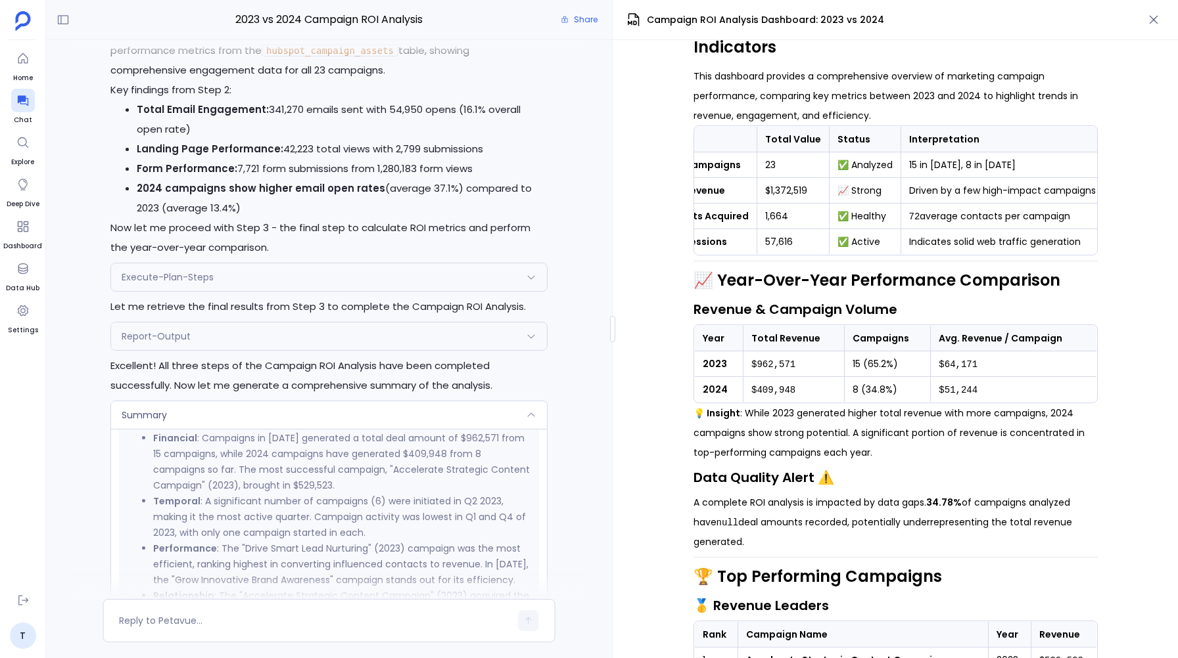
scroll to position [-2314, 0]
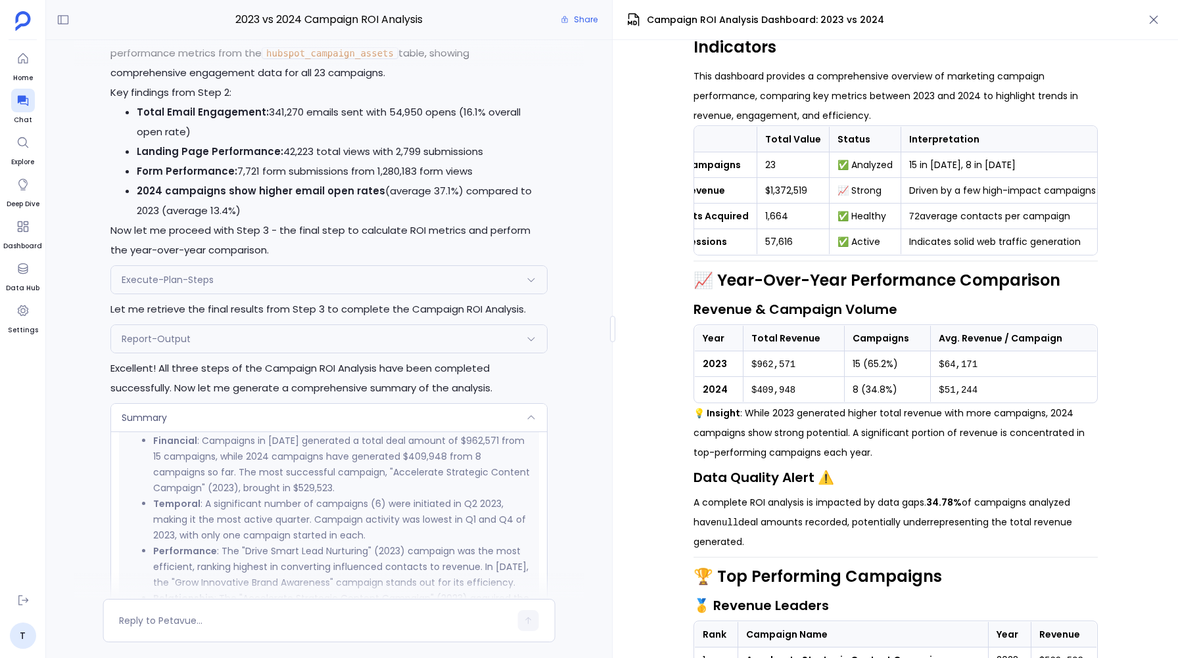
click at [384, 330] on div "Report-Output" at bounding box center [329, 339] width 436 height 28
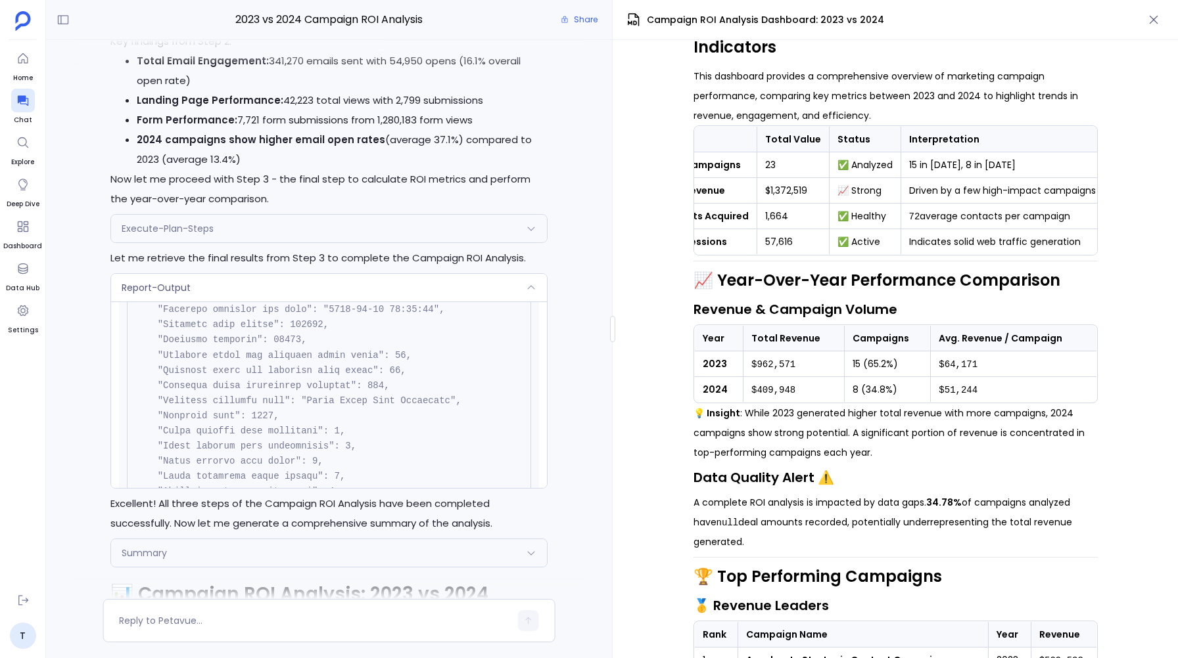
scroll to position [9062, 0]
click at [543, 285] on div "Report-Output" at bounding box center [329, 288] width 436 height 28
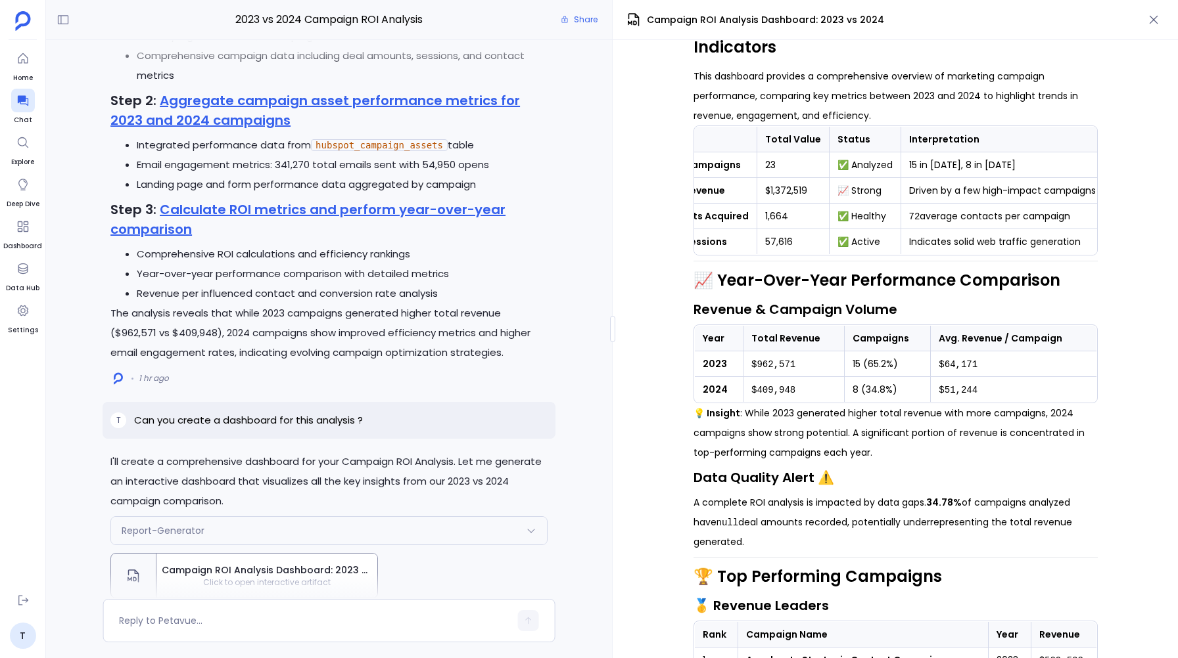
scroll to position [0, 0]
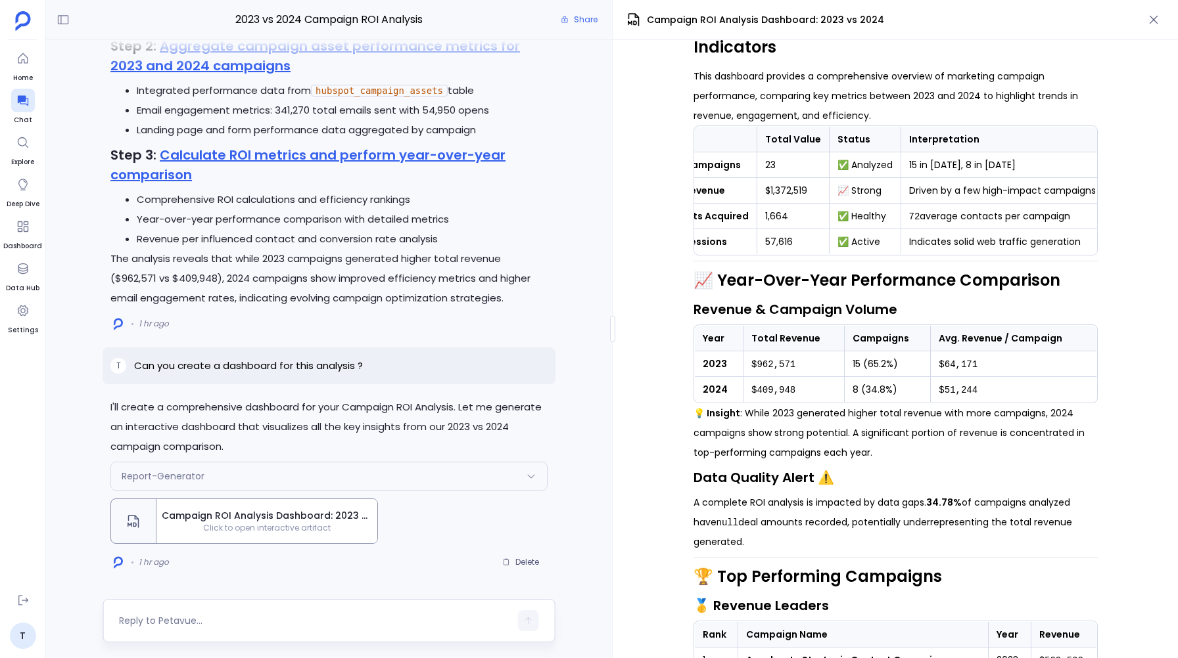
click at [296, 618] on textarea at bounding box center [314, 620] width 391 height 13
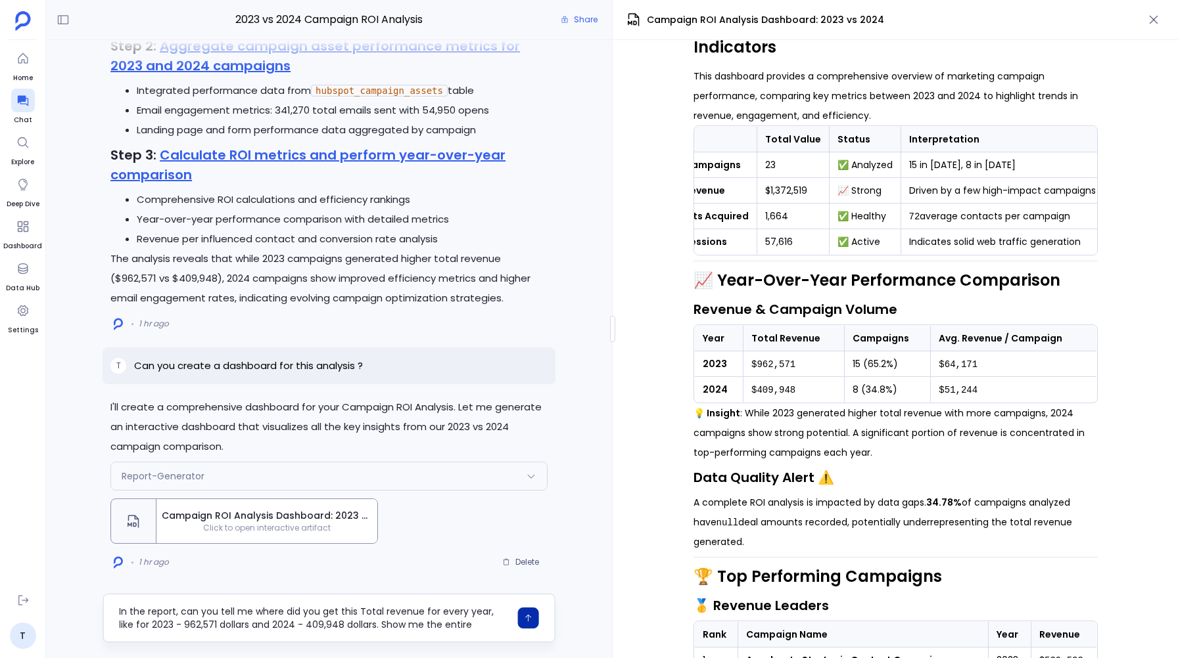
type textarea "In the report, can you tell me where did you get this Total revenue for every y…"
click at [531, 616] on icon "button" at bounding box center [528, 618] width 9 height 9
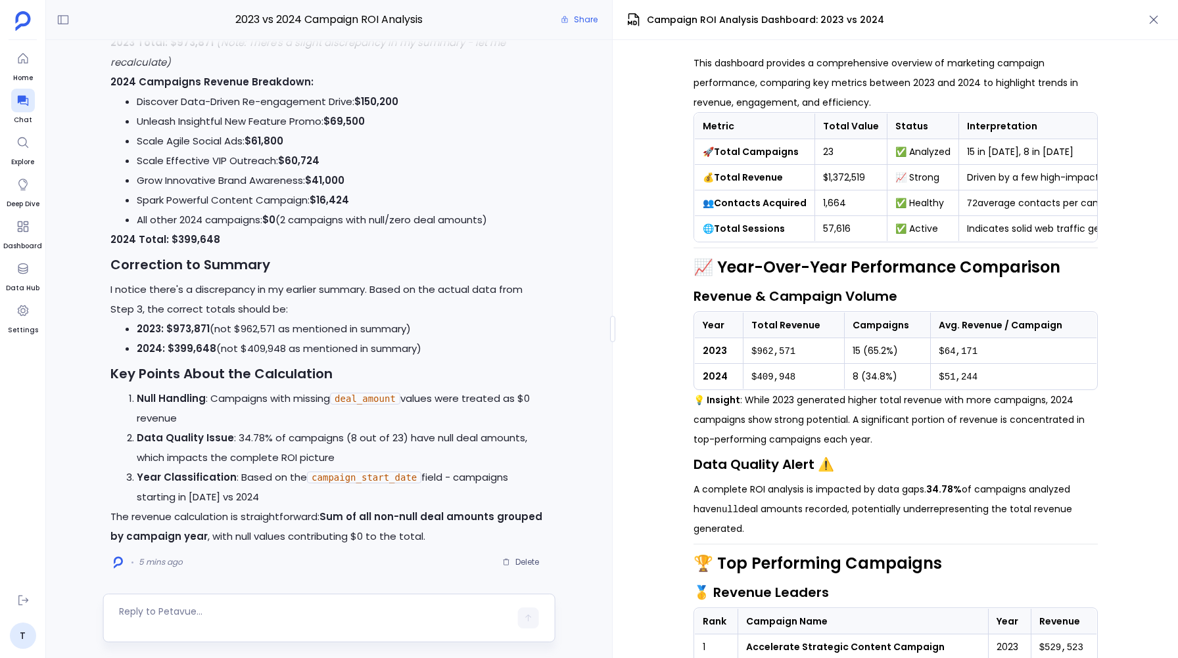
scroll to position [162, 0]
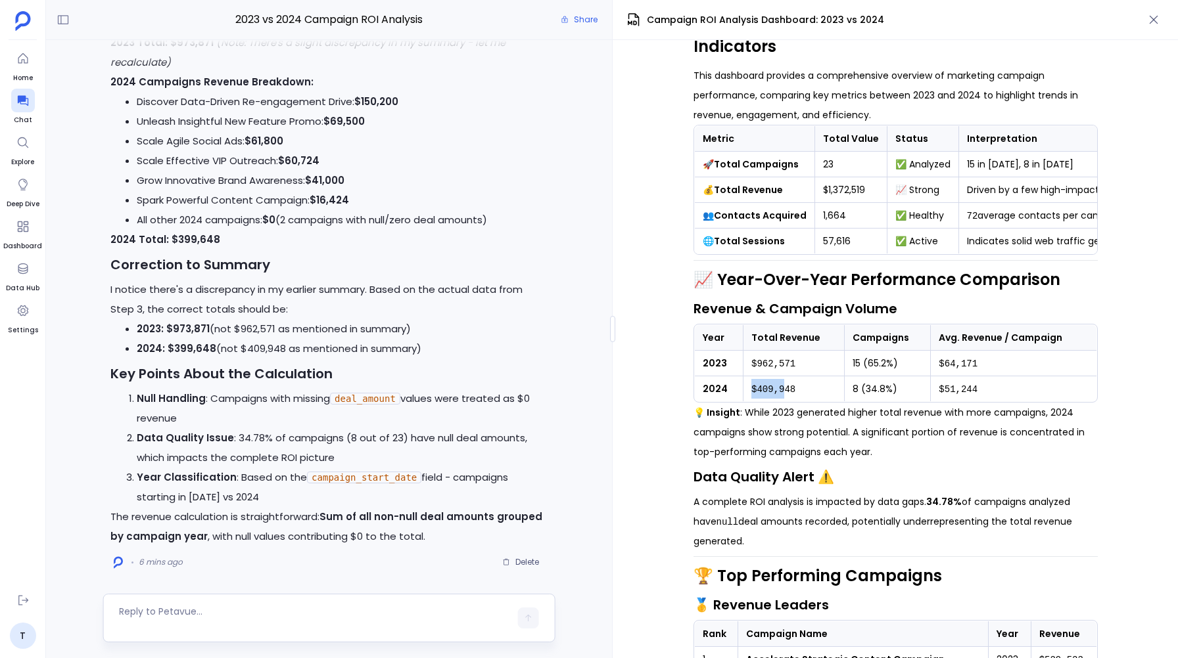
drag, startPoint x: 779, startPoint y: 385, endPoint x: 746, endPoint y: 389, distance: 33.7
click at [746, 389] on td "$409,948" at bounding box center [793, 390] width 101 height 26
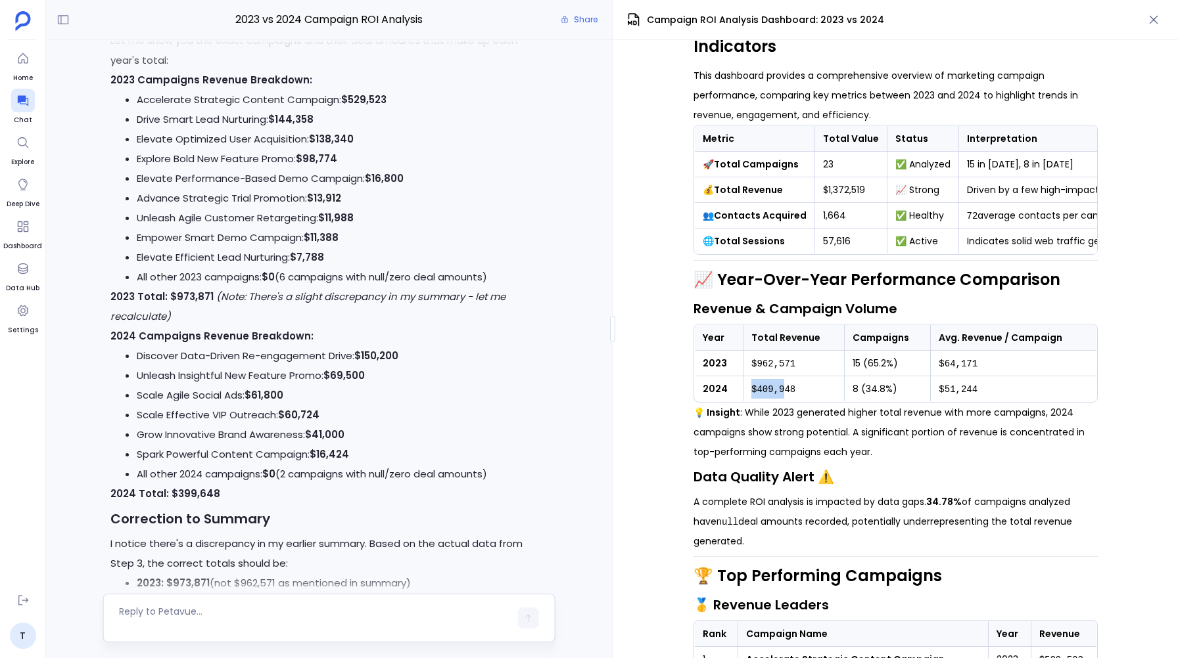
scroll to position [-235, 0]
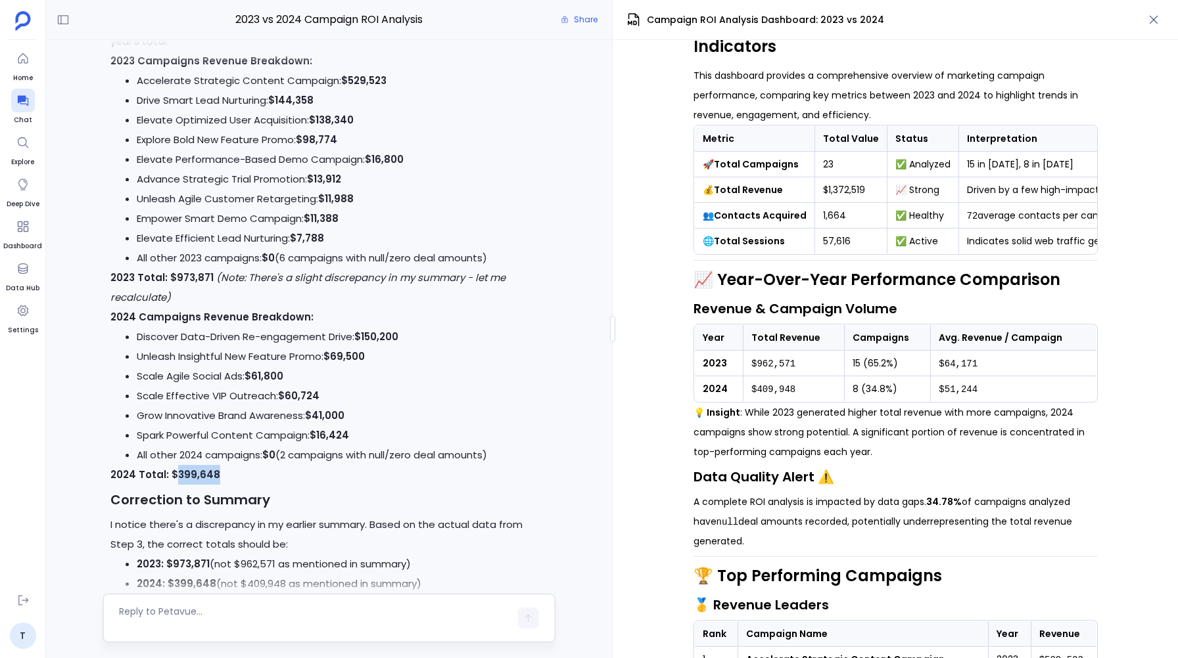
drag, startPoint x: 173, startPoint y: 478, endPoint x: 236, endPoint y: 478, distance: 63.1
click at [236, 478] on p "2024 Total: $399,648" at bounding box center [328, 475] width 437 height 20
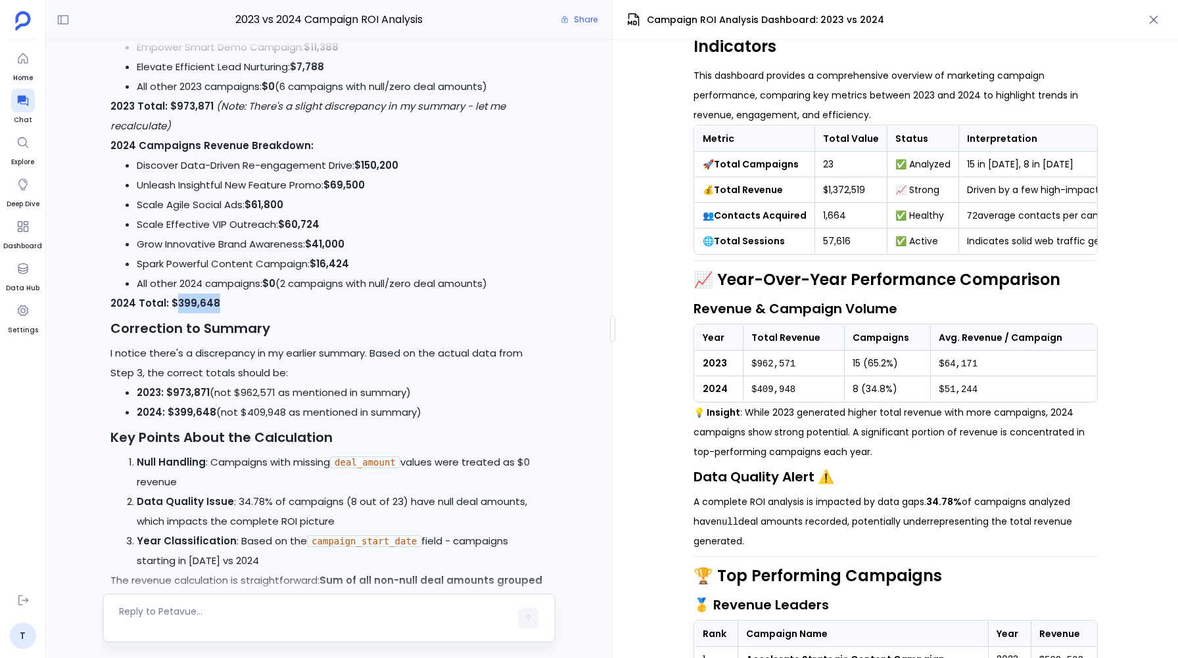
scroll to position [-57, 0]
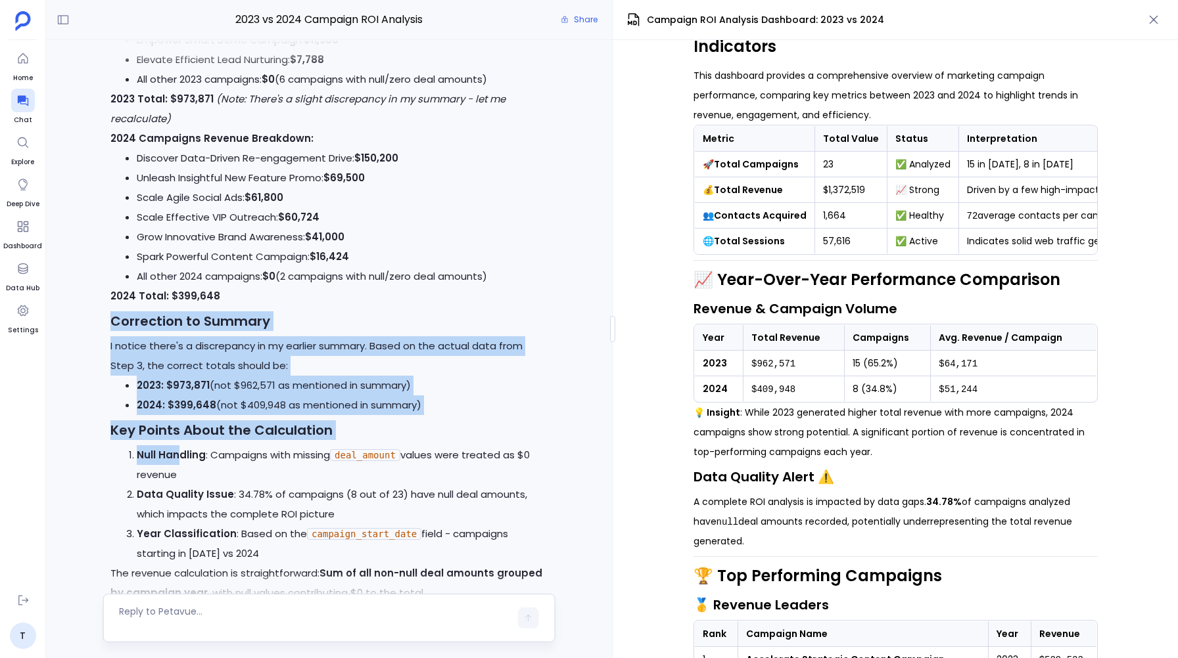
drag, startPoint x: 112, startPoint y: 322, endPoint x: 178, endPoint y: 451, distance: 145.5
click at [178, 451] on div "Perfect! Now I can show you exactly where those revenue totals came from. Let m…" at bounding box center [328, 103] width 437 height 1002
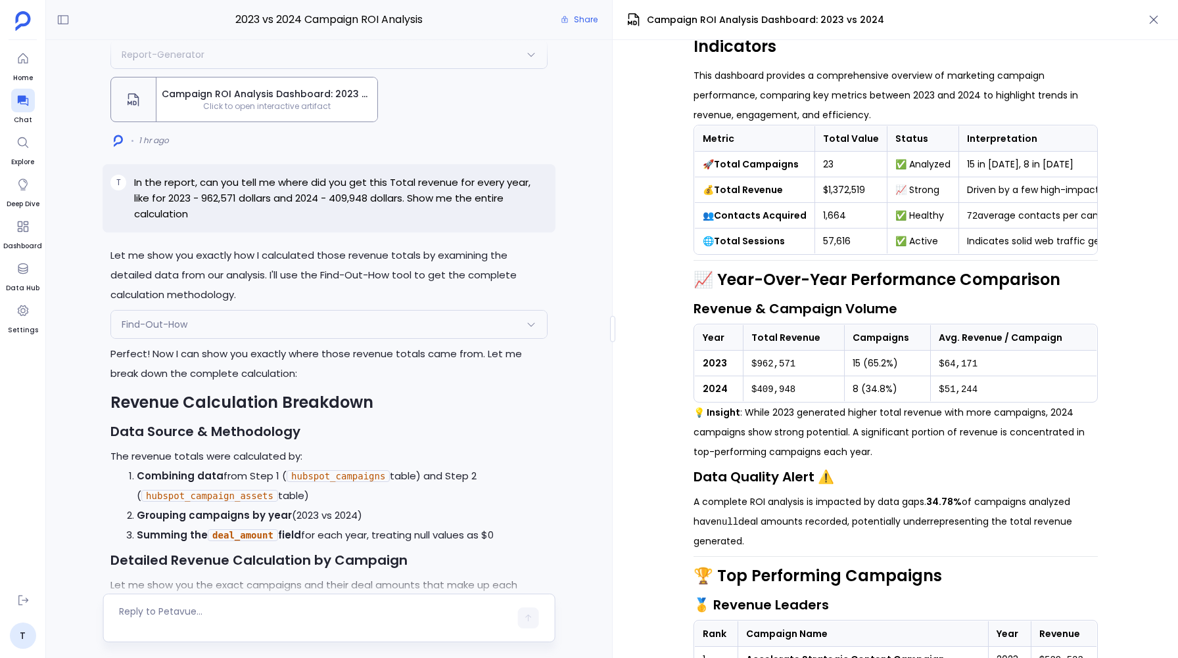
scroll to position [-812, 0]
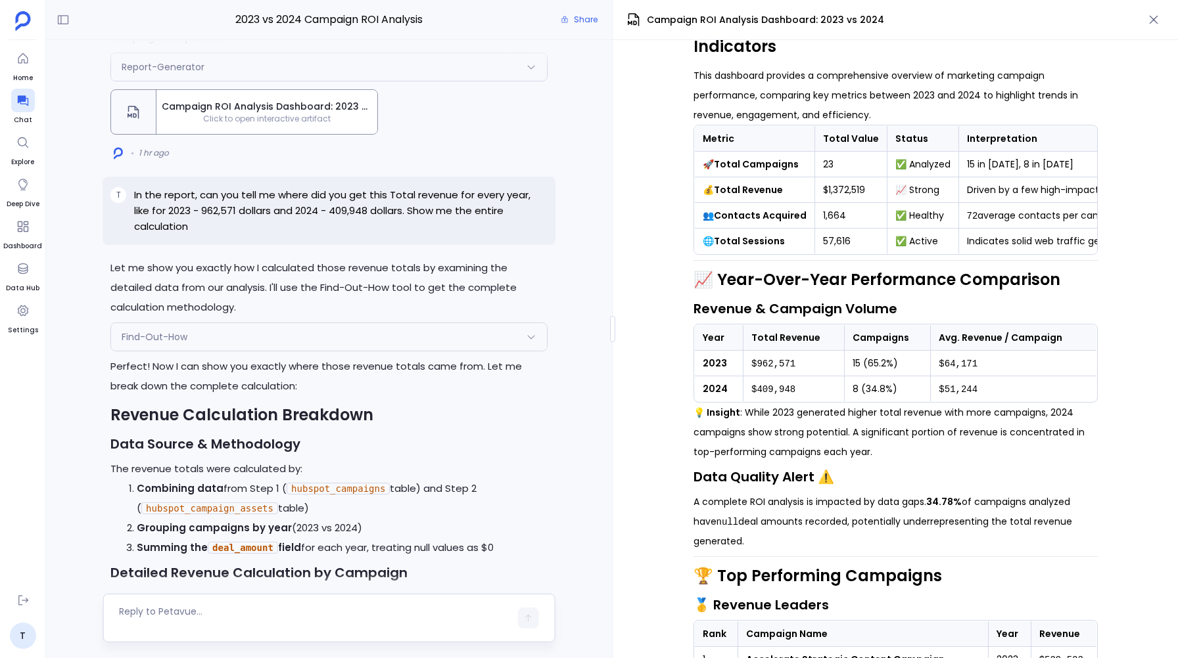
click at [186, 206] on p "In the report, can you tell me where did you get this Total revenue for every y…" at bounding box center [340, 210] width 413 height 47
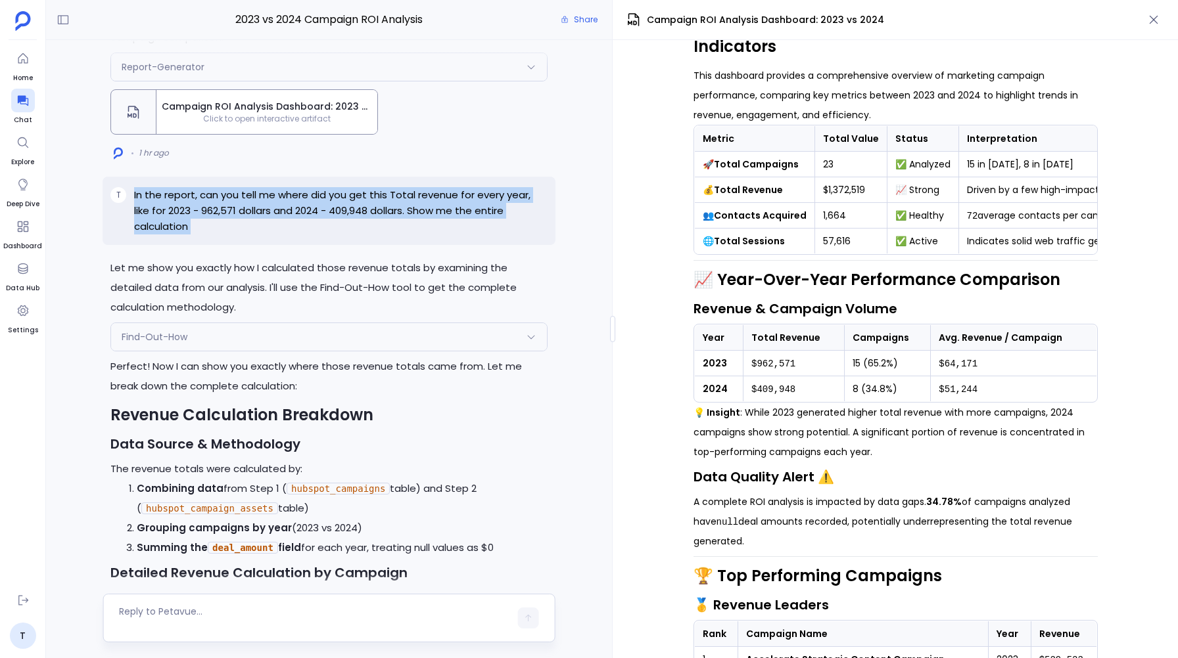
click at [186, 206] on p "In the report, can you tell me where did you get this Total revenue for every y…" at bounding box center [340, 210] width 413 height 47
copy p "In the report, can you tell me where did you get this Total revenue for every y…"
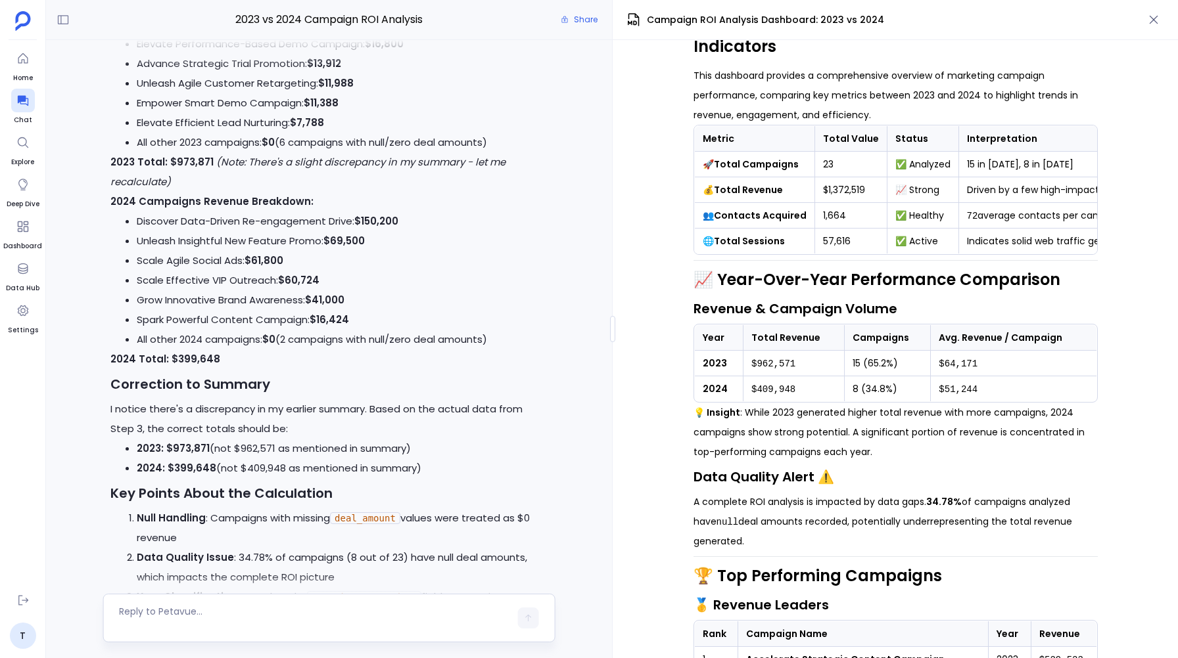
scroll to position [0, 0]
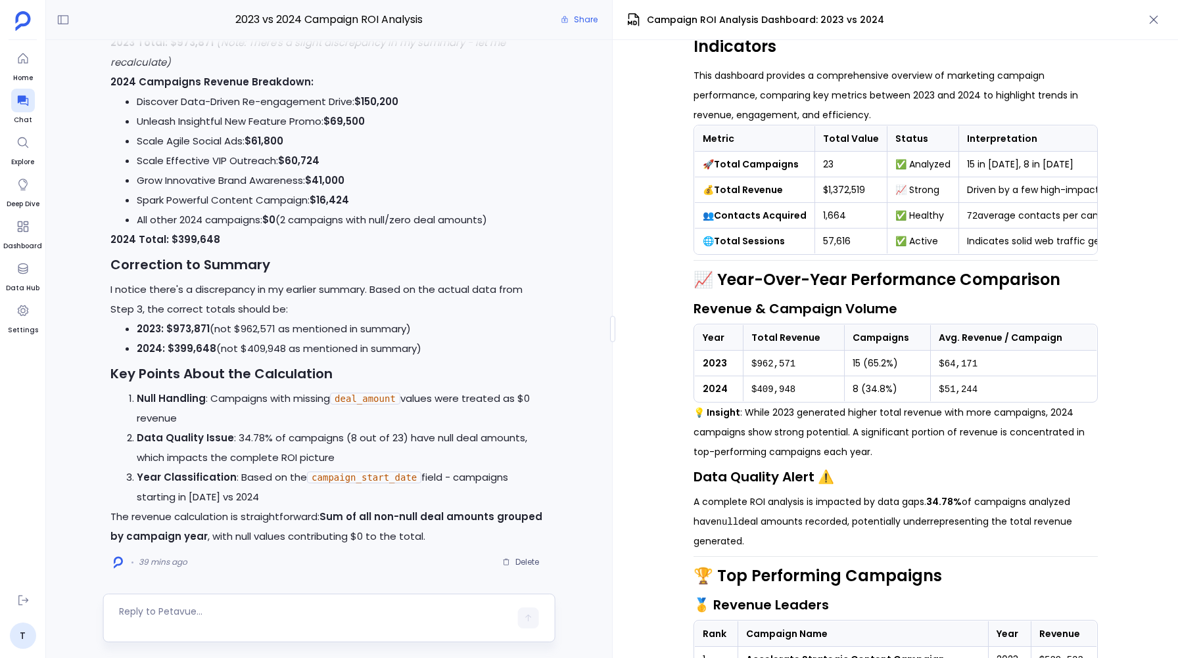
drag, startPoint x: 104, startPoint y: 258, endPoint x: 419, endPoint y: 354, distance: 328.3
click at [419, 354] on div "Let me show you exactly how I calculated those revenue totals by examining the …" at bounding box center [329, 10] width 453 height 1126
click at [471, 74] on p "2024 Campaigns Revenue Breakdown:" at bounding box center [328, 82] width 437 height 20
click at [467, 163] on li "Scale Effective VIP Outreach: $60,724" at bounding box center [342, 161] width 411 height 20
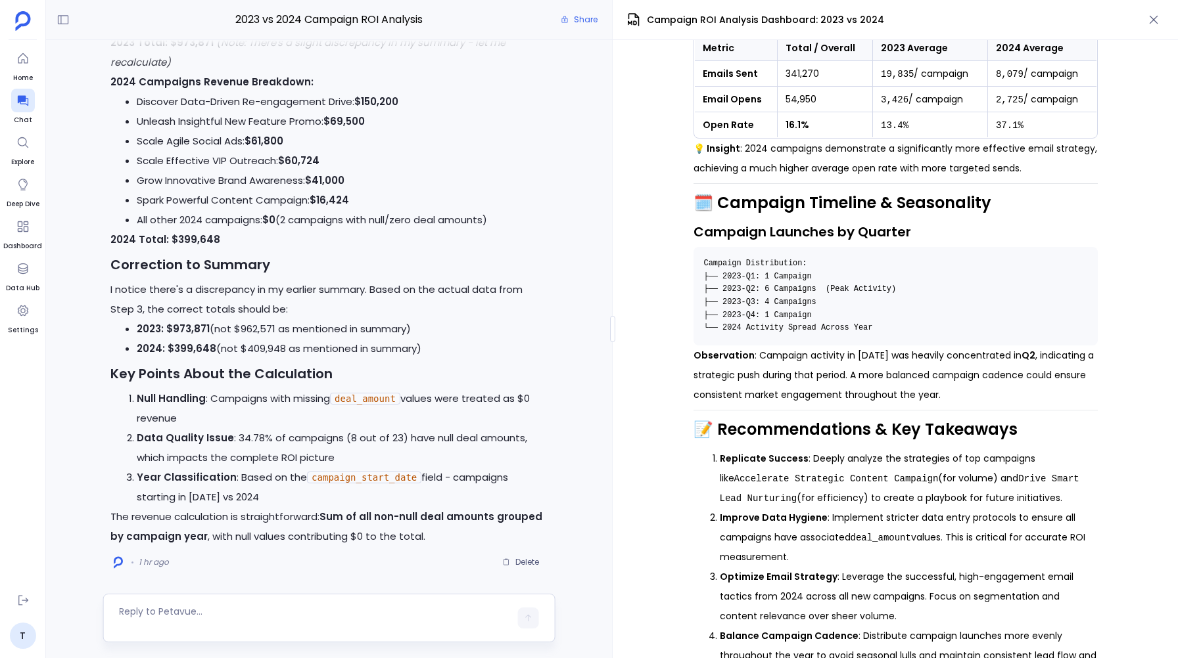
scroll to position [1228, 0]
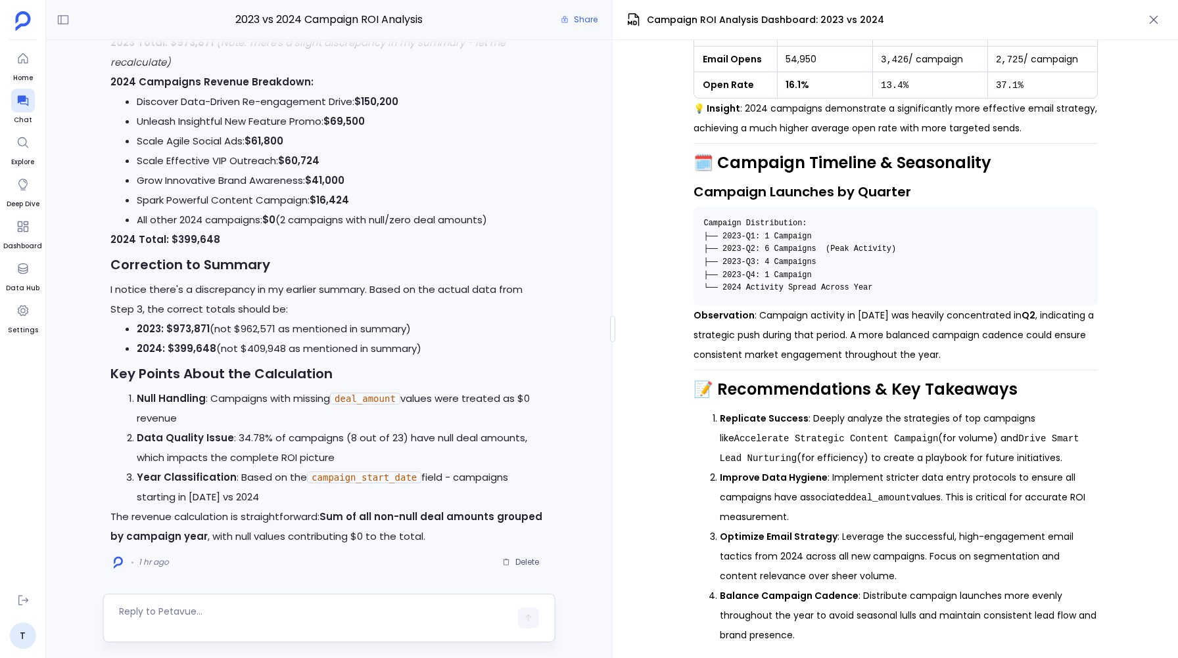
click at [607, 382] on div "Let me show you exactly how I calculated those revenue totals by examining the …" at bounding box center [329, 319] width 566 height 559
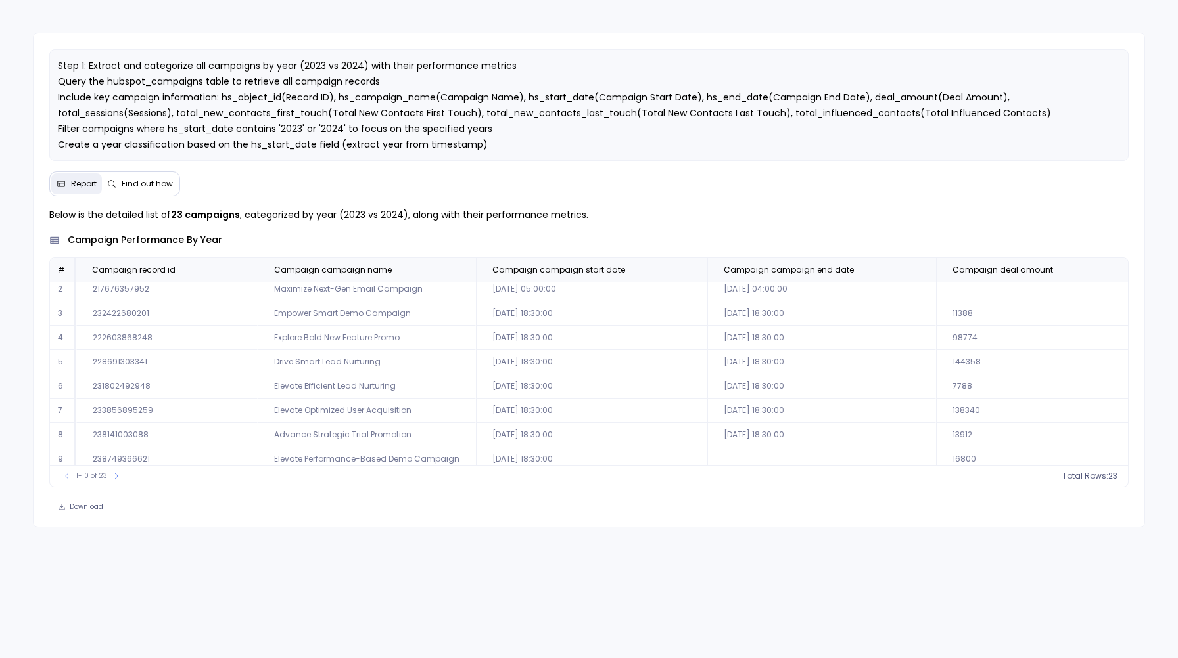
scroll to position [63, 0]
click at [116, 477] on icon at bounding box center [116, 477] width 8 height 8
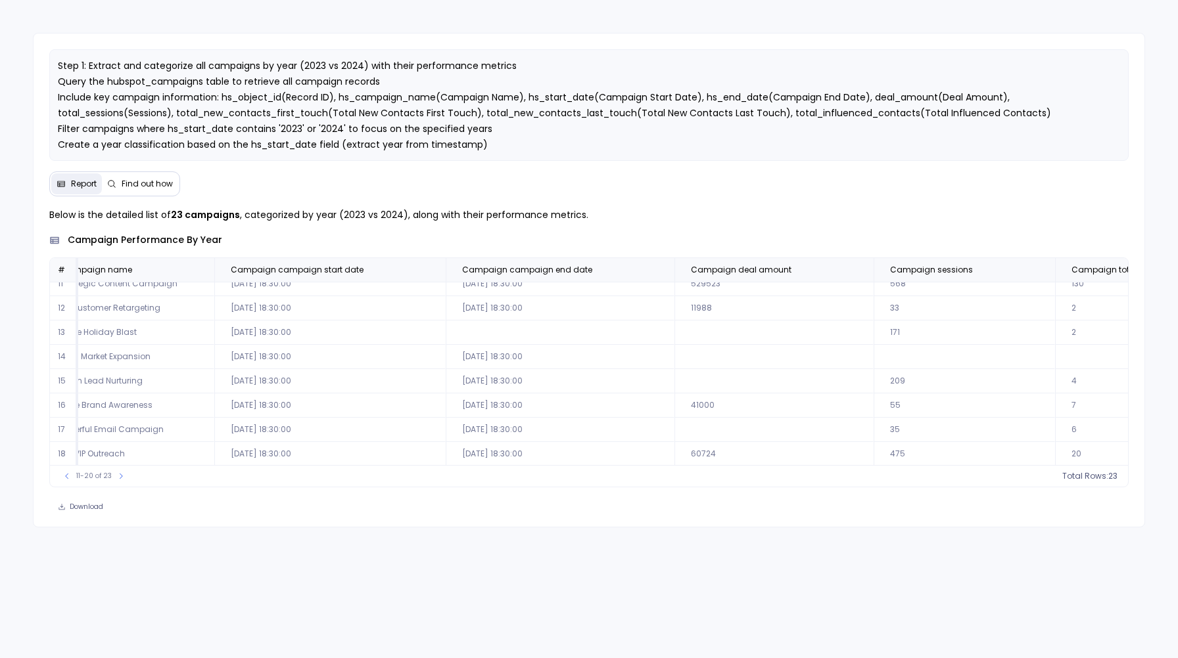
scroll to position [0, 262]
click at [117, 475] on icon at bounding box center [121, 477] width 8 height 8
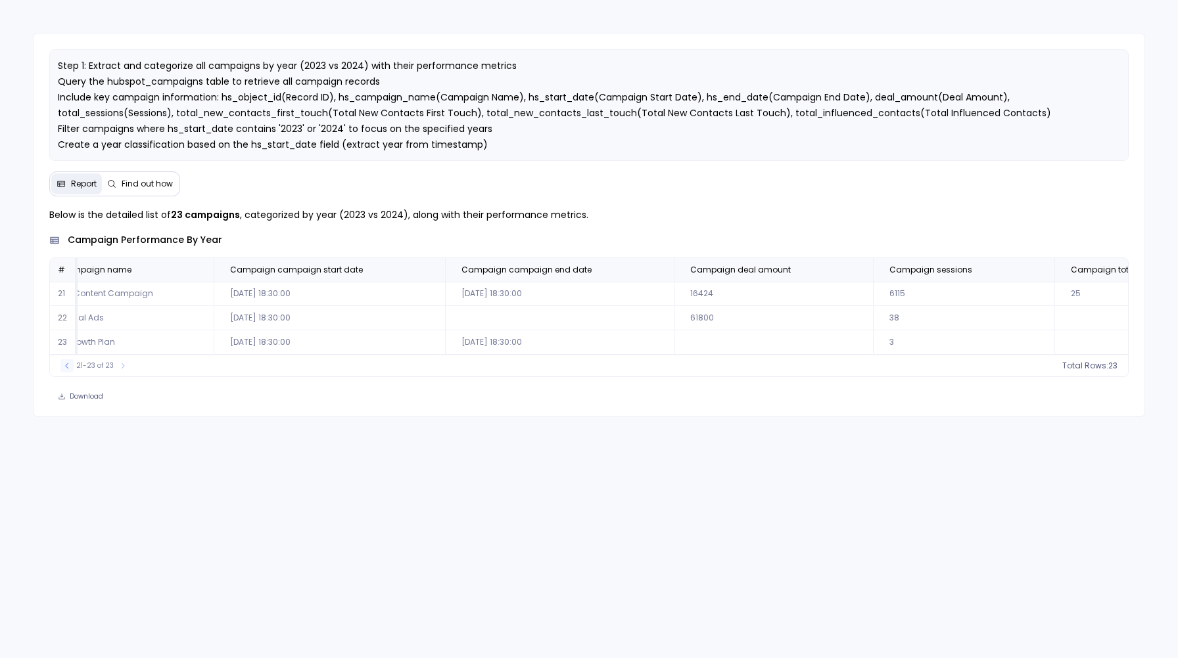
click at [64, 370] on icon at bounding box center [67, 366] width 8 height 8
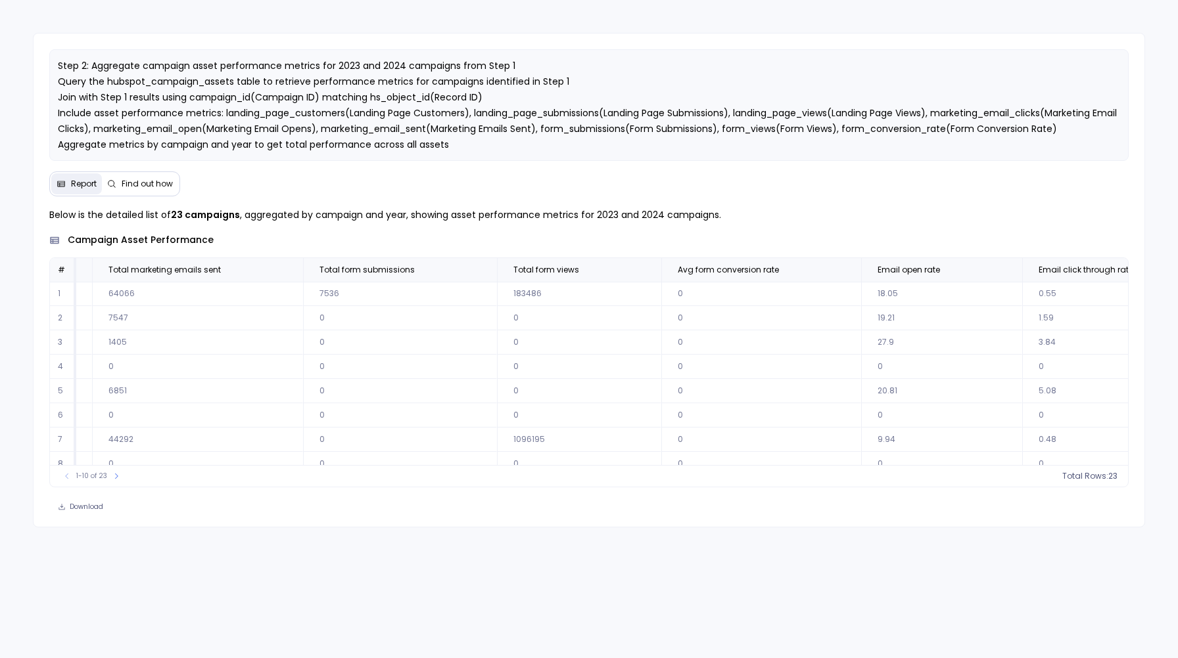
scroll to position [0, 1672]
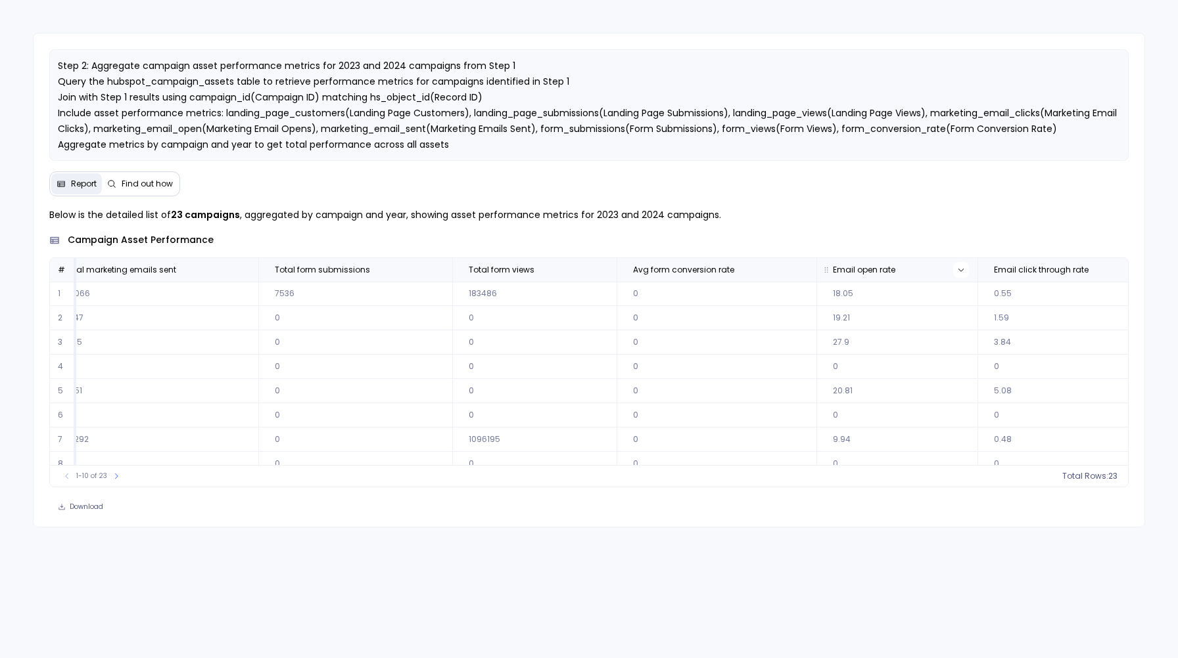
click at [957, 272] on icon at bounding box center [961, 270] width 8 height 8
click at [901, 293] on button "Sort Ascending" at bounding box center [917, 292] width 130 height 26
click at [117, 476] on icon at bounding box center [116, 477] width 8 height 8
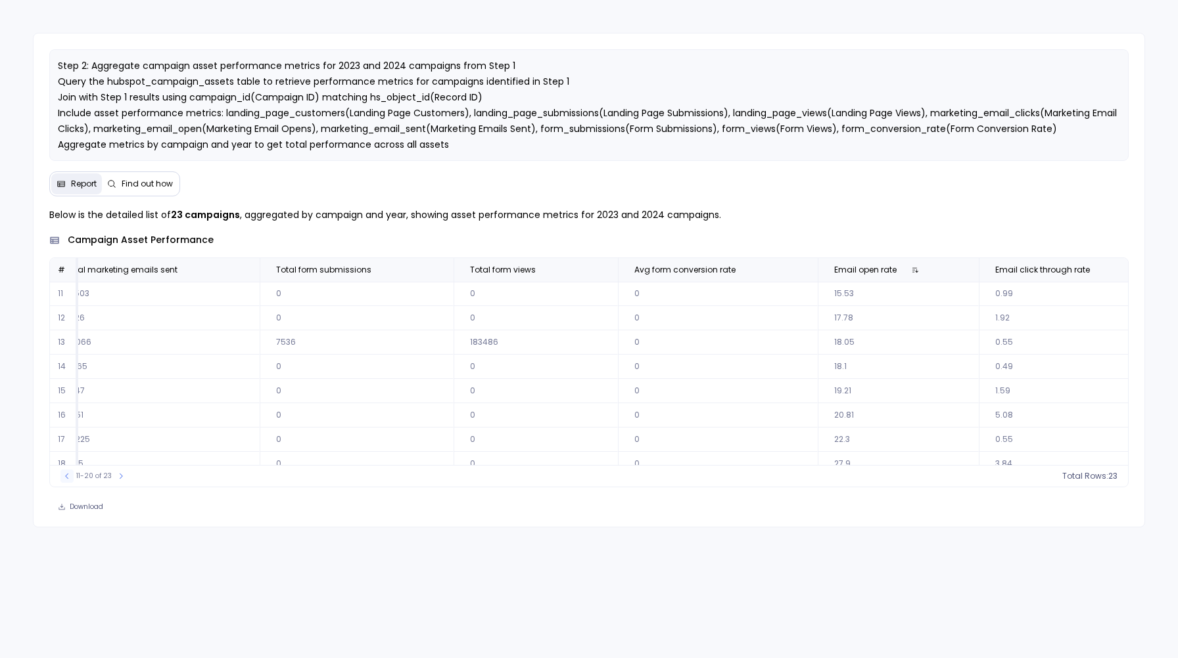
click at [63, 475] on icon at bounding box center [67, 477] width 8 height 8
click at [113, 474] on icon at bounding box center [116, 477] width 8 height 8
click at [124, 474] on button at bounding box center [120, 476] width 13 height 13
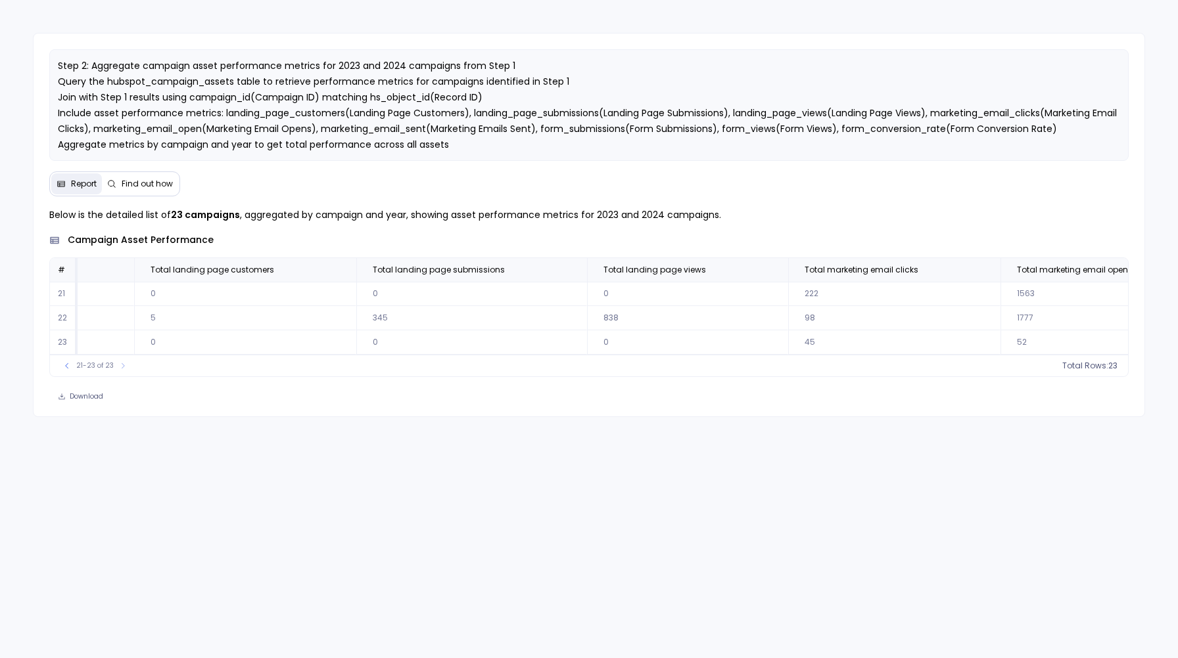
scroll to position [0, 509]
click at [66, 369] on icon at bounding box center [66, 365] width 3 height 5
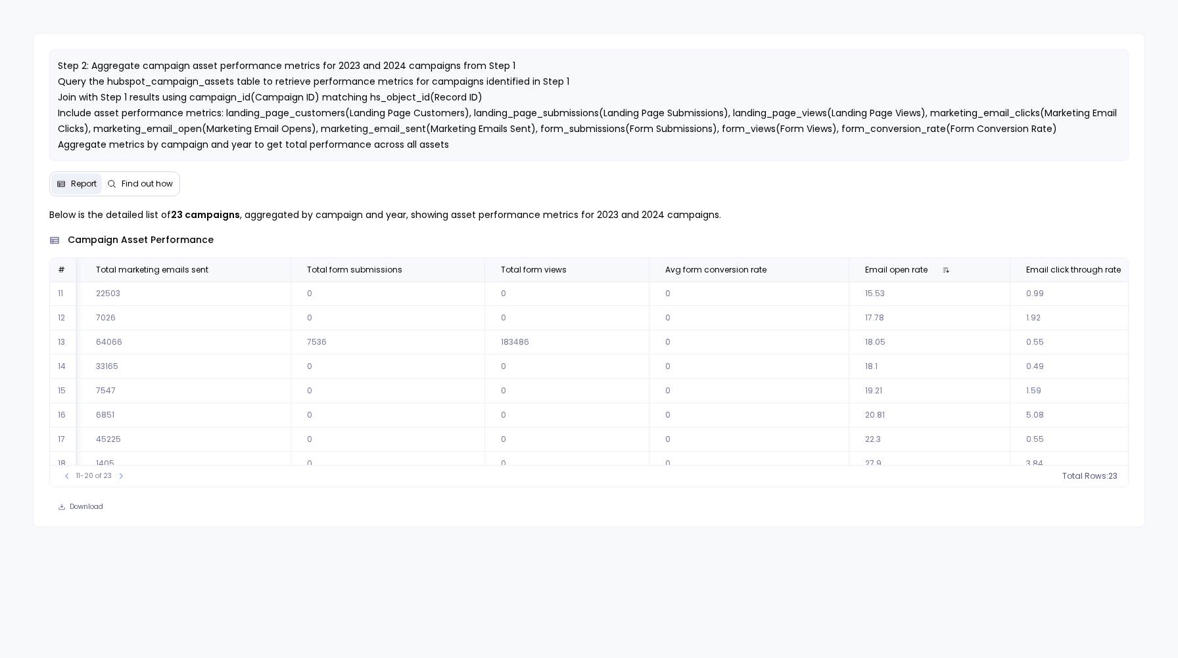
scroll to position [0, 1640]
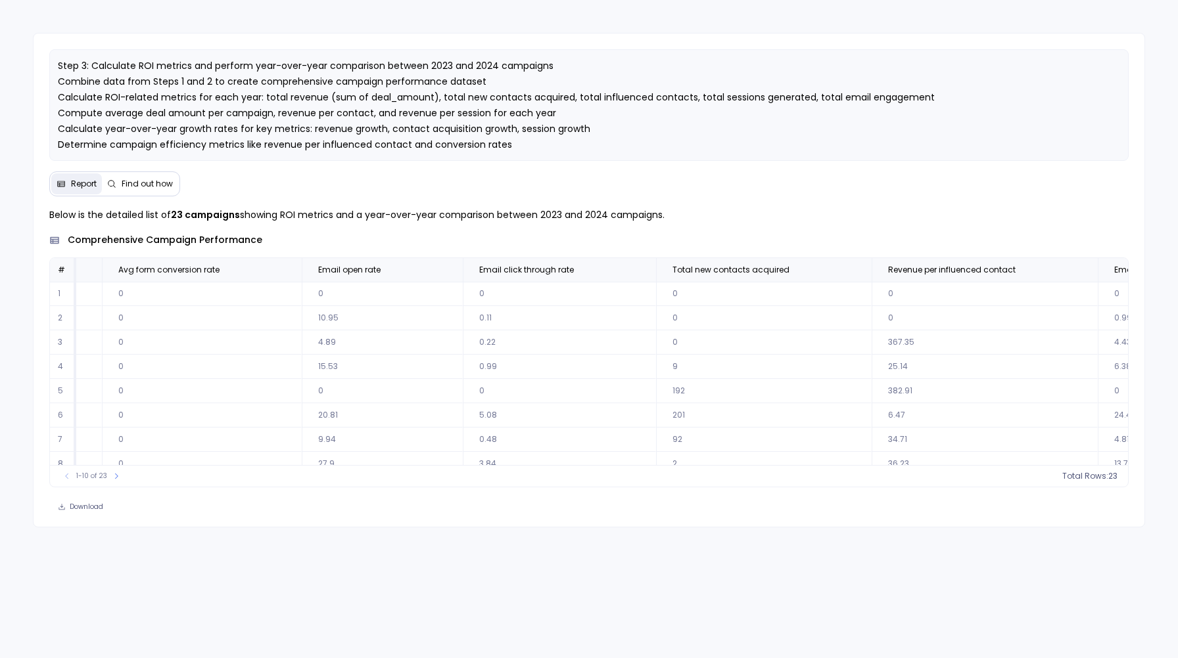
scroll to position [0, 3620]
click at [440, 270] on button at bounding box center [448, 270] width 16 height 16
click at [354, 314] on button "Sort Descending" at bounding box center [368, 318] width 130 height 26
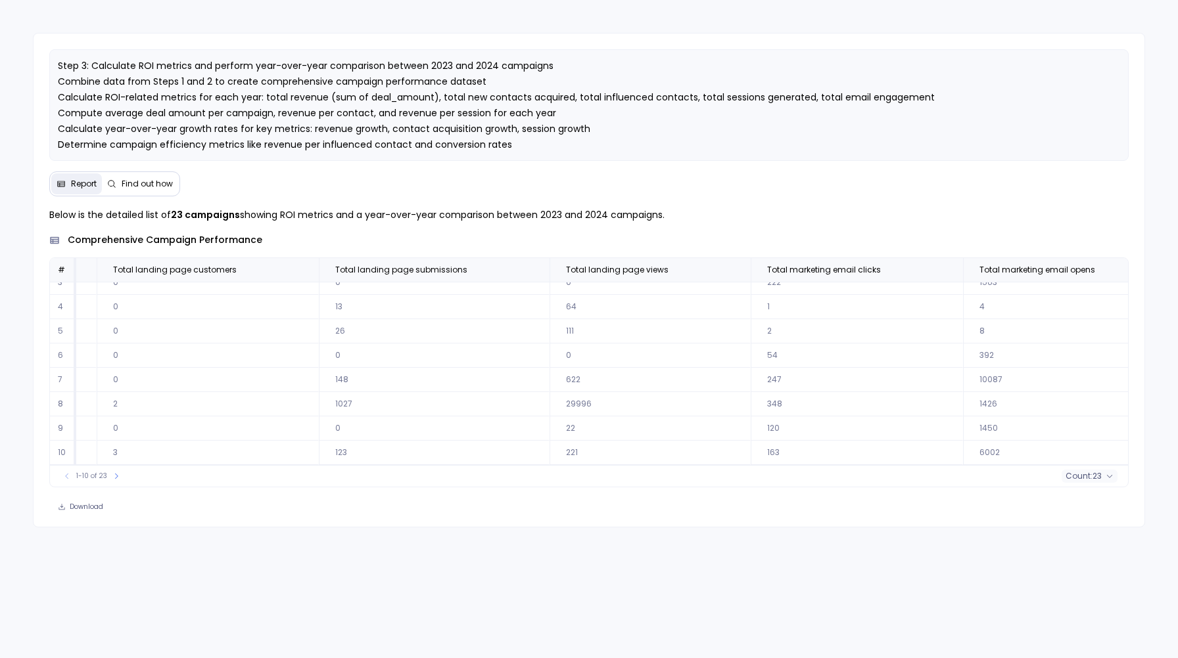
scroll to position [0, 0]
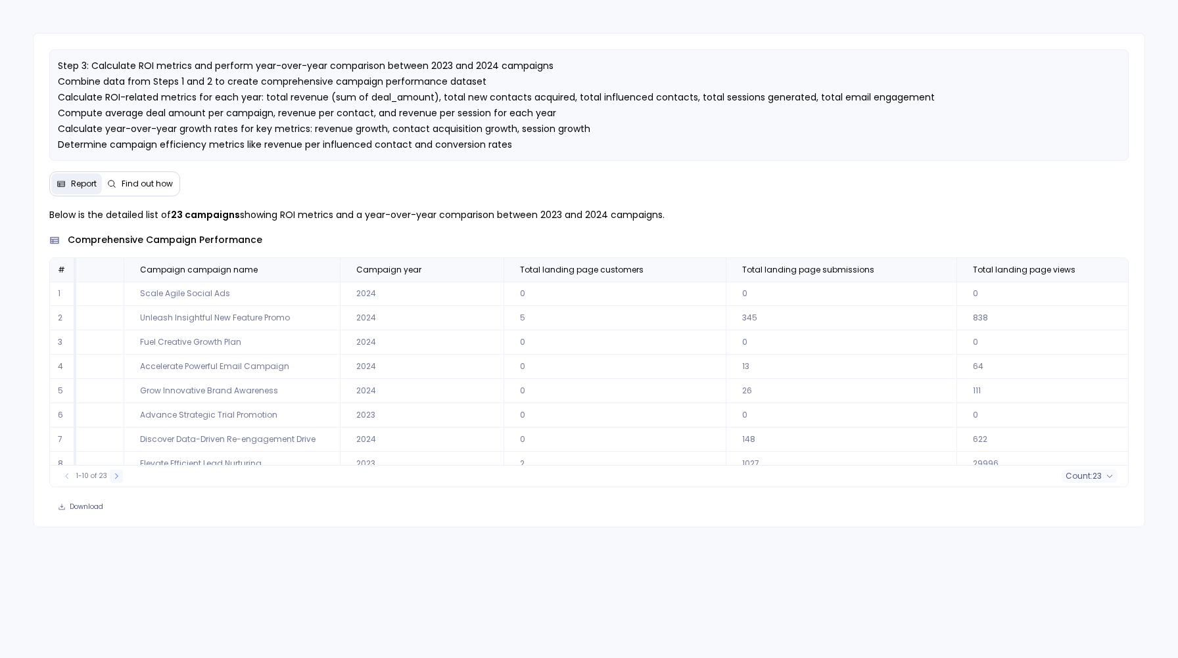
click at [116, 476] on icon at bounding box center [116, 477] width 8 height 8
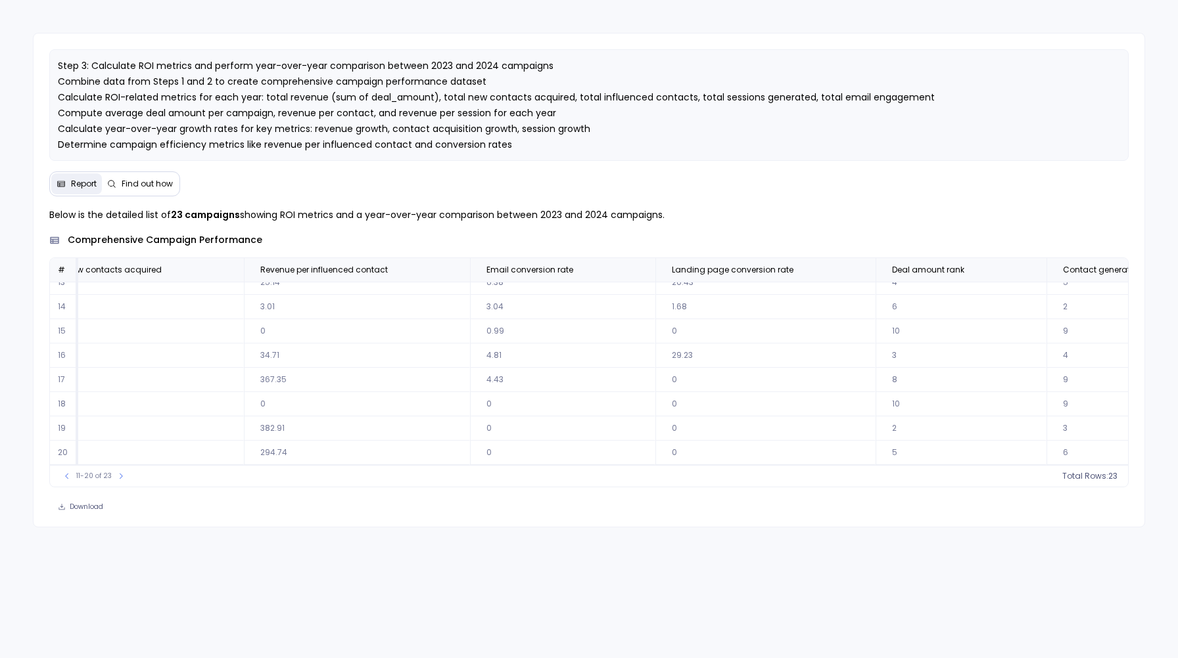
scroll to position [0, 4251]
click at [117, 476] on icon at bounding box center [121, 477] width 8 height 8
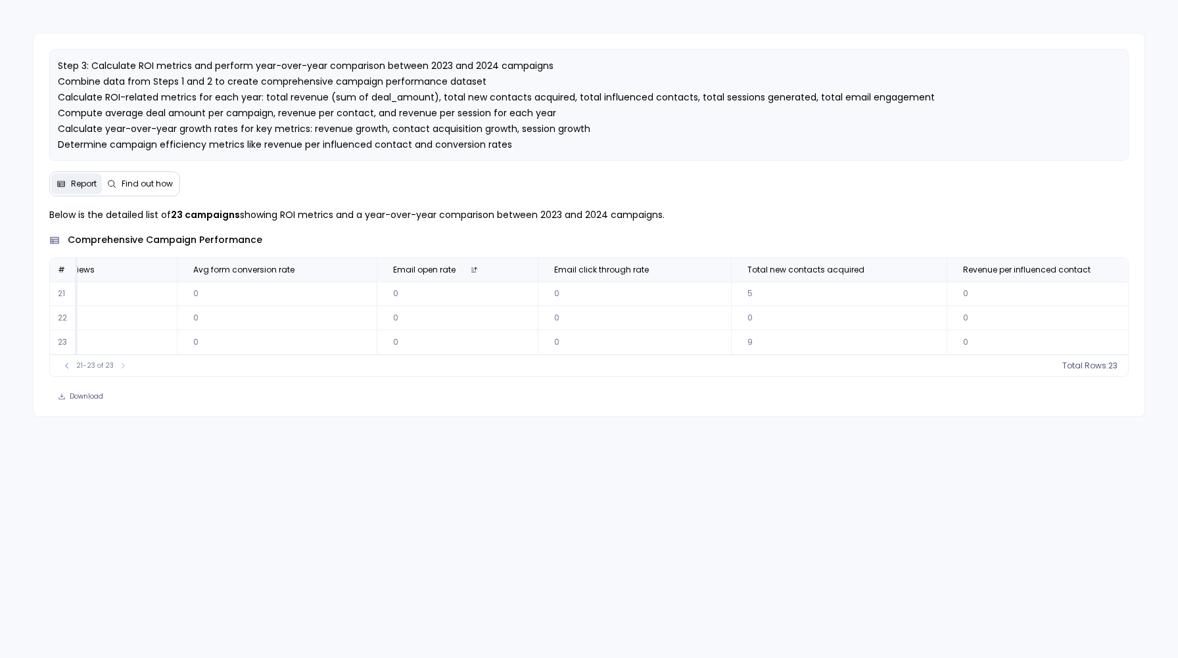
scroll to position [0, 3546]
click at [801, 271] on span "Total new contacts acquired" at bounding box center [823, 270] width 175 height 11
click at [1092, 369] on span "23" at bounding box center [1096, 366] width 9 height 11
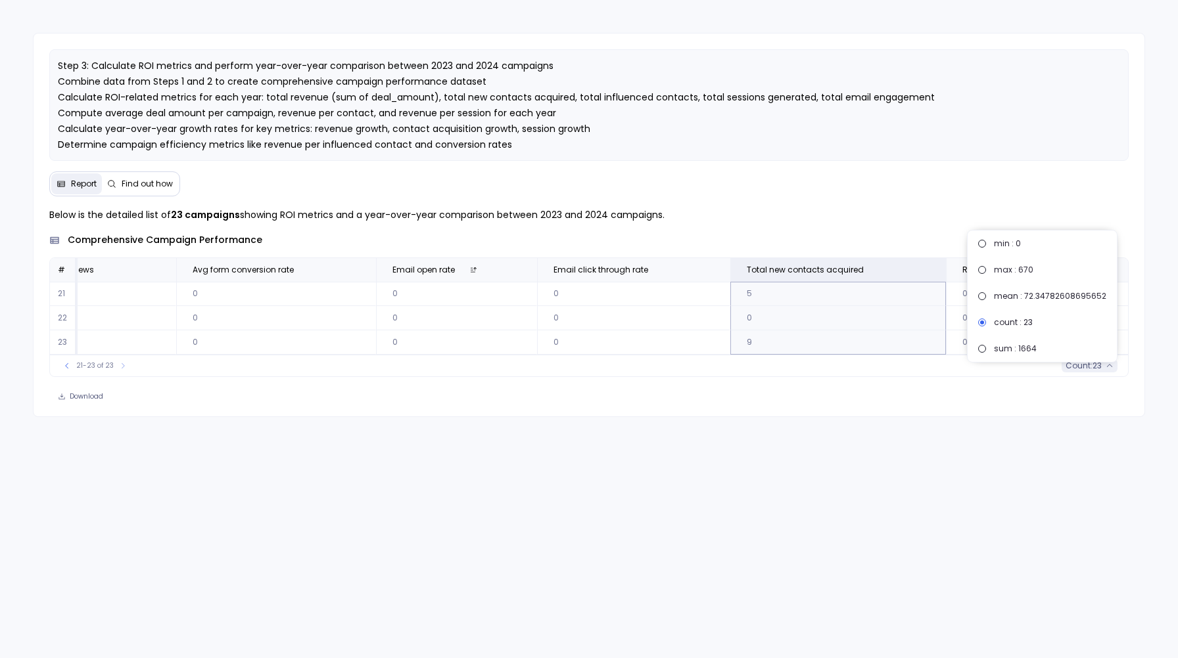
click at [1092, 369] on span "23" at bounding box center [1096, 366] width 9 height 11
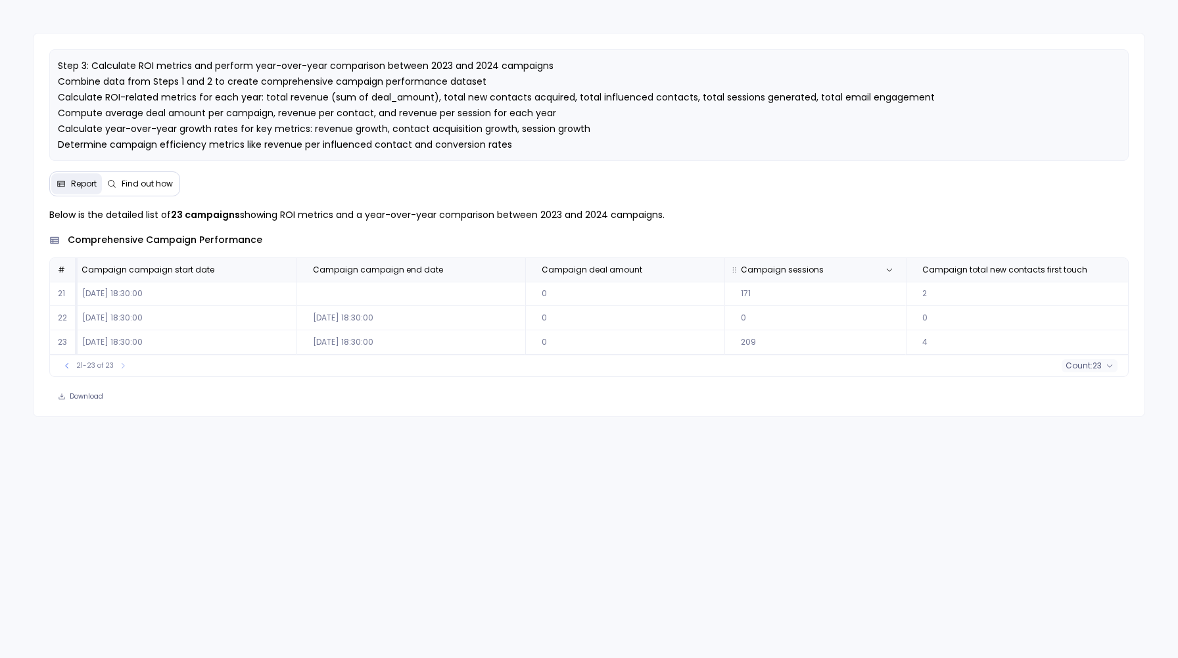
scroll to position [0, 0]
click at [64, 369] on icon at bounding box center [67, 366] width 8 height 8
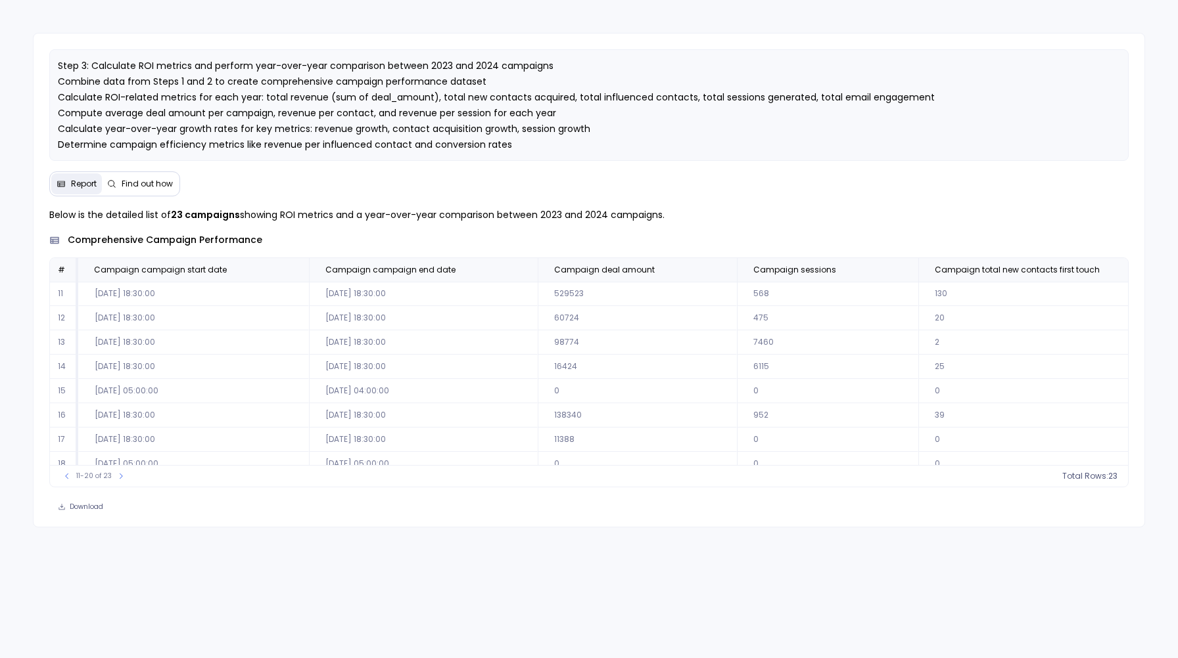
click at [586, 352] on td "98774" at bounding box center [637, 343] width 199 height 24
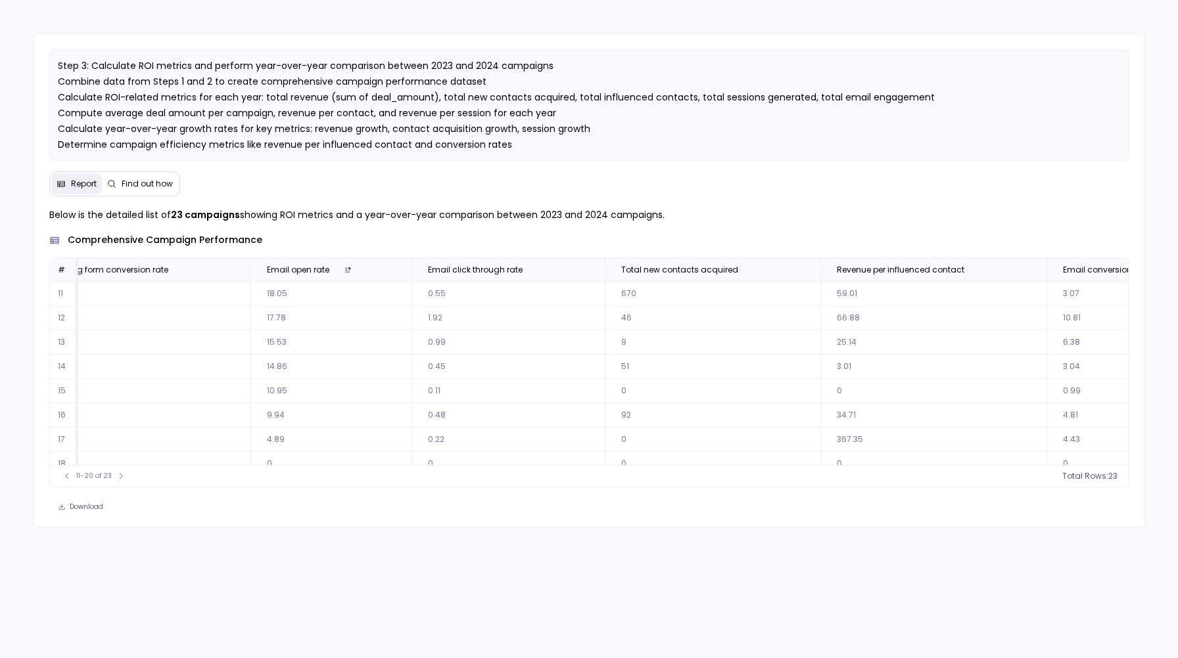
scroll to position [0, 3681]
click at [333, 264] on button at bounding box center [341, 270] width 16 height 16
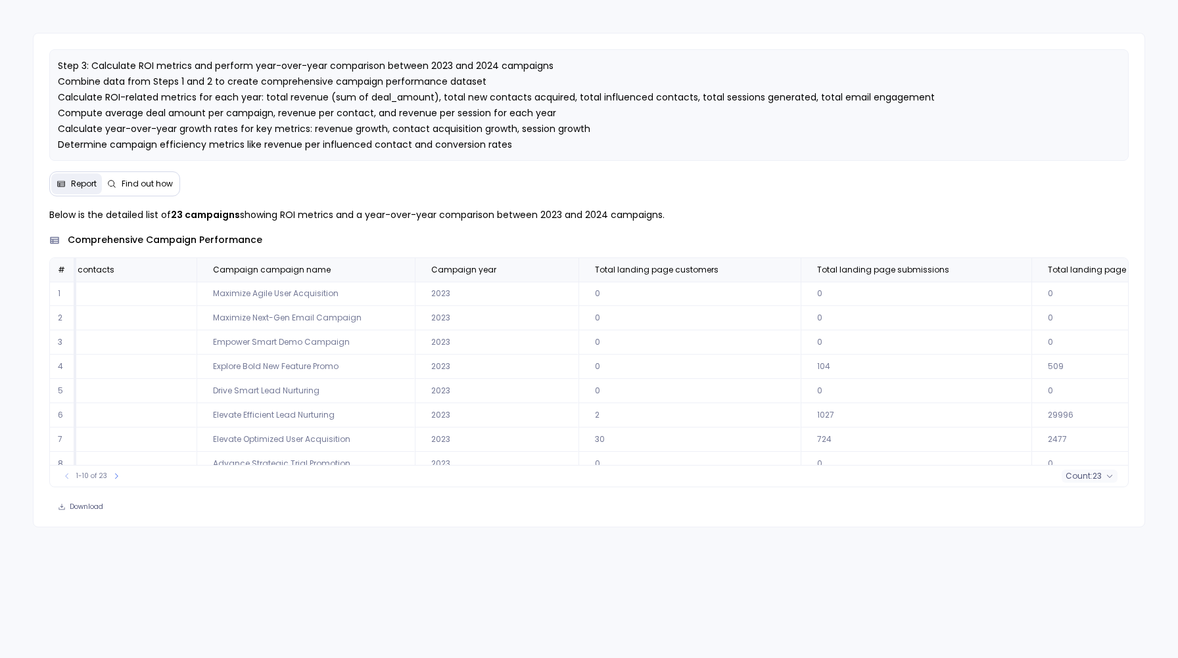
scroll to position [0, 1492]
click at [270, 269] on span "Campaign campaign name" at bounding box center [275, 270] width 118 height 11
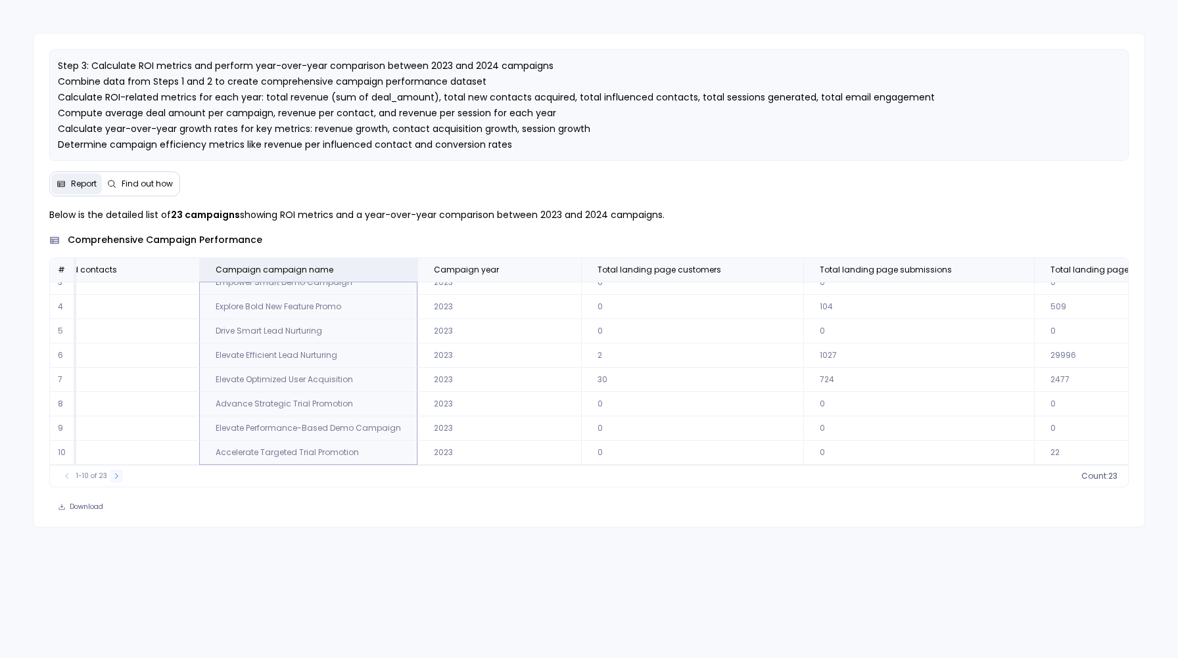
click at [117, 474] on icon at bounding box center [116, 477] width 8 height 8
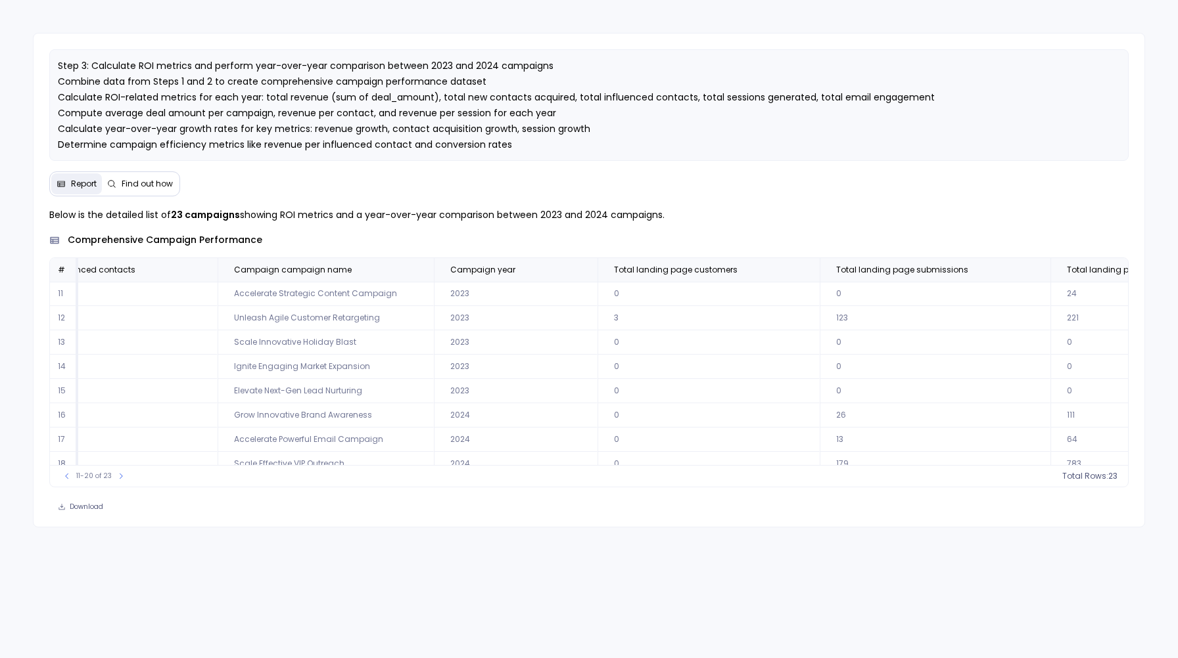
scroll to position [63, 1476]
click at [118, 474] on icon at bounding box center [121, 477] width 8 height 8
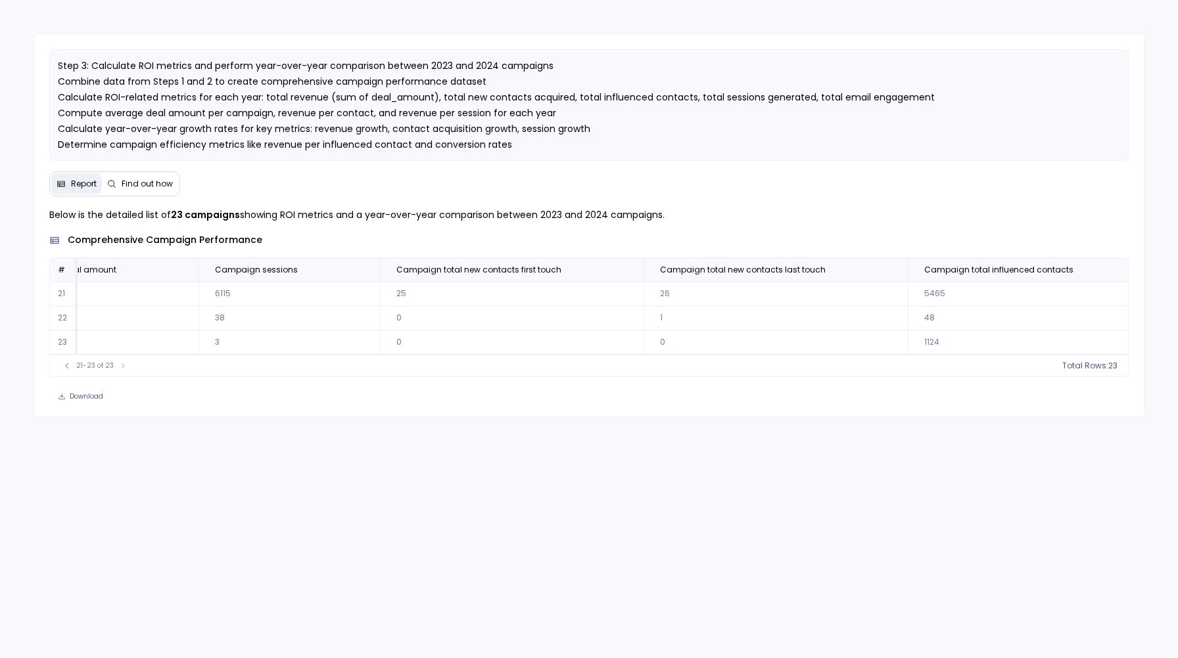
scroll to position [0, 0]
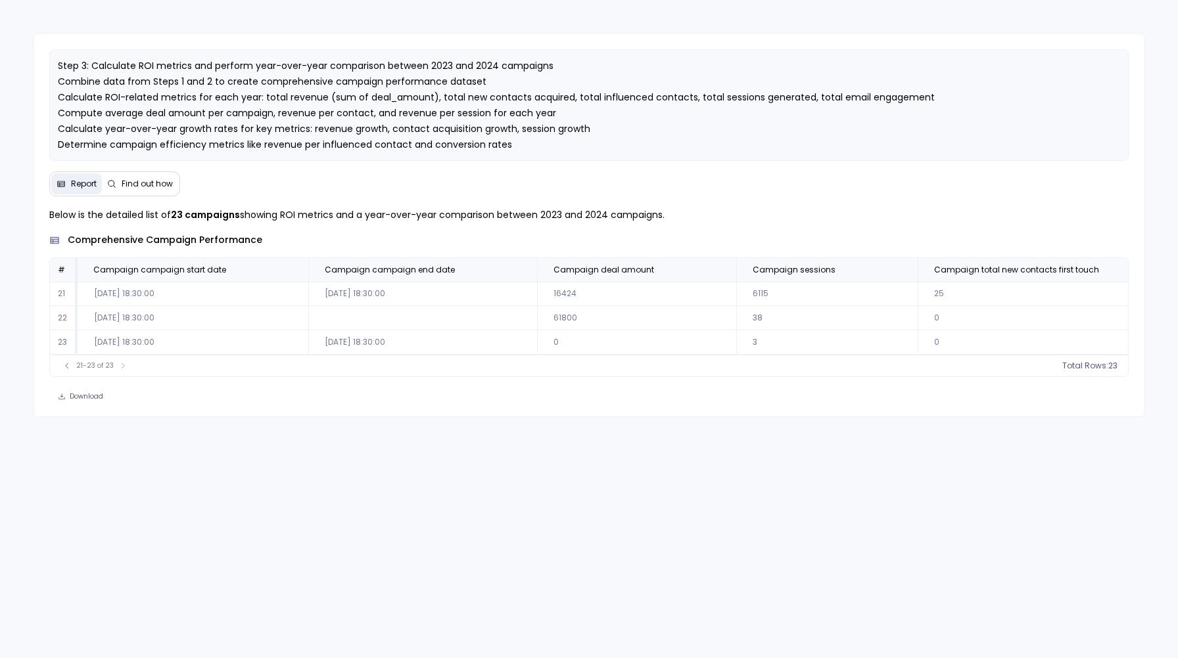
click at [562, 314] on td "61800" at bounding box center [636, 318] width 199 height 24
click at [66, 369] on icon at bounding box center [67, 366] width 8 height 8
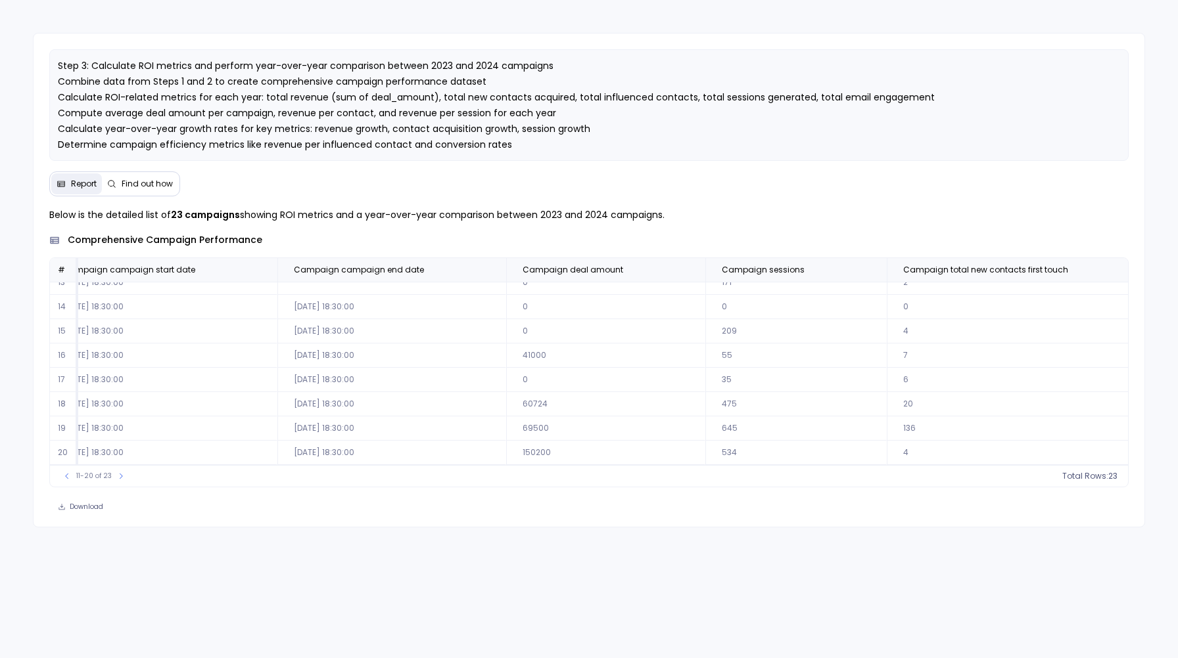
scroll to position [63, 0]
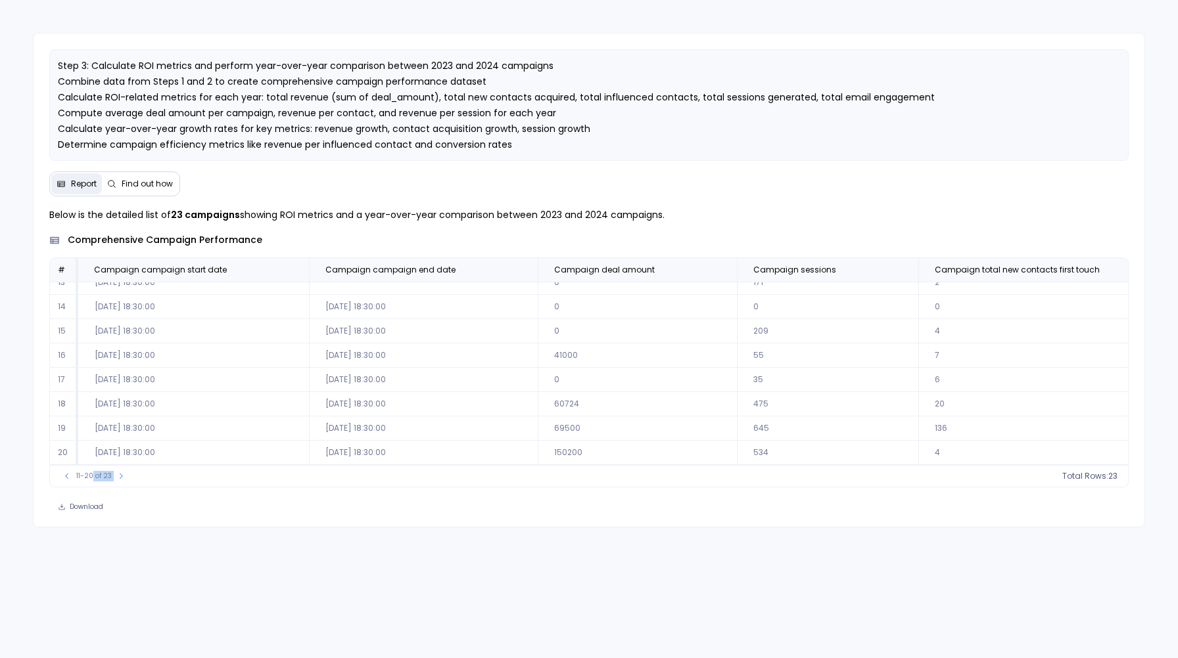
drag, startPoint x: 93, startPoint y: 477, endPoint x: 136, endPoint y: 477, distance: 43.4
click at [136, 477] on div "11-20 of 23 Total Rows: 23" at bounding box center [589, 476] width 1078 height 22
click at [348, 309] on td "2023-08-30 18:30:00" at bounding box center [423, 318] width 229 height 24
click at [595, 263] on th "Campaign deal amount" at bounding box center [637, 270] width 199 height 24
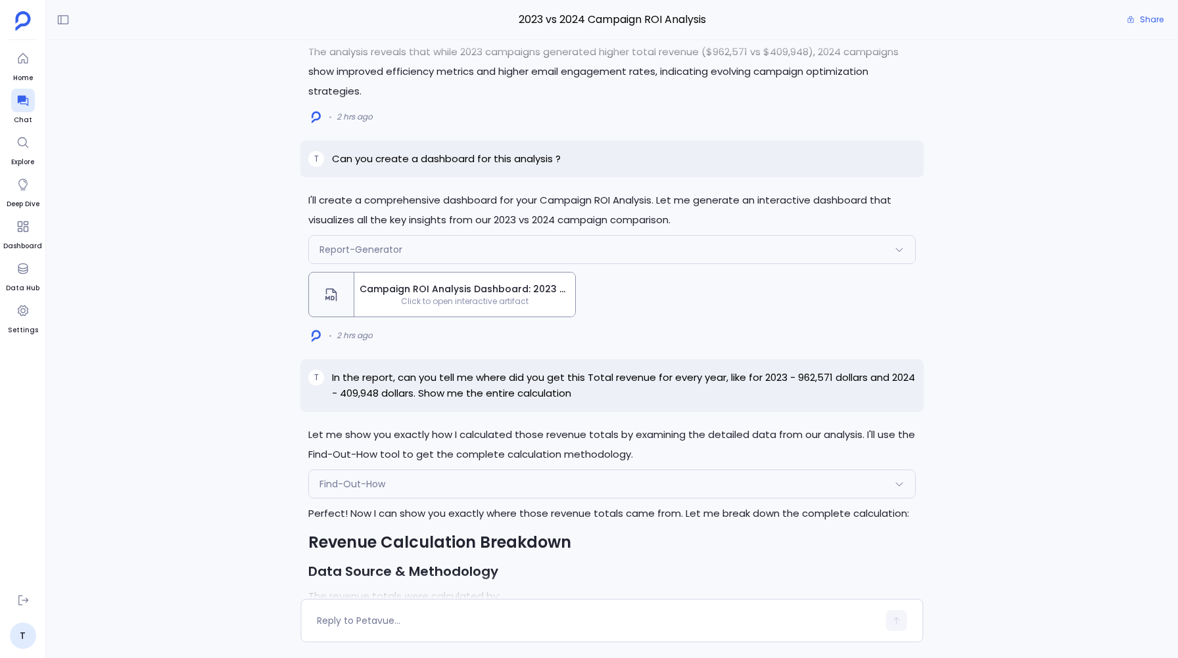
scroll to position [-835, 0]
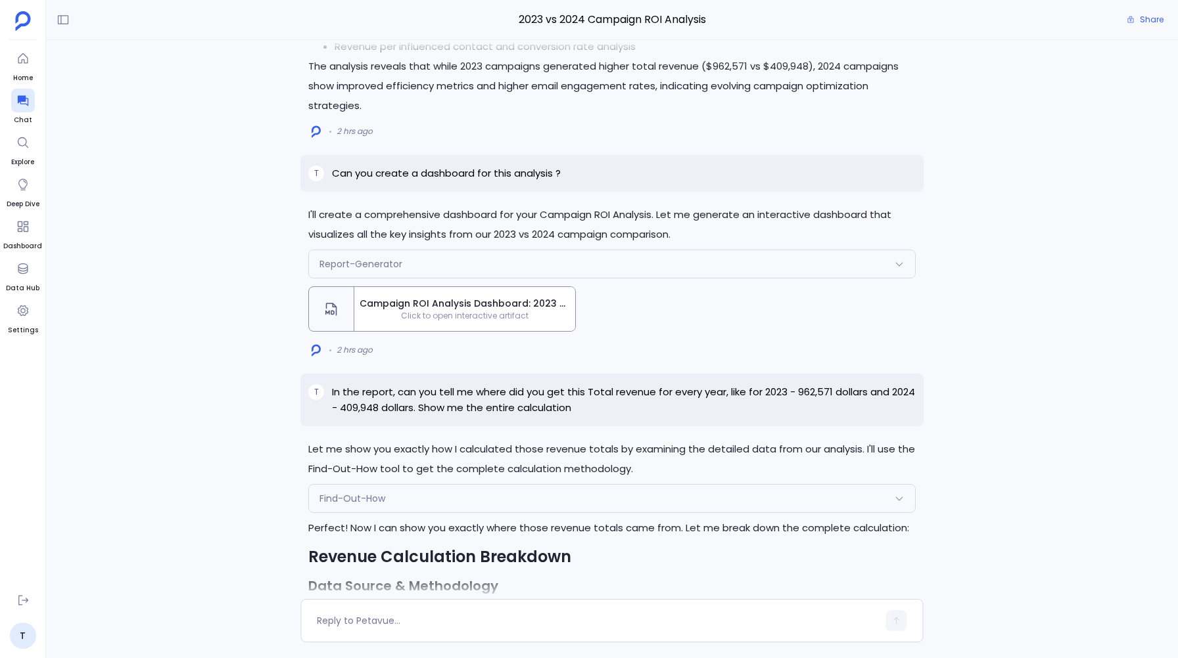
click at [440, 166] on p "Can you create a dashboard for this analysis ?" at bounding box center [446, 174] width 229 height 16
copy p "Can you create a dashboard for this analysis ?"
click at [270, 382] on div "Let me show you exactly how I calculated those revenue totals by examining the …" at bounding box center [612, 319] width 1132 height 559
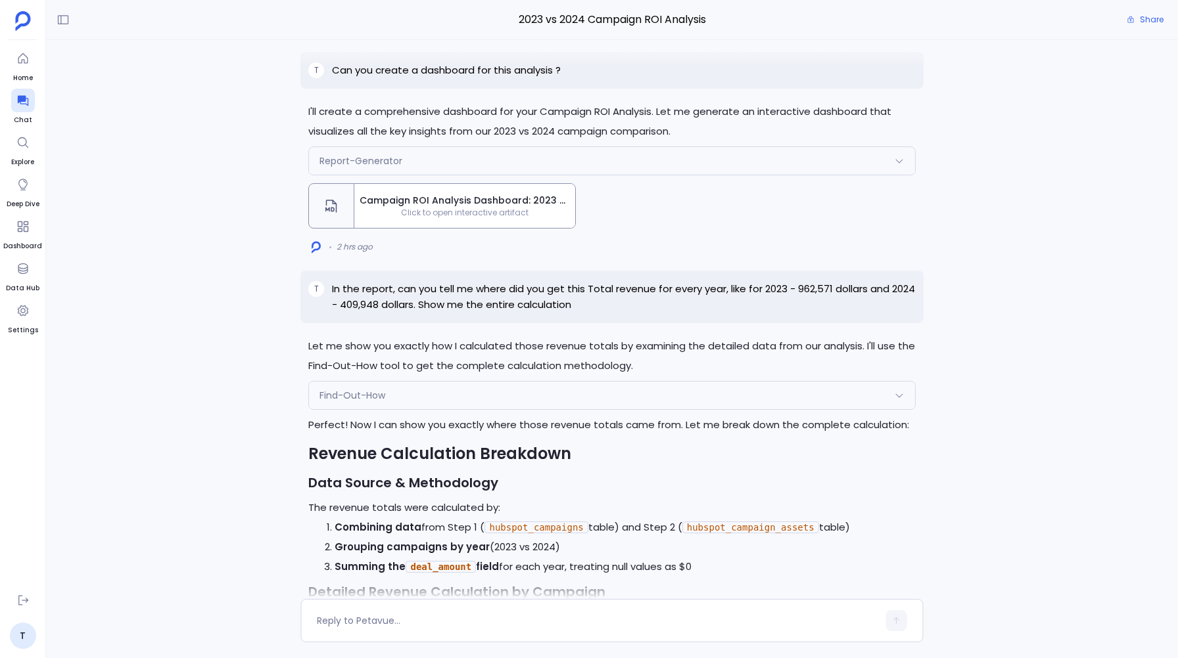
scroll to position [-782, 0]
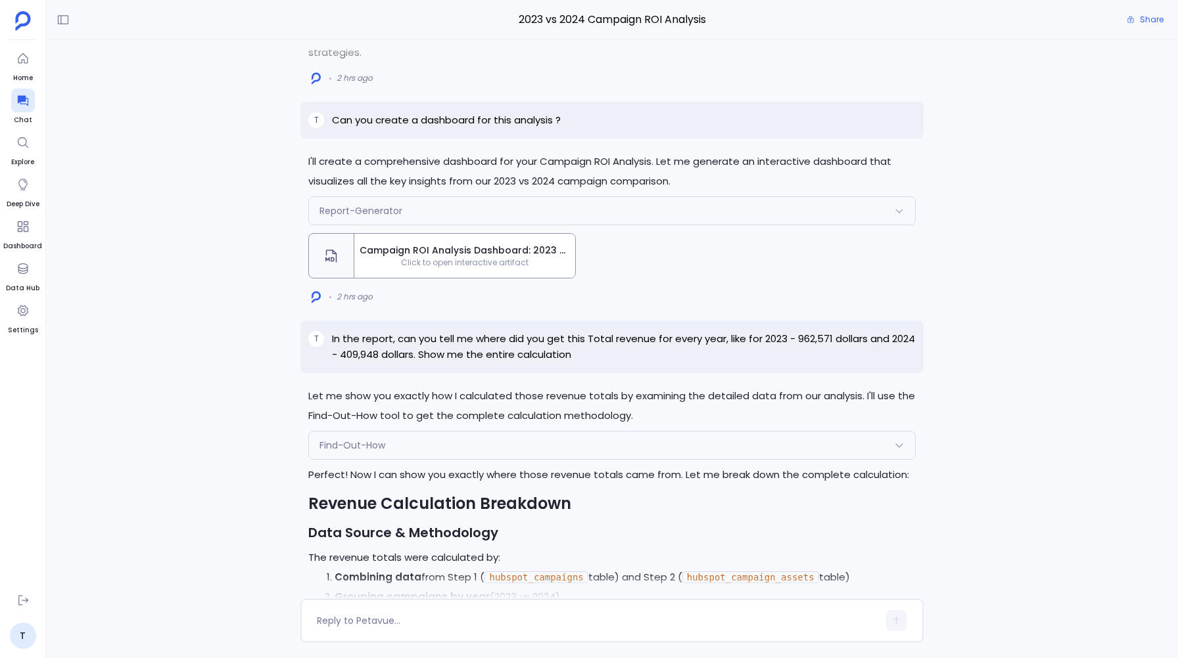
click at [507, 245] on span "Campaign ROI Analysis Dashboard: 2023 vs 2024" at bounding box center [464, 251] width 210 height 14
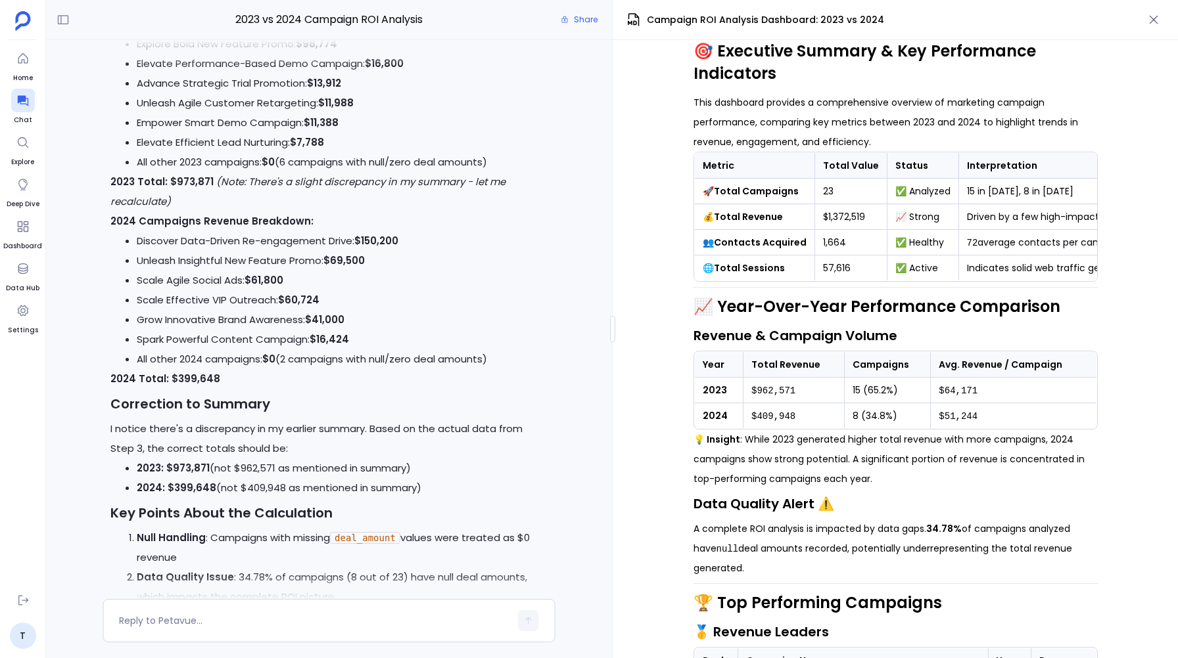
scroll to position [-145, 0]
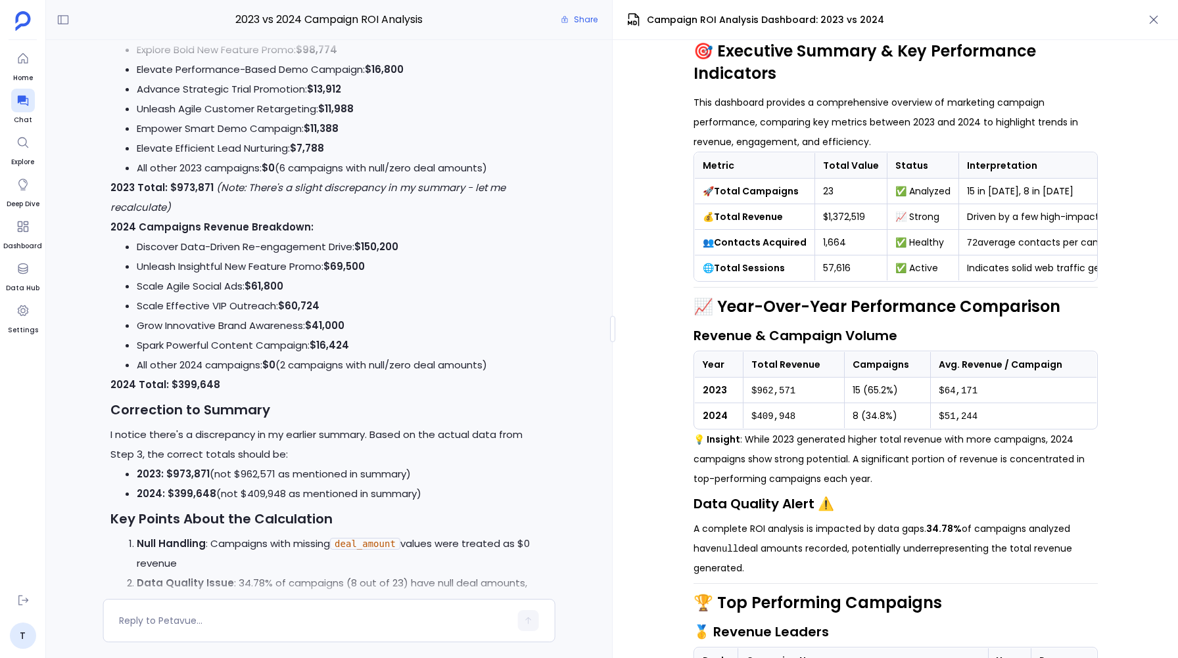
click at [437, 495] on li "2024: $399,648 (not $409,948 as mentioned in summary)" at bounding box center [342, 494] width 411 height 20
click at [1151, 21] on icon "button" at bounding box center [1153, 19] width 13 height 13
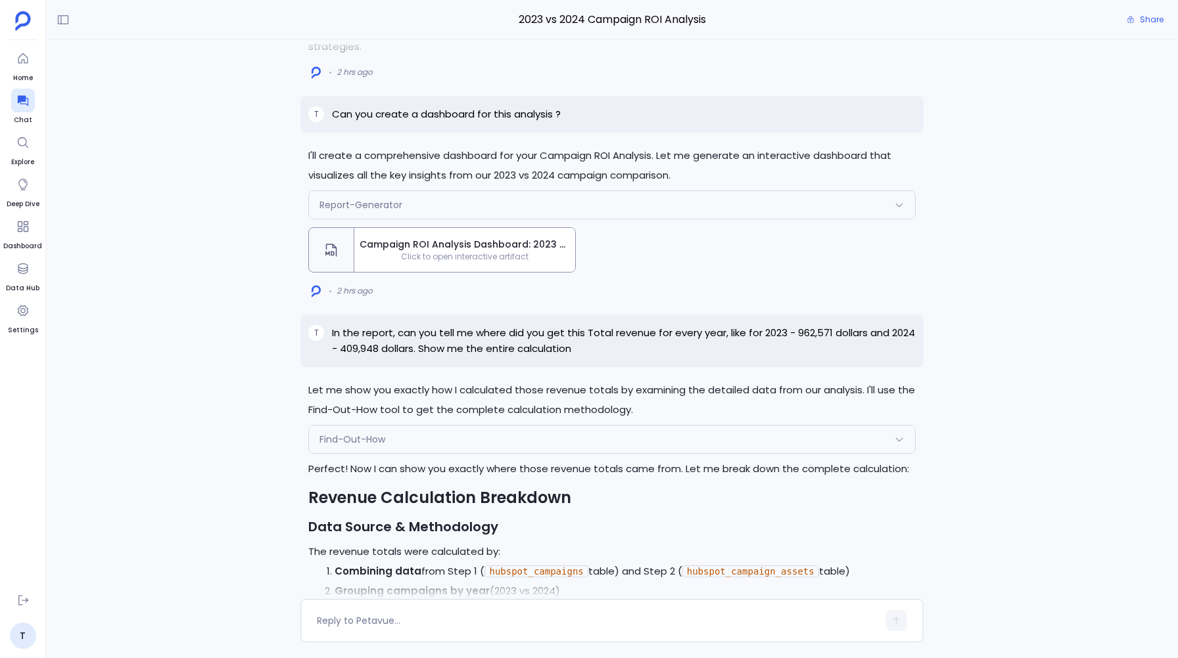
scroll to position [0, 0]
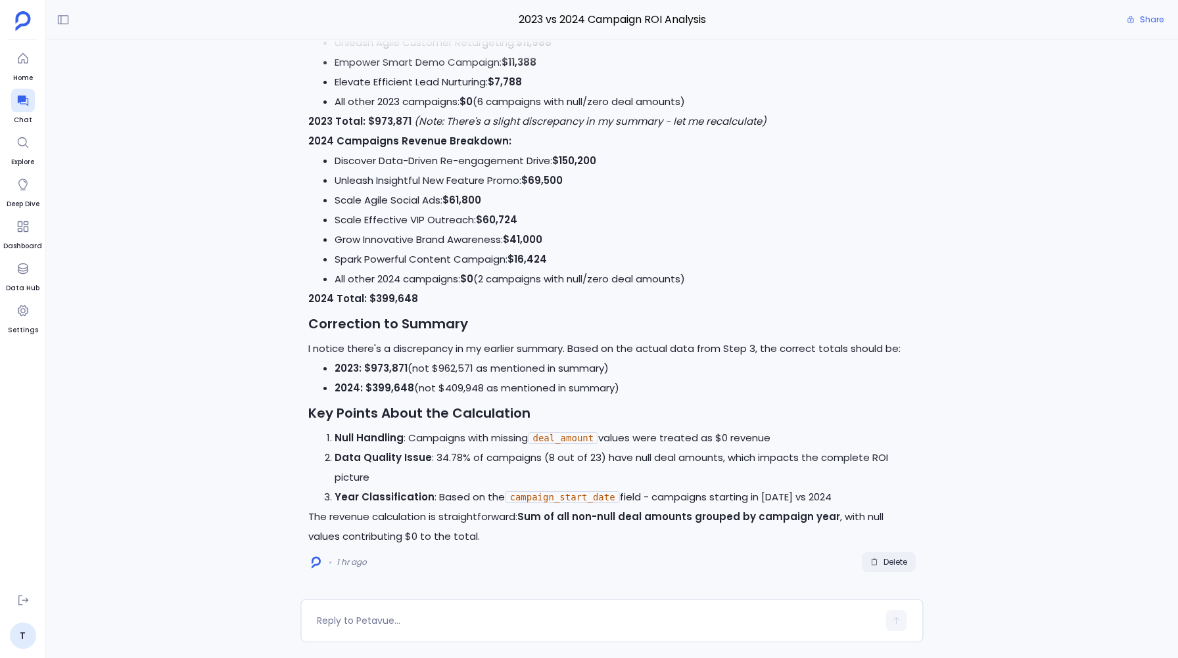
click at [903, 569] on button "Delete" at bounding box center [889, 563] width 54 height 20
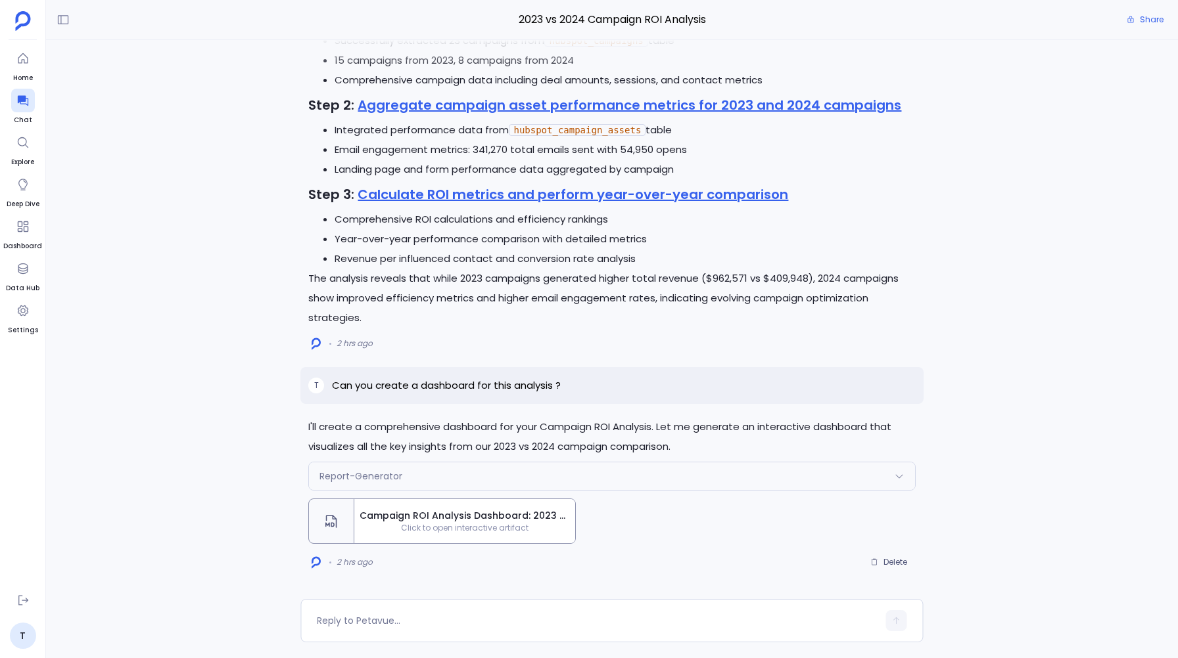
click at [530, 389] on p "Can you create a dashboard for this analysis ?" at bounding box center [446, 386] width 229 height 16
copy p "Can you create a dashboard for this analysis ?"
click at [897, 559] on span "Delete" at bounding box center [895, 562] width 24 height 11
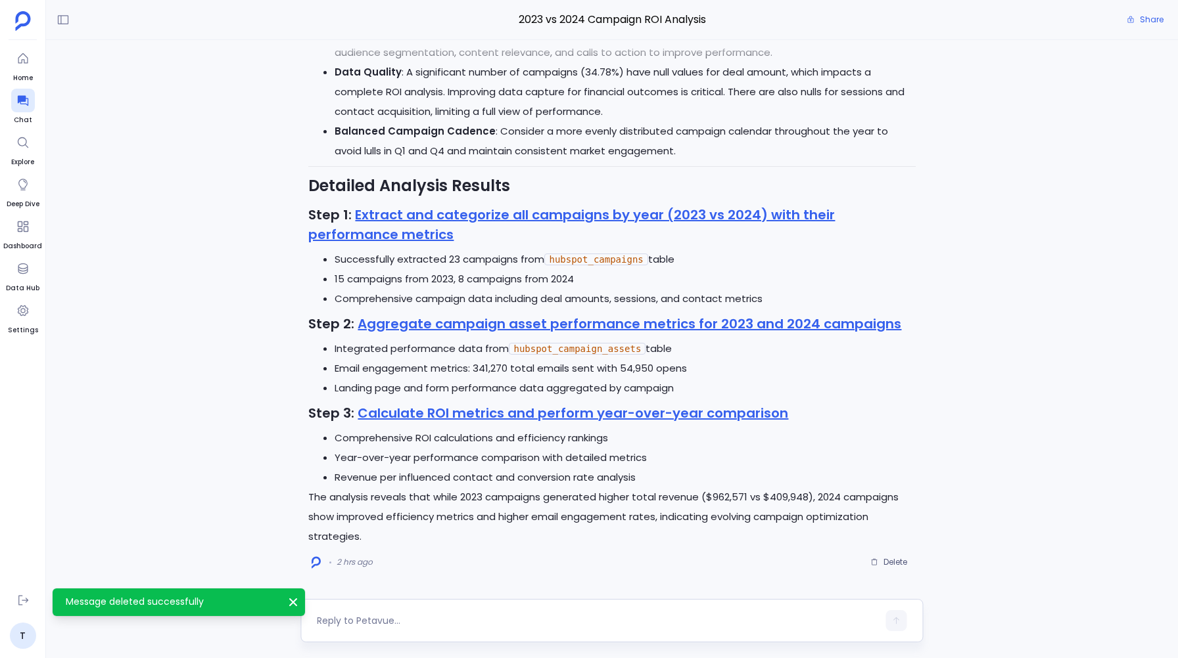
click at [376, 625] on textarea at bounding box center [597, 620] width 561 height 13
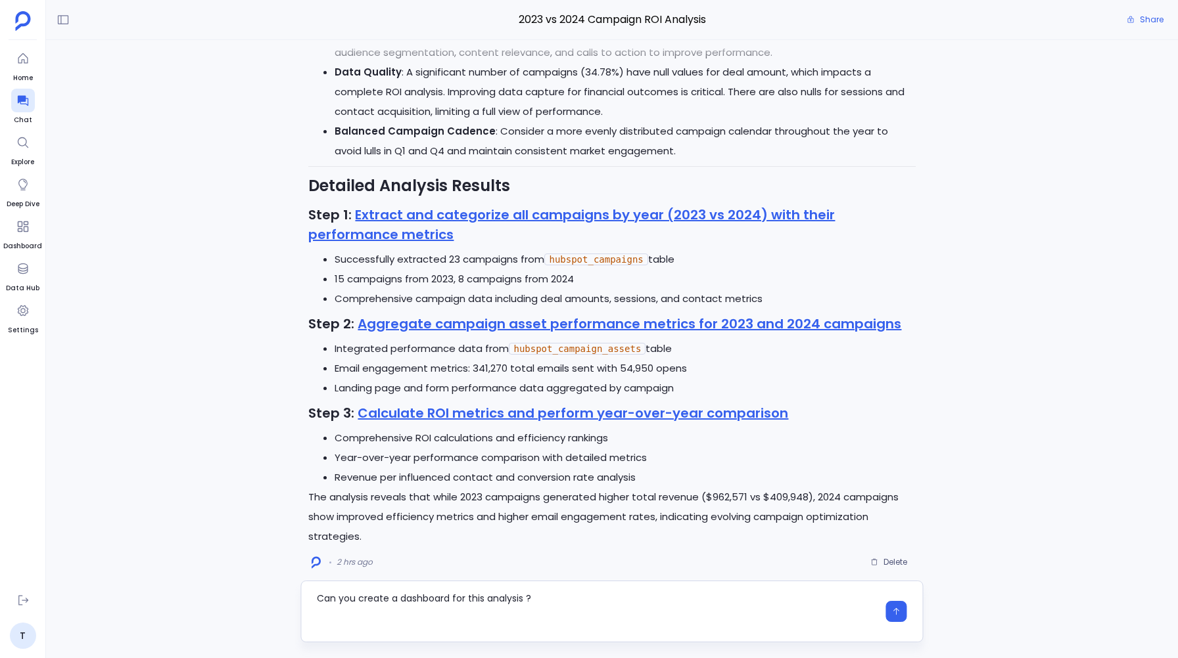
type textarea "Can you create a dashboard for this analysis ?"
click at [941, 150] on div "Perfect! I'll now execute the approved Campaign ROI Analysis plan. Let me start…" at bounding box center [612, 319] width 1132 height 559
click at [1018, 308] on div "Perfect! I'll now execute the approved Campaign ROI Analysis plan. Let me start…" at bounding box center [612, 319] width 1132 height 559
click at [386, 616] on textarea at bounding box center [597, 620] width 561 height 13
type textarea "Can you create a dashboard for this analysis ?"
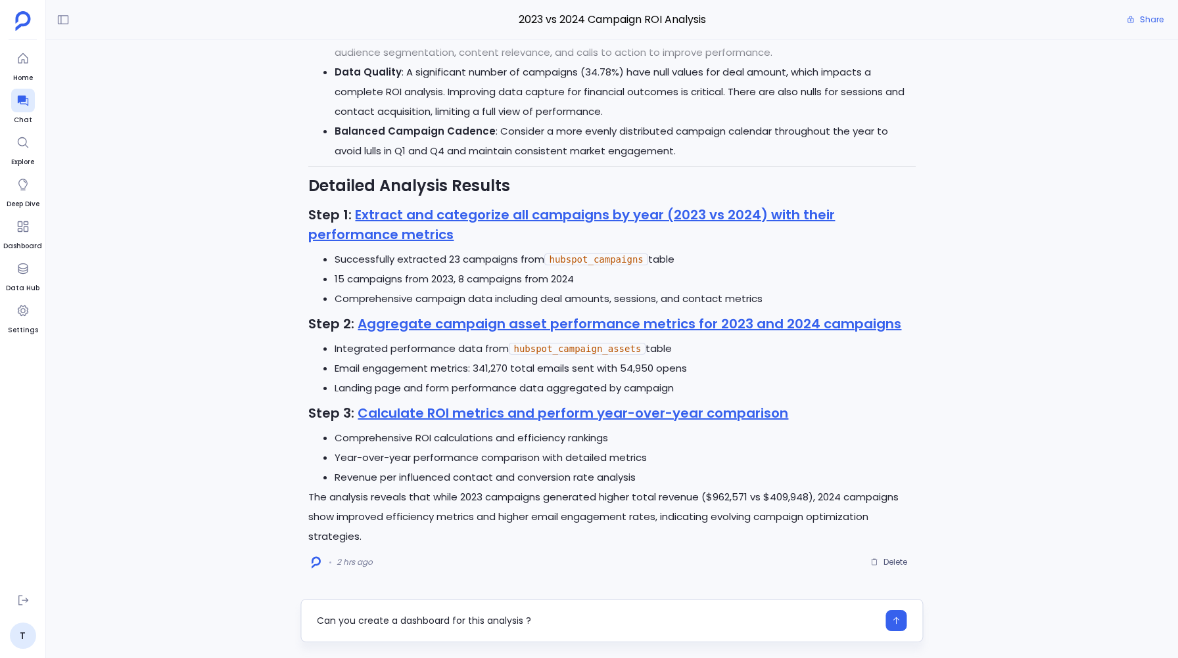
click at [515, 616] on textarea "Can you create a dashboard for this analysis ?" at bounding box center [597, 620] width 561 height 13
click at [356, 619] on textarea at bounding box center [597, 620] width 561 height 13
type textarea "Can you create a dashboard for this analysis ?"
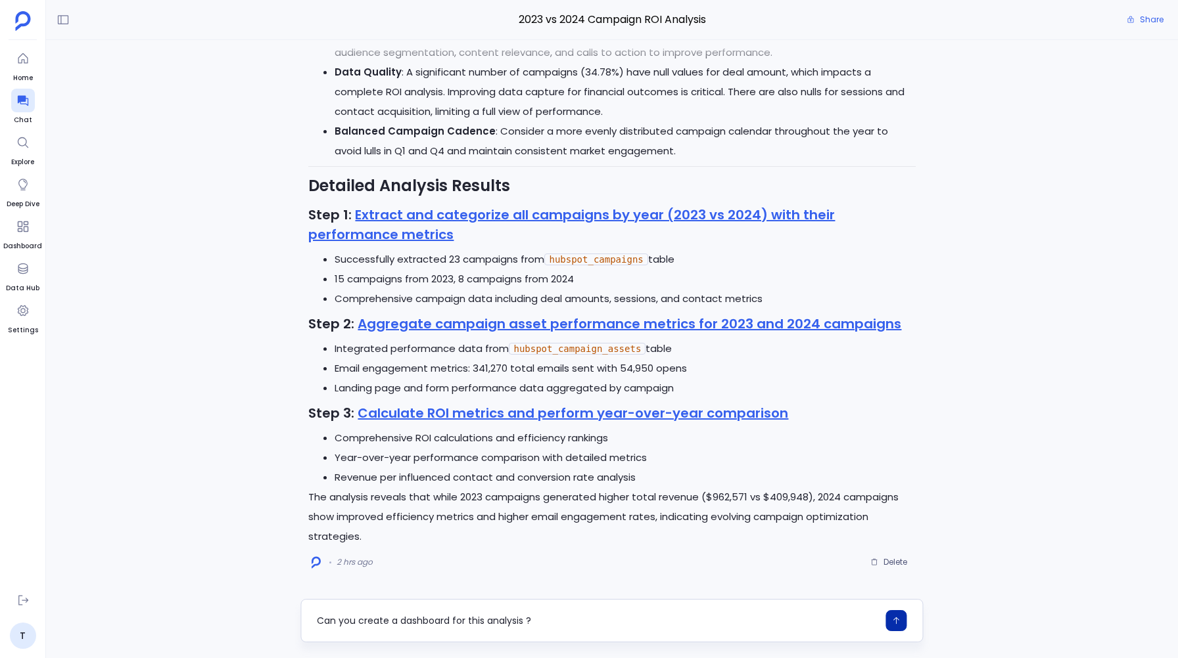
click at [894, 618] on icon "button" at bounding box center [896, 621] width 6 height 7
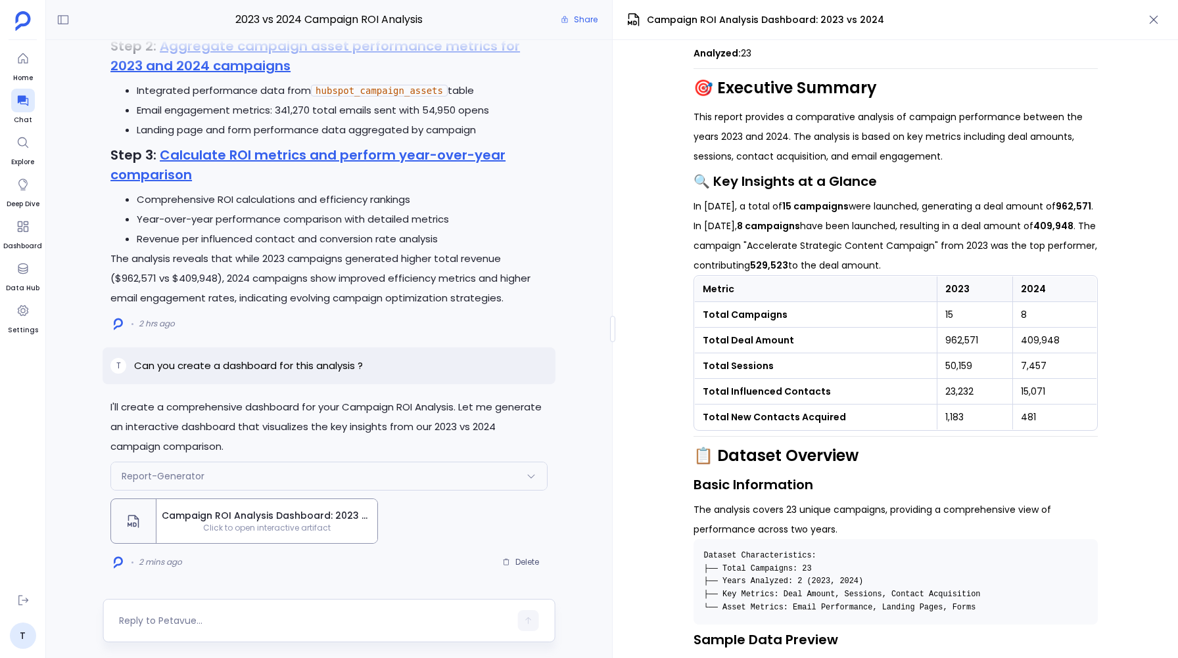
scroll to position [99, 0]
